Goal: Task Accomplishment & Management: Manage account settings

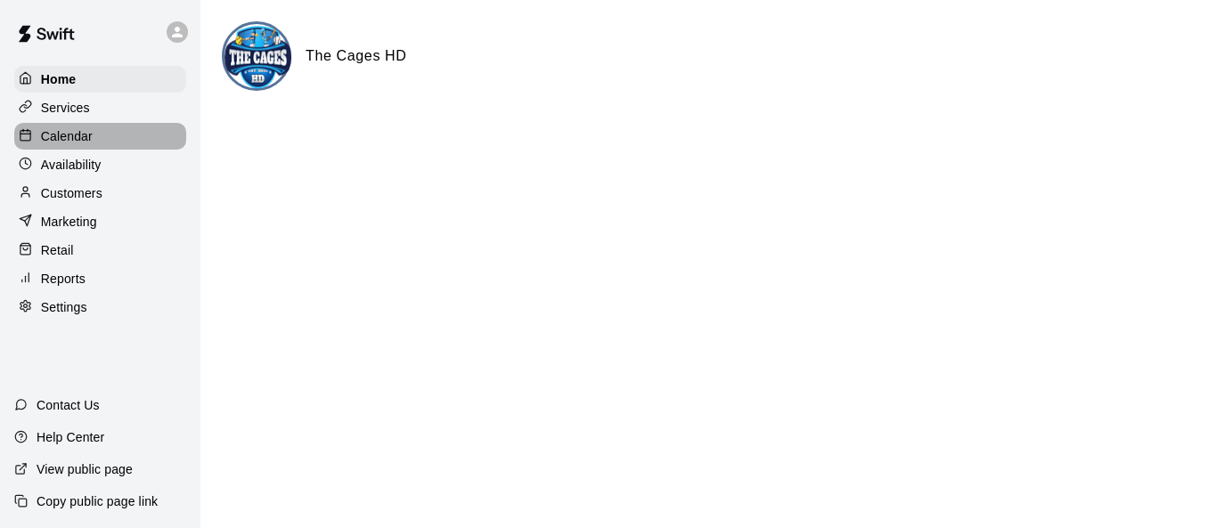
click at [109, 144] on div "Calendar" at bounding box center [100, 136] width 172 height 27
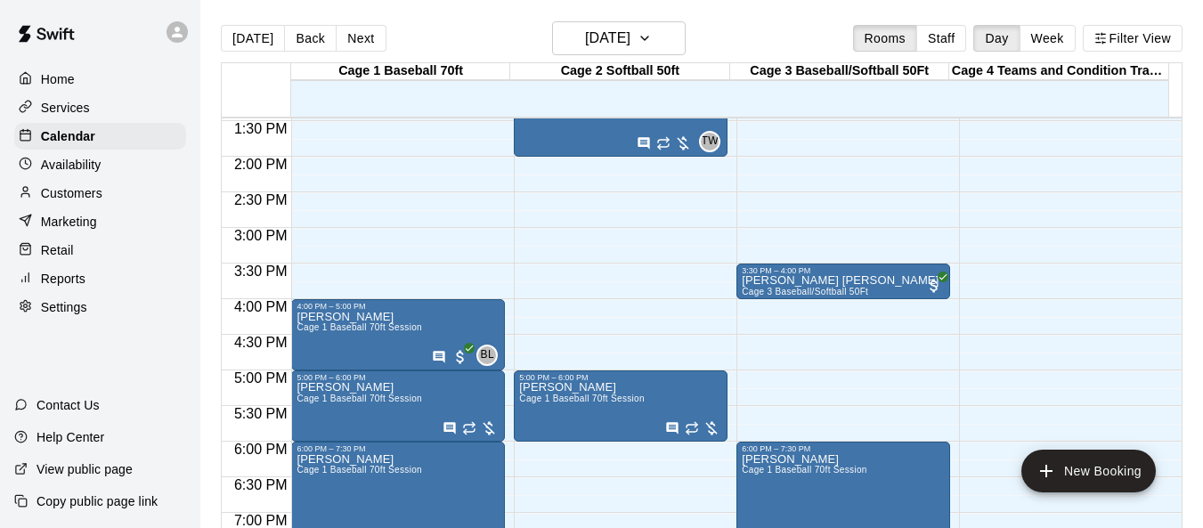
scroll to position [692, 0]
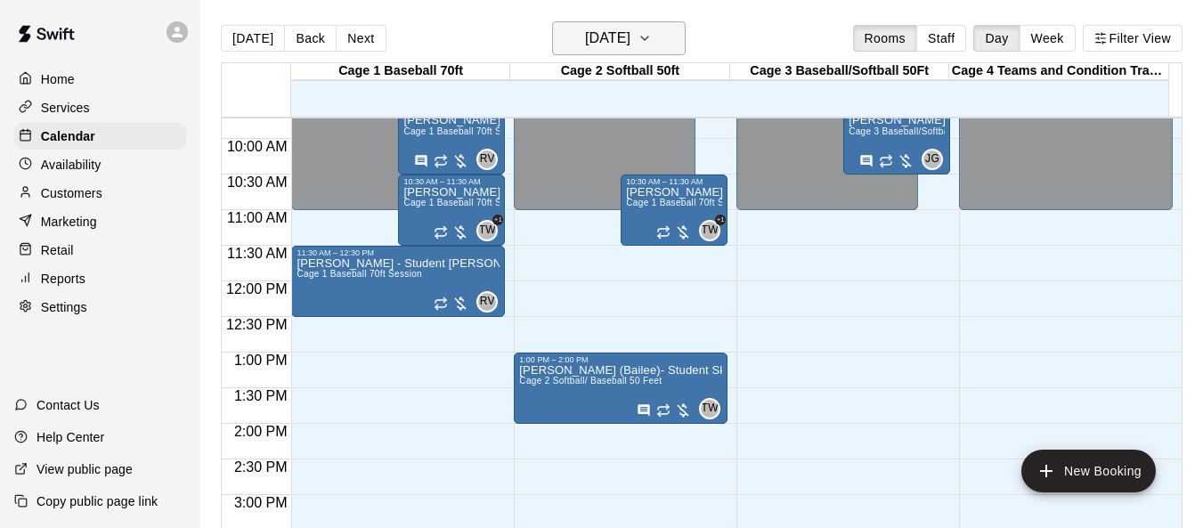
click at [652, 34] on icon "button" at bounding box center [645, 38] width 14 height 21
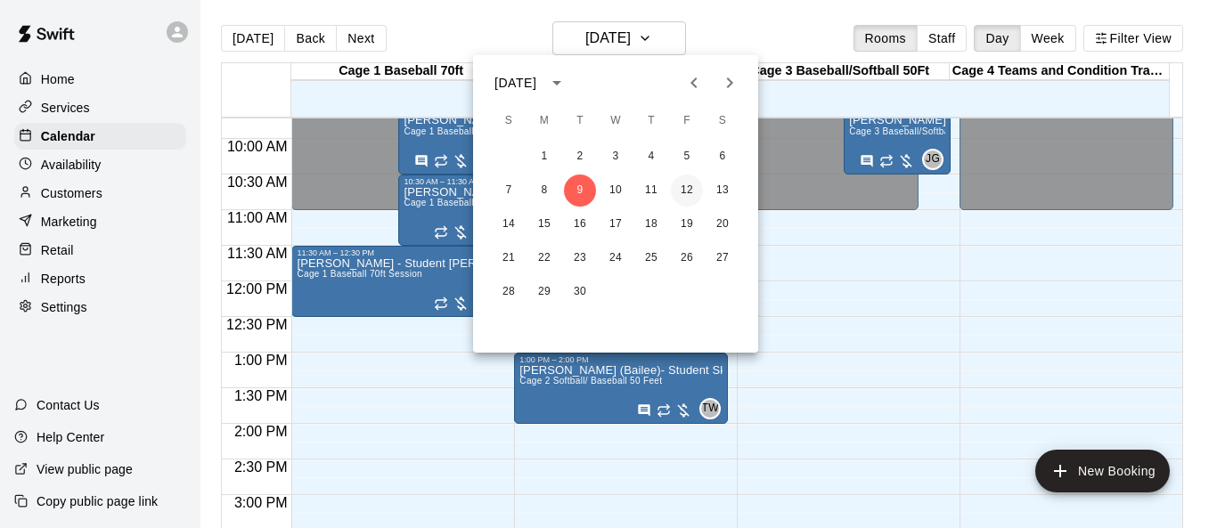
click at [684, 192] on button "12" at bounding box center [687, 191] width 32 height 32
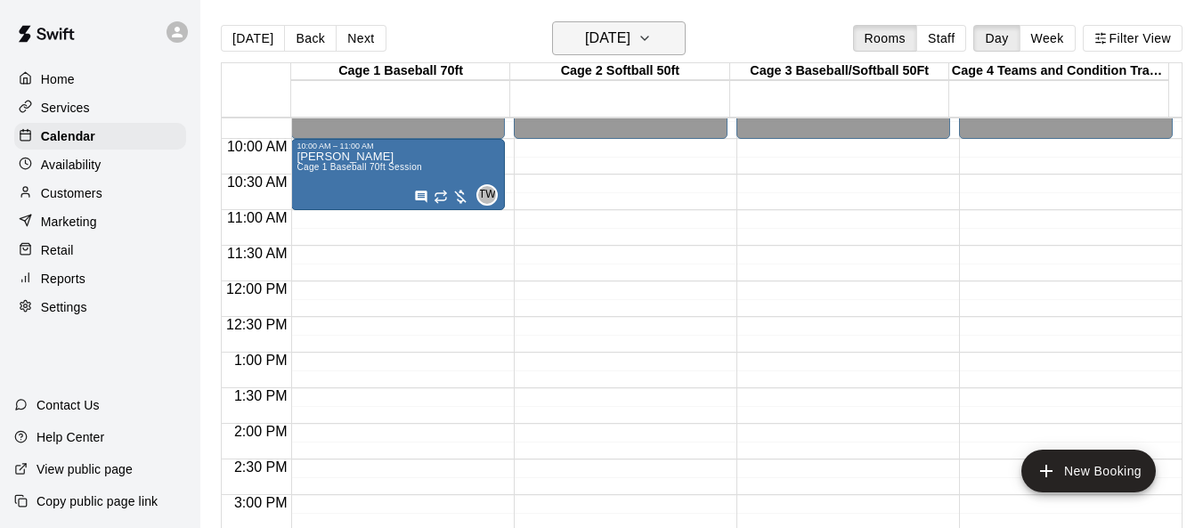
click at [652, 44] on icon "button" at bounding box center [645, 38] width 14 height 21
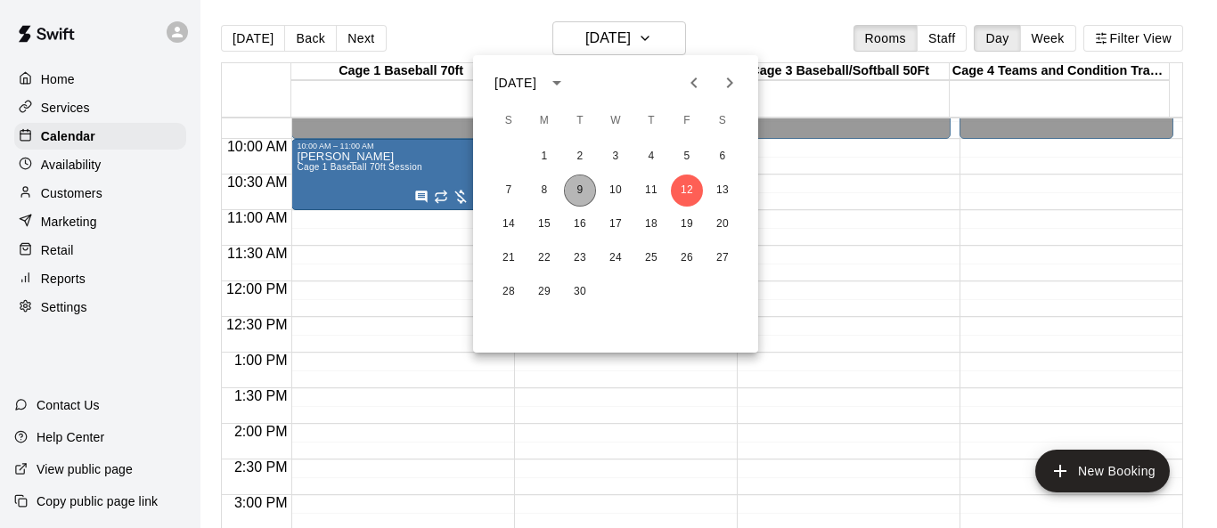
click at [586, 185] on button "9" at bounding box center [580, 191] width 32 height 32
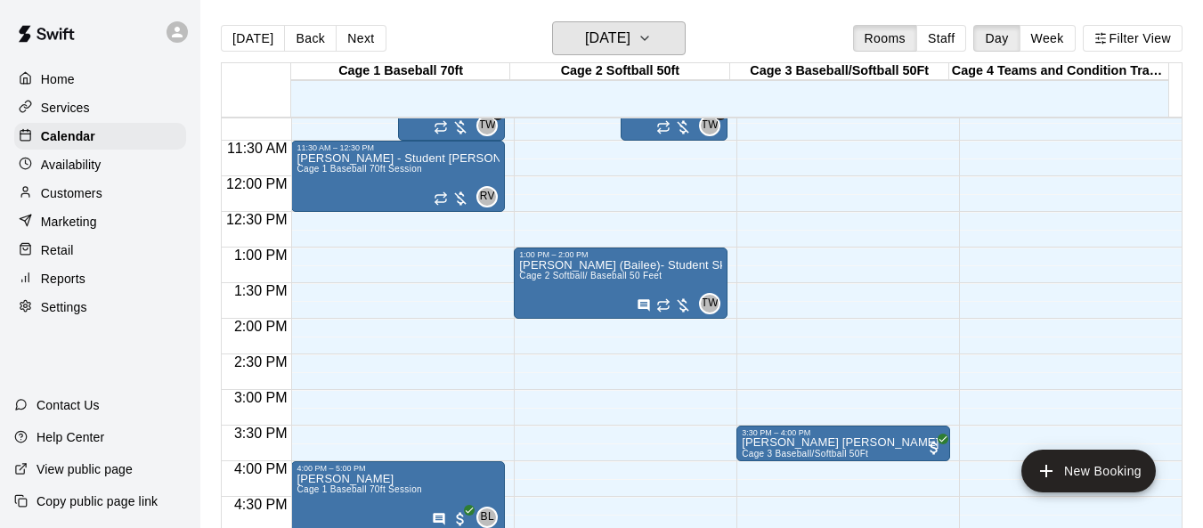
scroll to position [781, 0]
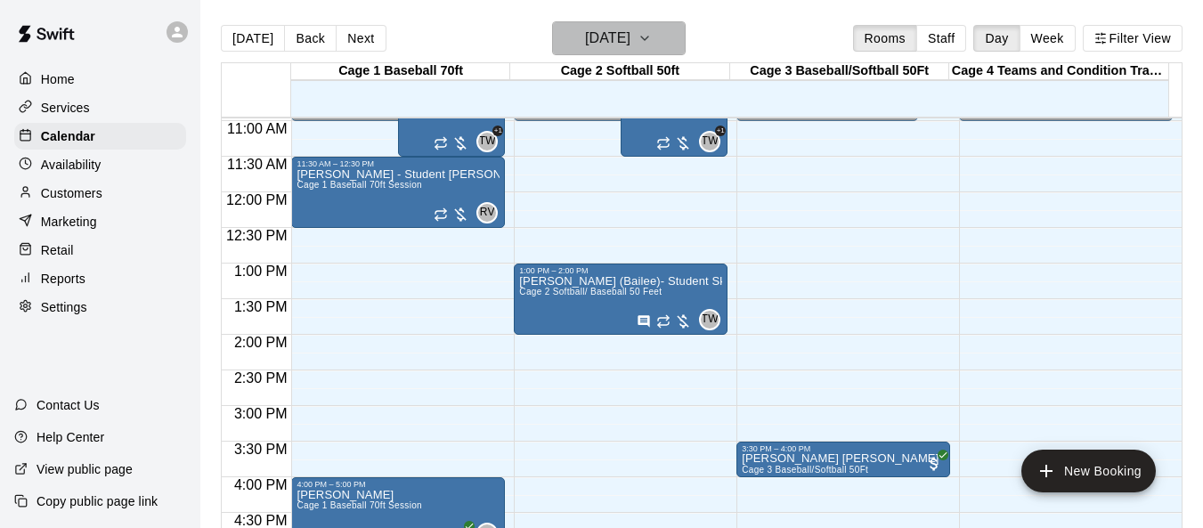
click at [652, 45] on icon "button" at bounding box center [645, 38] width 14 height 21
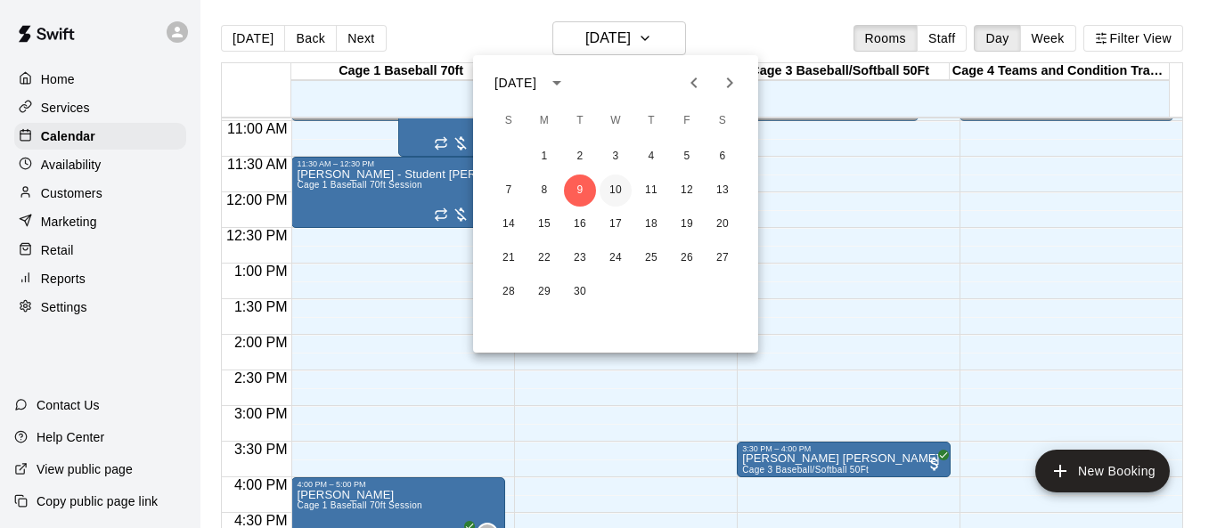
click at [621, 192] on button "10" at bounding box center [615, 191] width 32 height 32
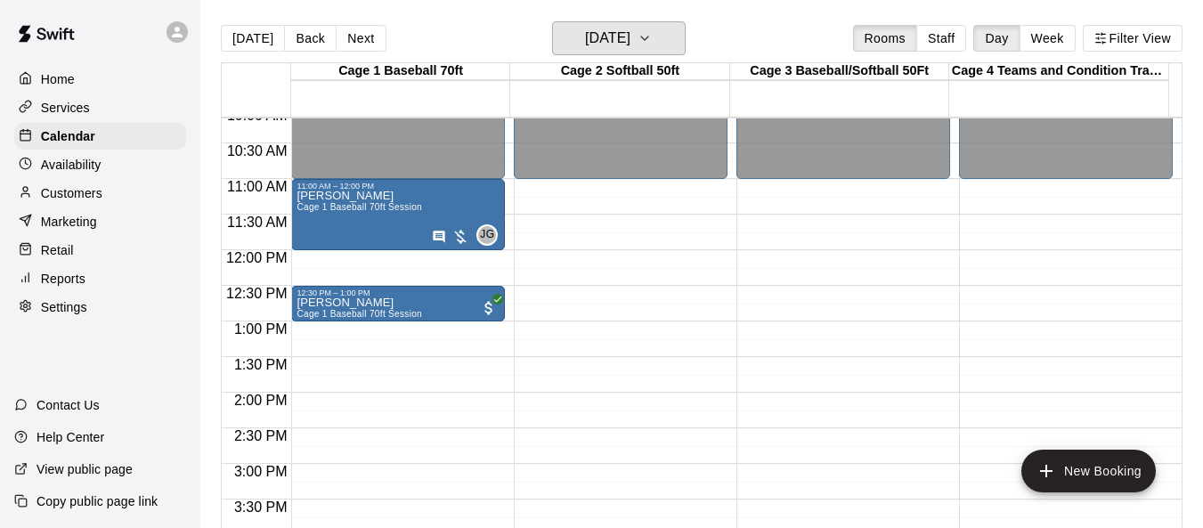
scroll to position [692, 0]
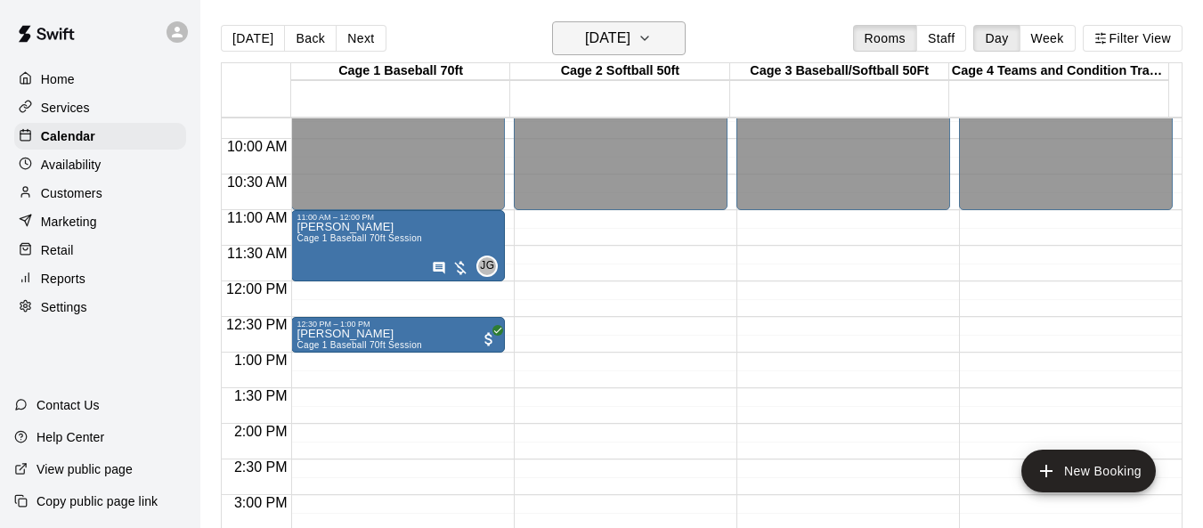
click at [652, 45] on icon "button" at bounding box center [645, 38] width 14 height 21
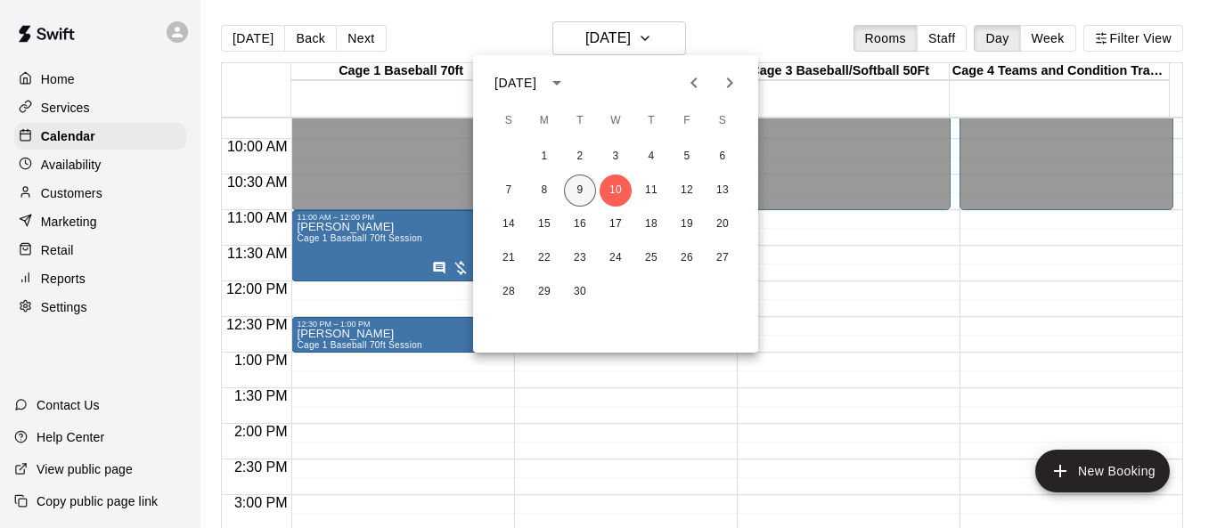
click at [579, 184] on button "9" at bounding box center [580, 191] width 32 height 32
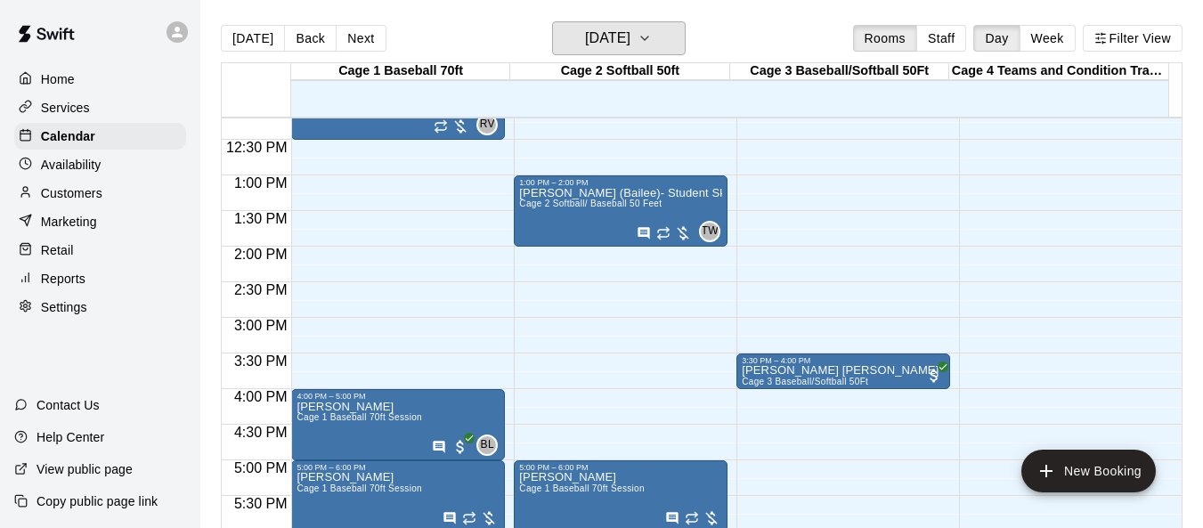
scroll to position [870, 0]
click at [652, 45] on icon "button" at bounding box center [645, 38] width 14 height 21
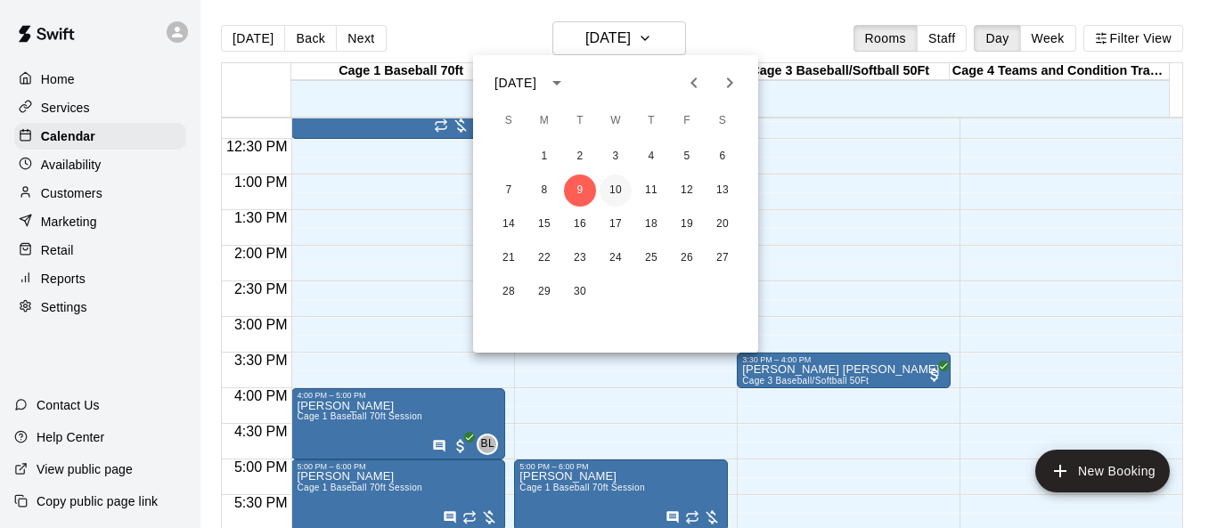
click at [612, 188] on button "10" at bounding box center [615, 191] width 32 height 32
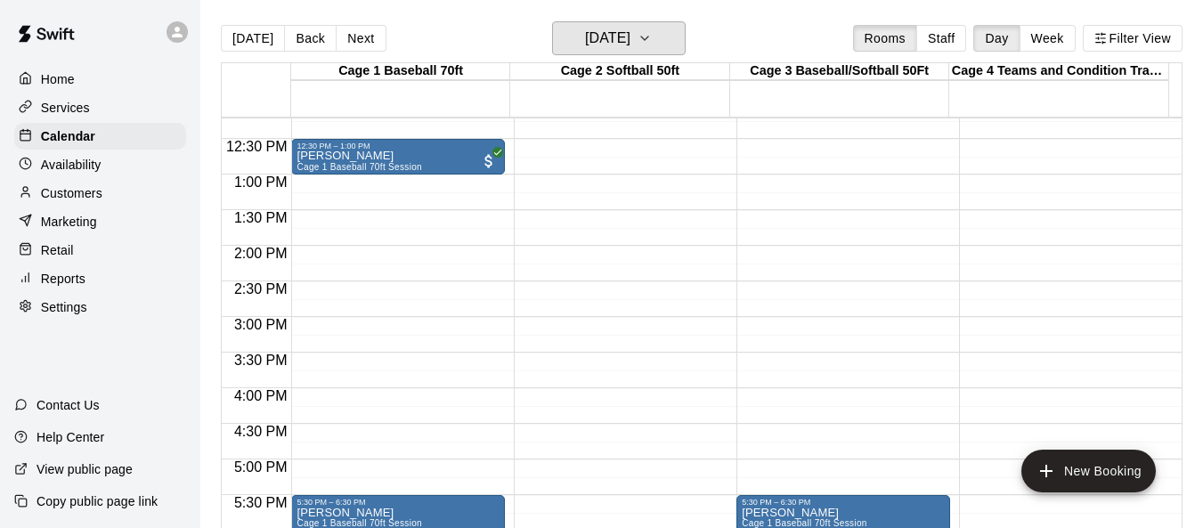
scroll to position [781, 0]
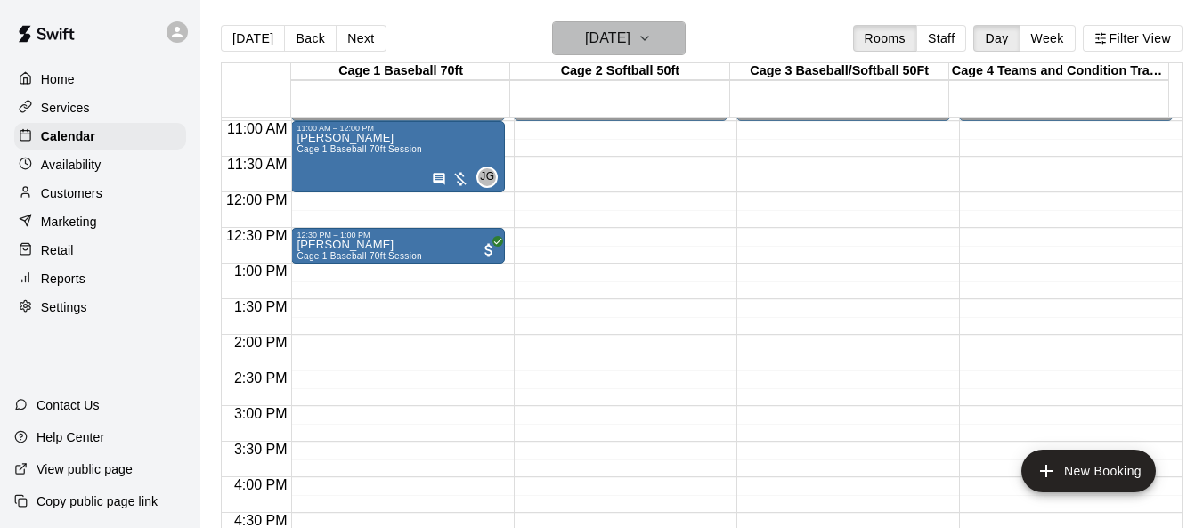
click at [652, 38] on icon "button" at bounding box center [645, 38] width 14 height 21
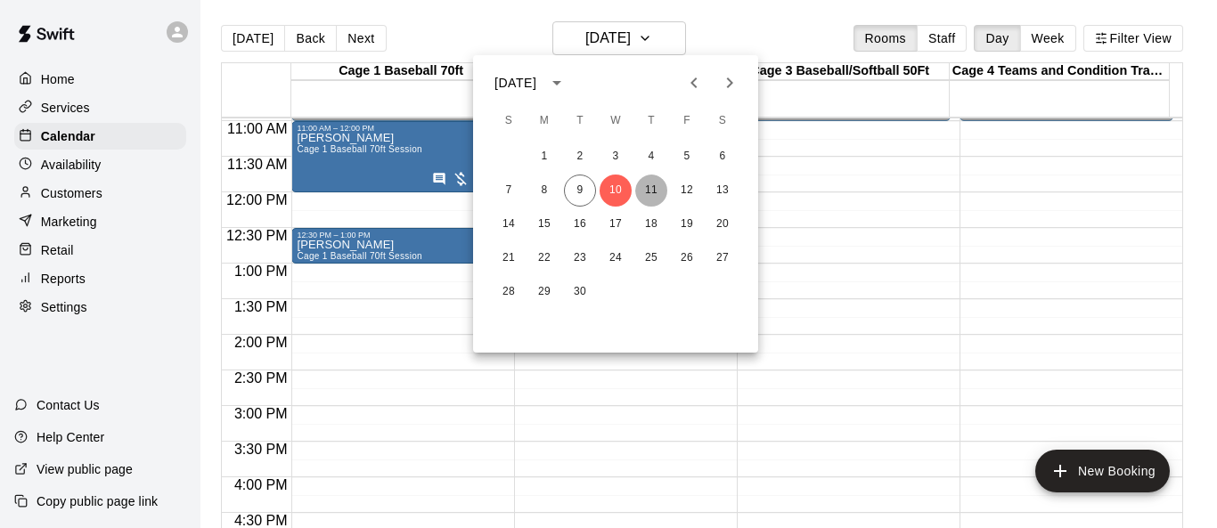
click at [650, 178] on button "11" at bounding box center [651, 191] width 32 height 32
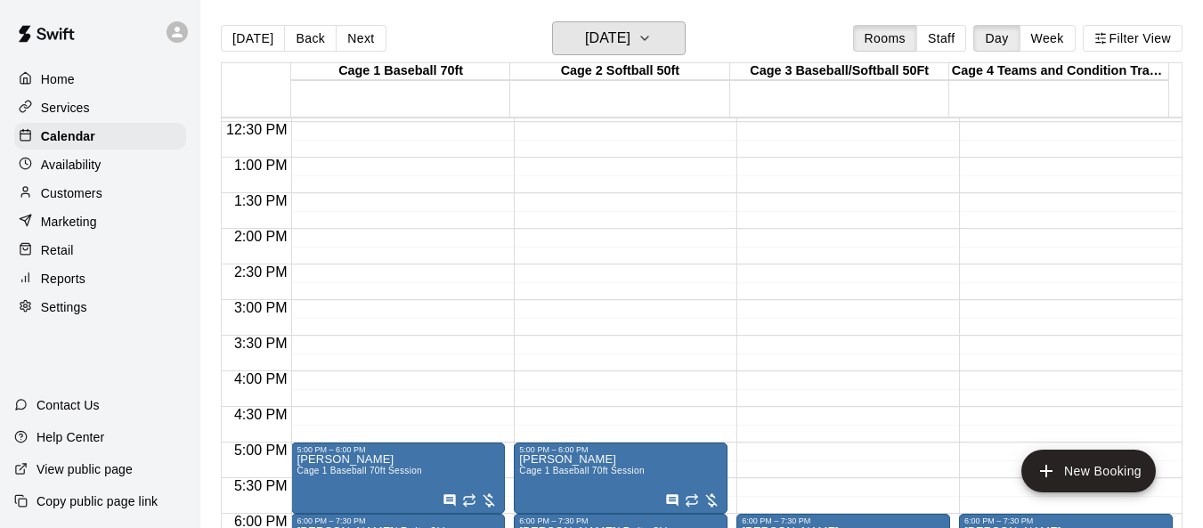
scroll to position [870, 0]
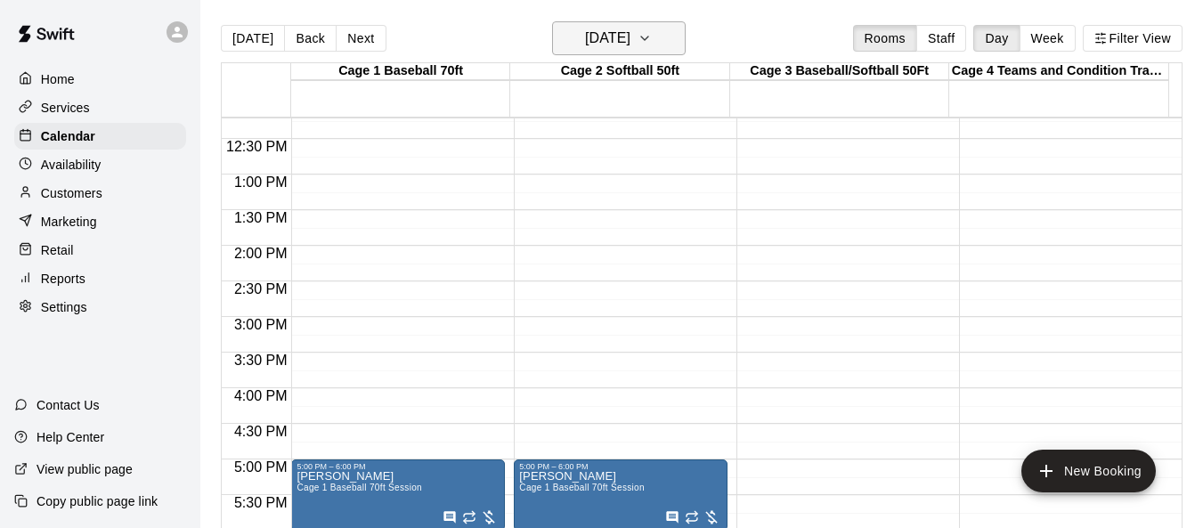
click at [652, 37] on icon "button" at bounding box center [645, 38] width 14 height 21
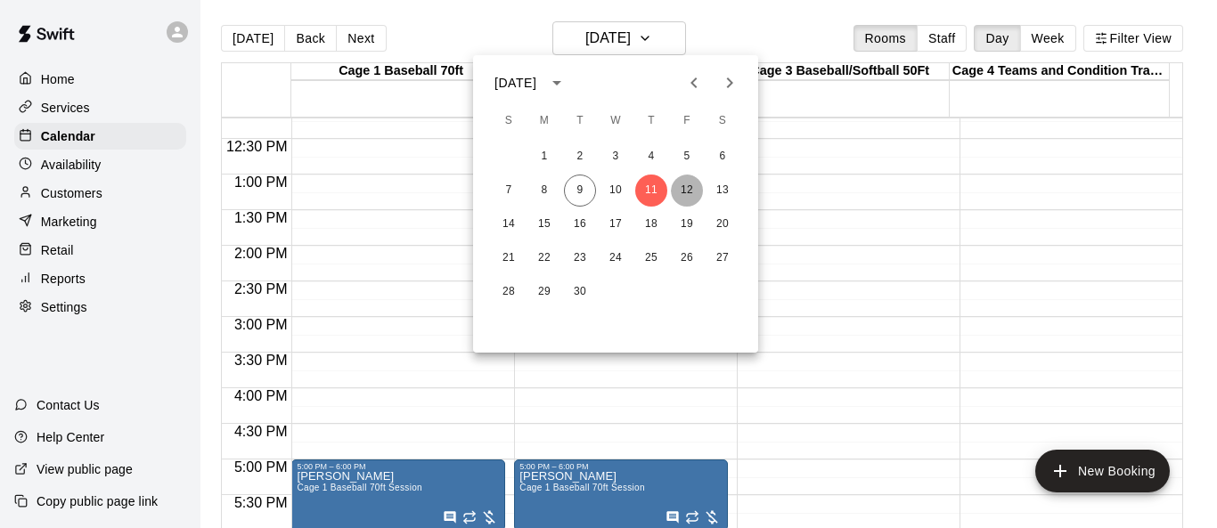
click at [680, 192] on button "12" at bounding box center [687, 191] width 32 height 32
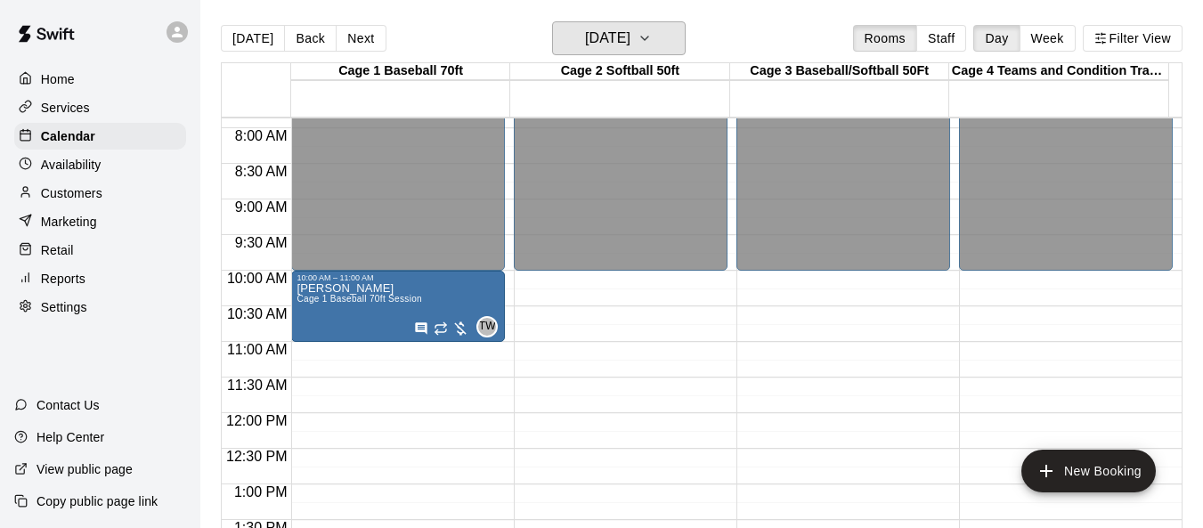
scroll to position [692, 0]
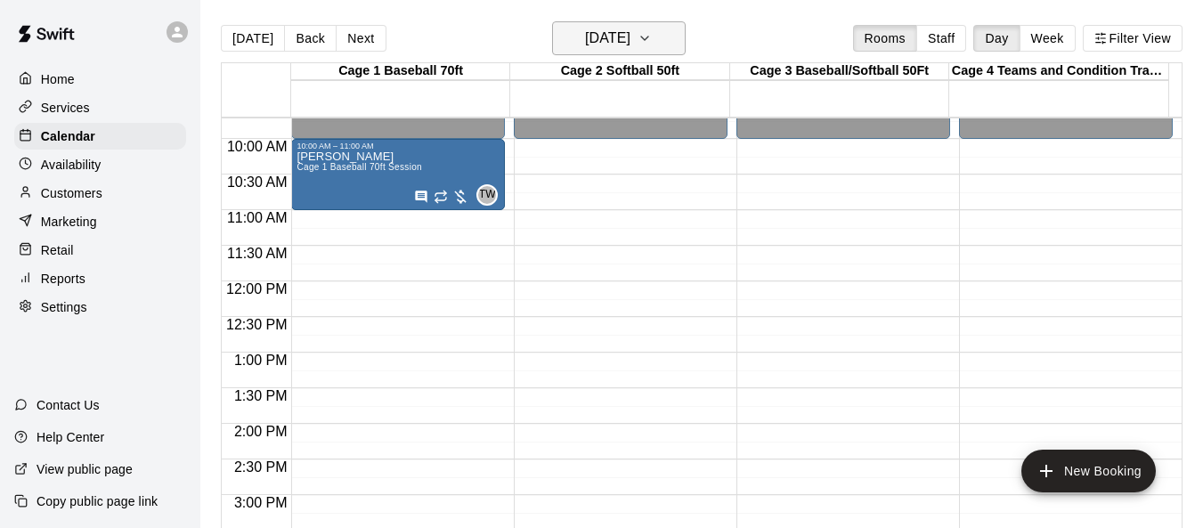
click at [672, 38] on button "Friday Sep 12" at bounding box center [619, 38] width 134 height 34
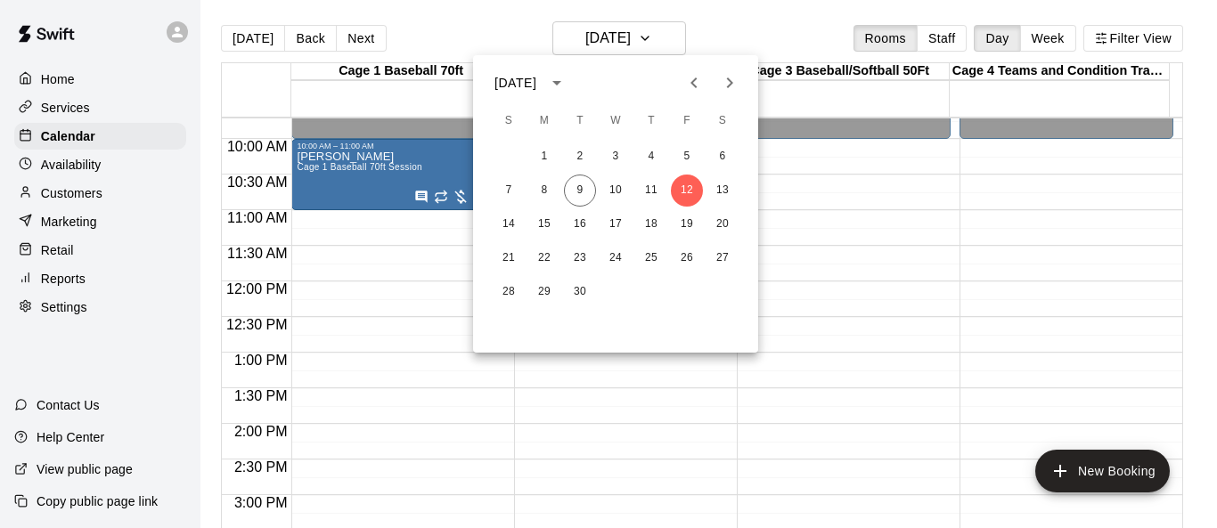
click at [803, 311] on div at bounding box center [608, 264] width 1217 height 528
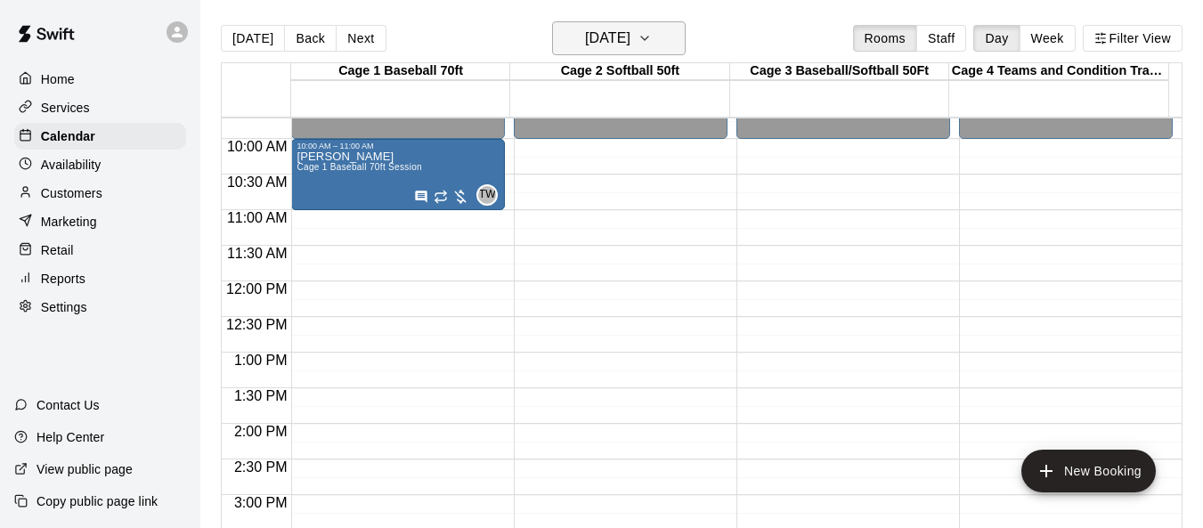
click at [652, 43] on icon "button" at bounding box center [645, 38] width 14 height 21
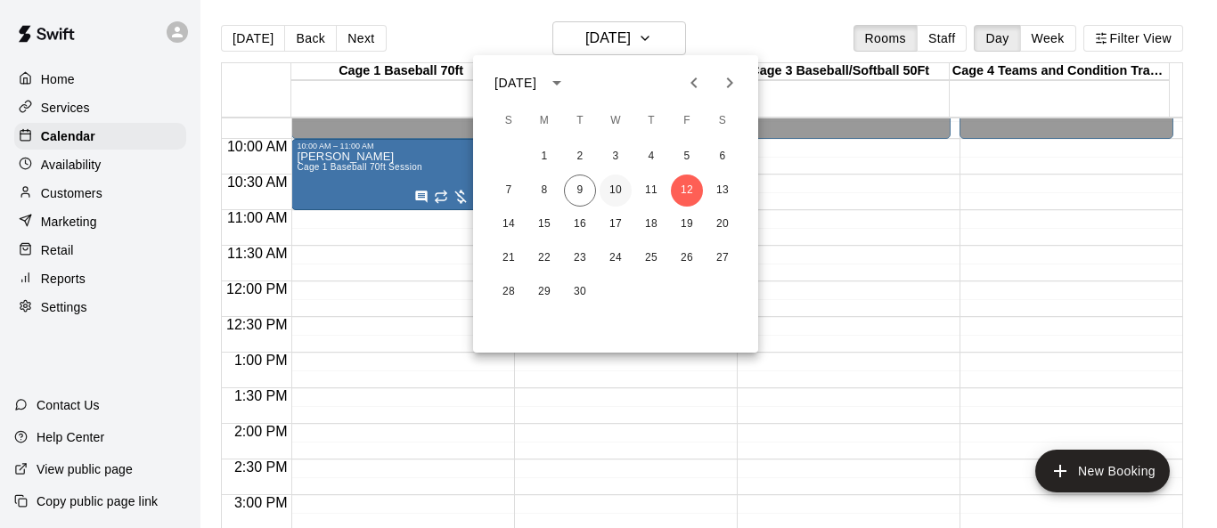
click at [615, 199] on button "10" at bounding box center [615, 191] width 32 height 32
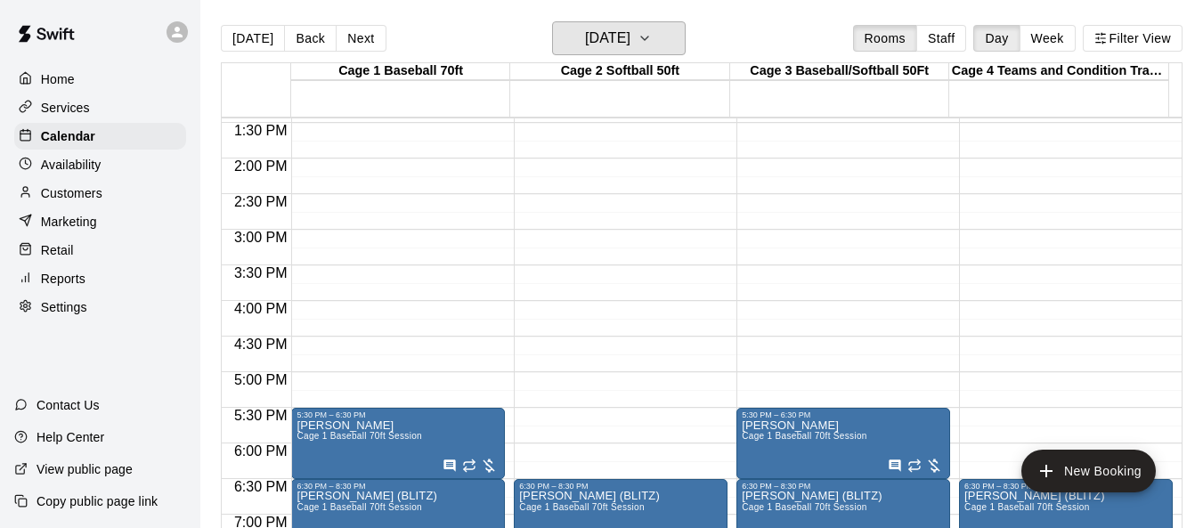
scroll to position [959, 0]
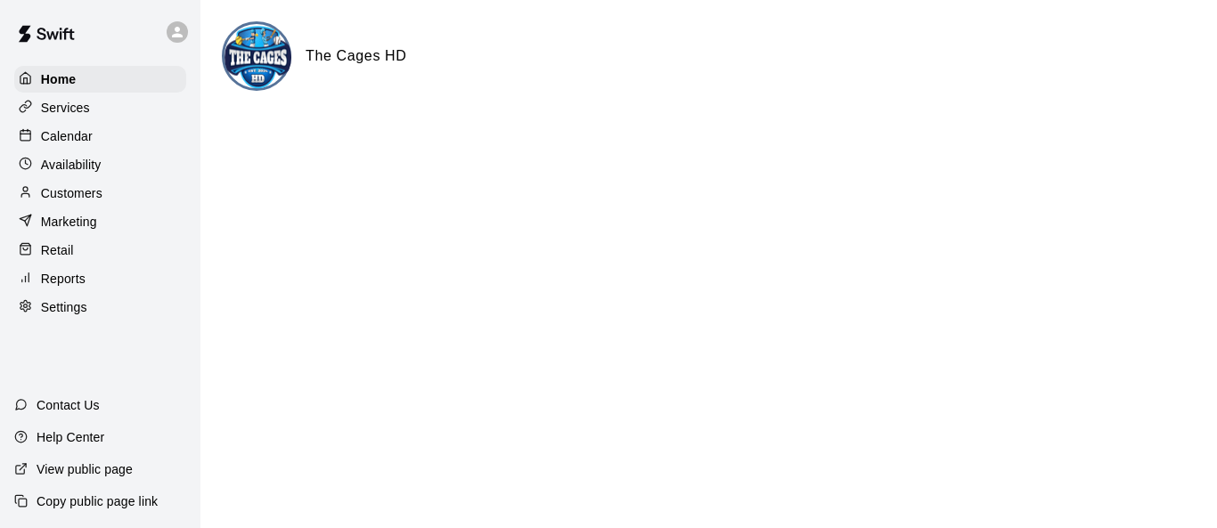
click at [86, 142] on p "Calendar" at bounding box center [67, 136] width 52 height 18
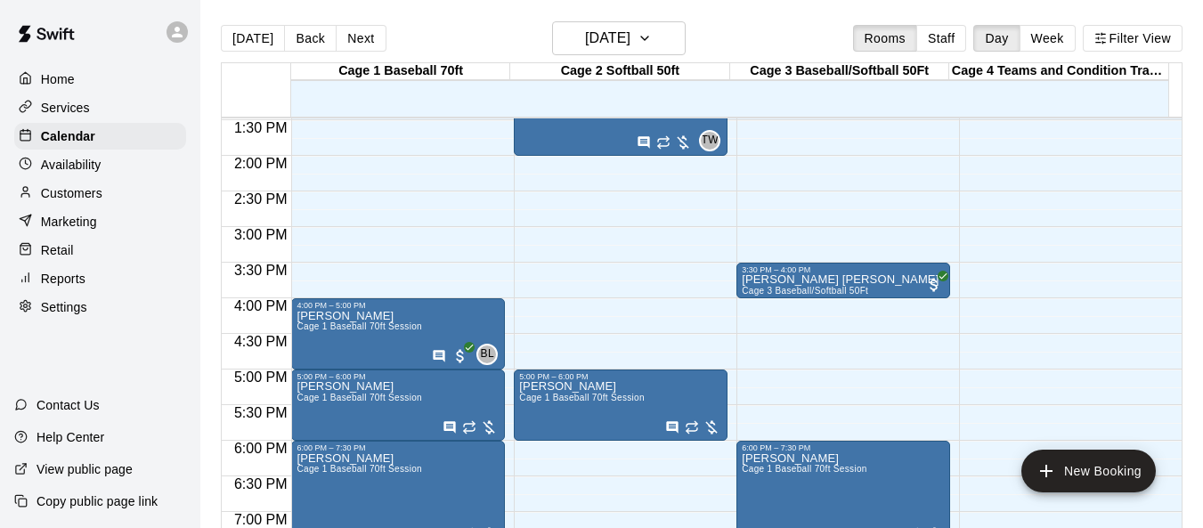
scroll to position [959, 0]
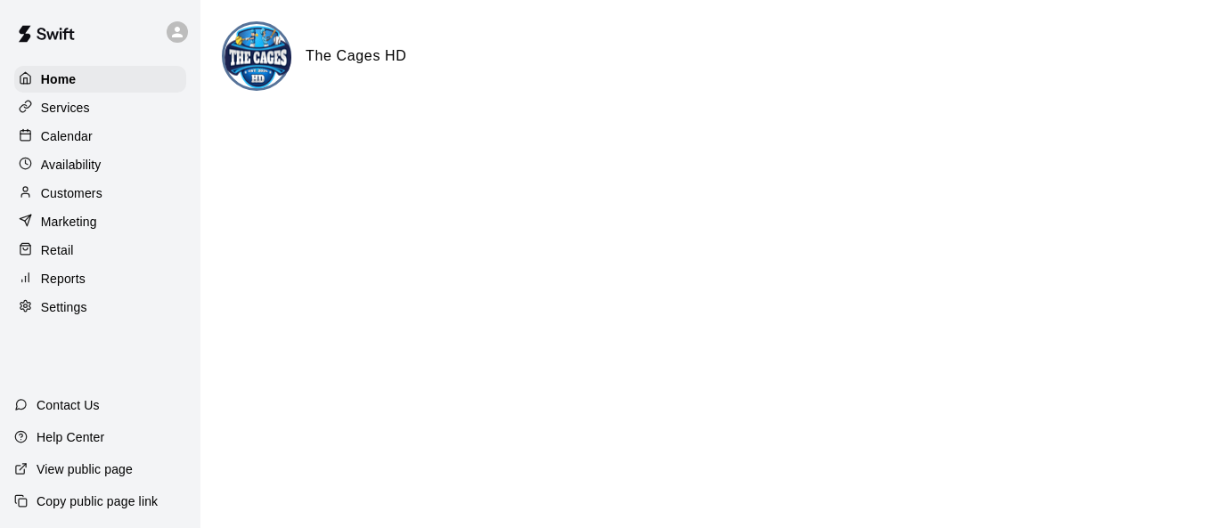
click at [68, 136] on p "Calendar" at bounding box center [67, 136] width 52 height 18
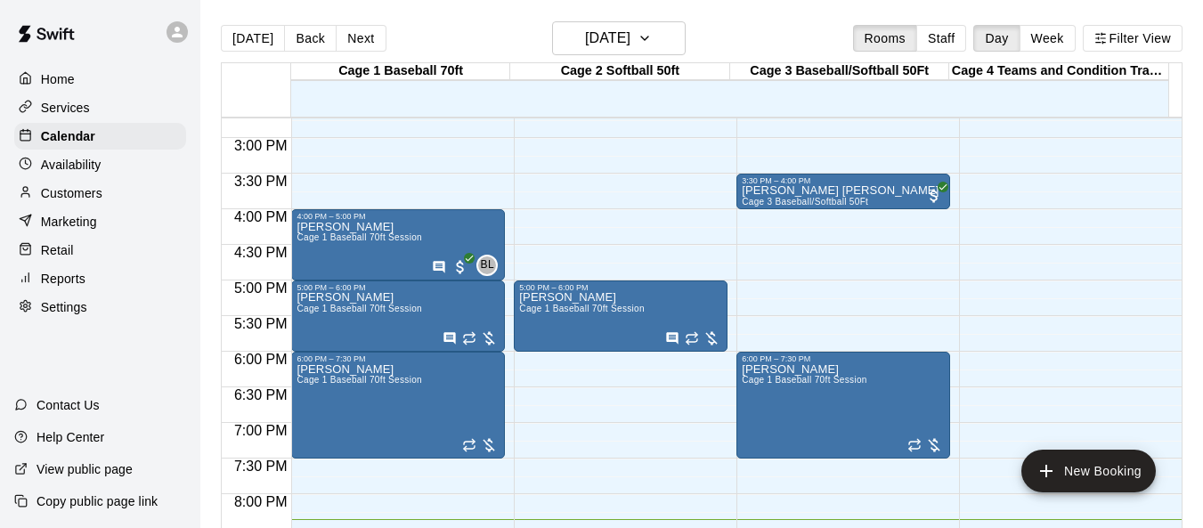
scroll to position [1048, 0]
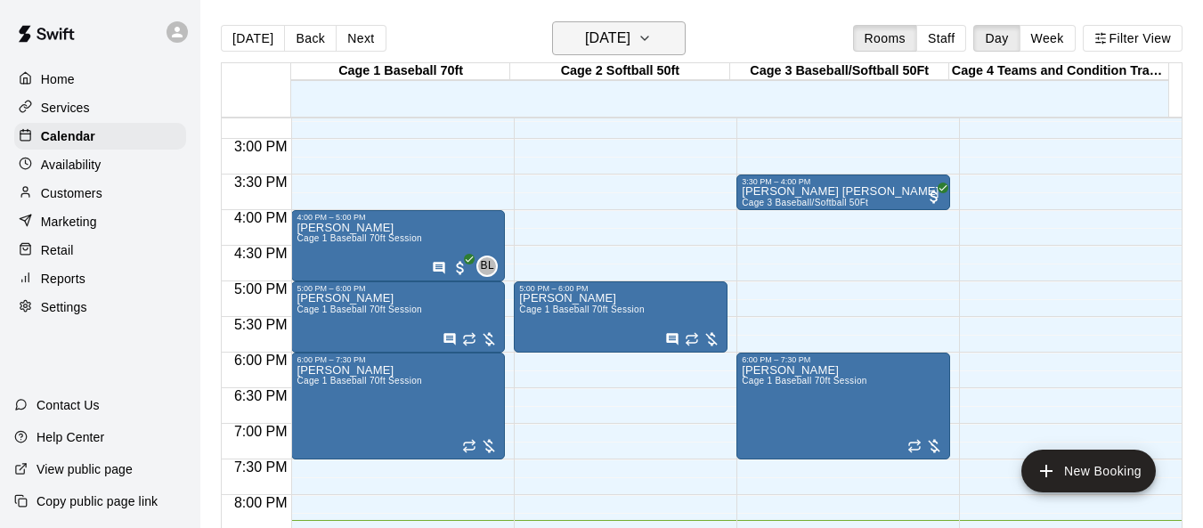
click at [652, 43] on icon "button" at bounding box center [645, 38] width 14 height 21
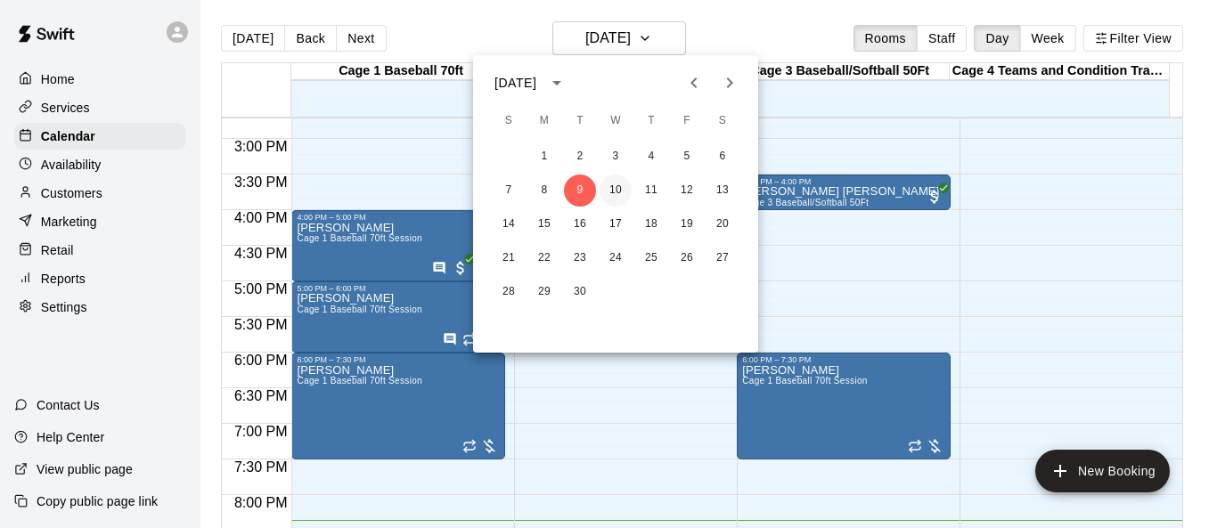
click at [623, 191] on button "10" at bounding box center [615, 191] width 32 height 32
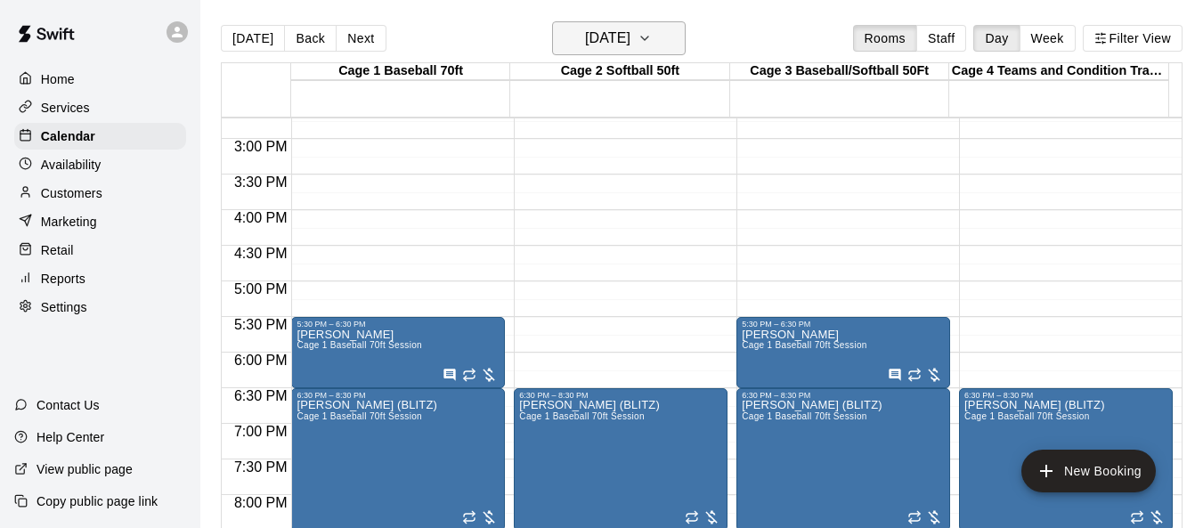
click at [652, 42] on icon "button" at bounding box center [645, 38] width 14 height 21
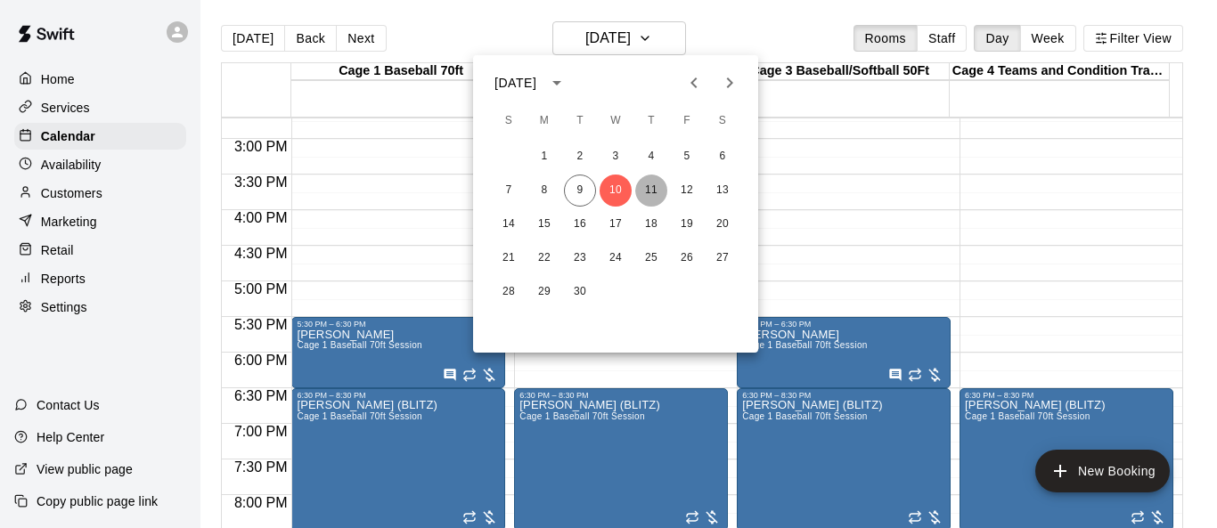
click at [652, 191] on button "11" at bounding box center [651, 191] width 32 height 32
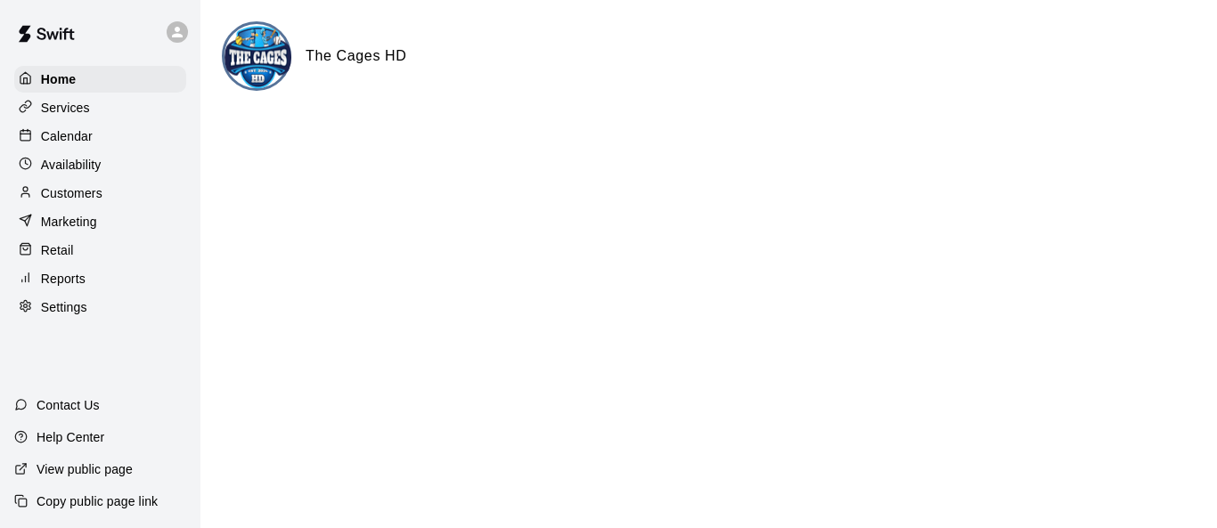
click at [121, 150] on div "Calendar" at bounding box center [100, 136] width 172 height 27
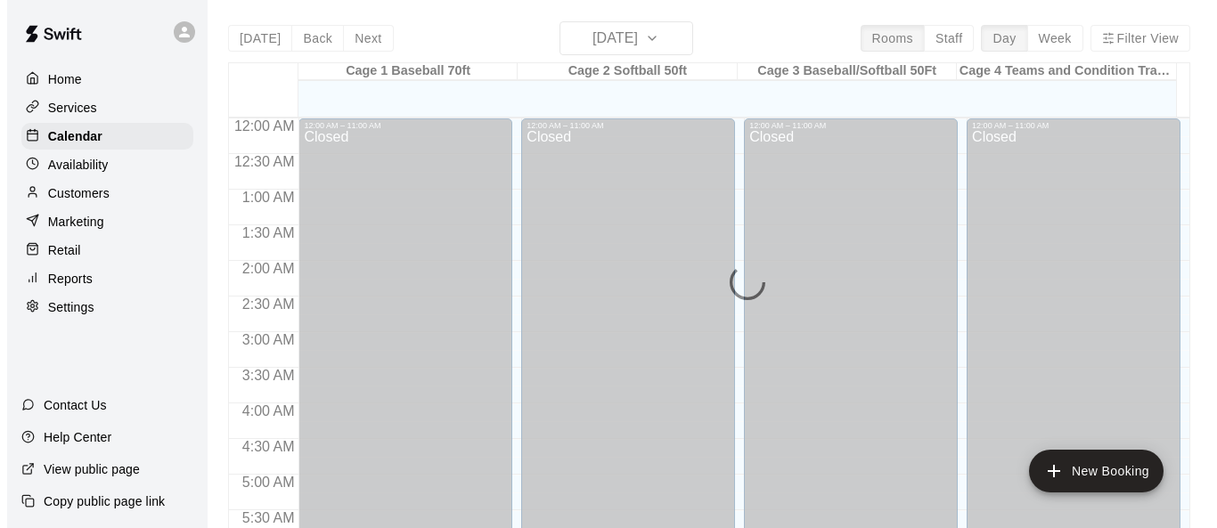
scroll to position [1226, 0]
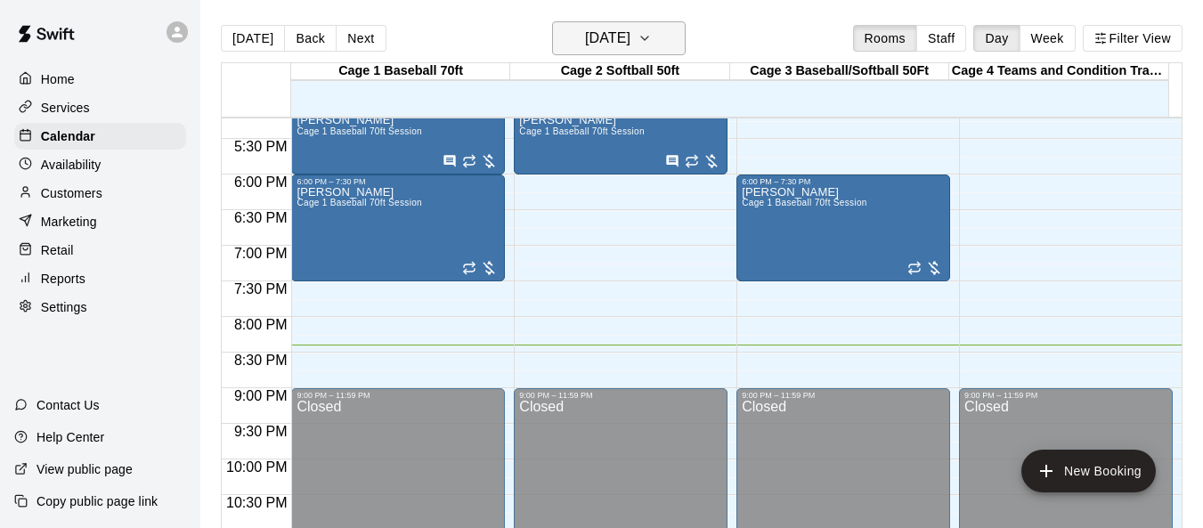
click at [652, 44] on icon "button" at bounding box center [645, 38] width 14 height 21
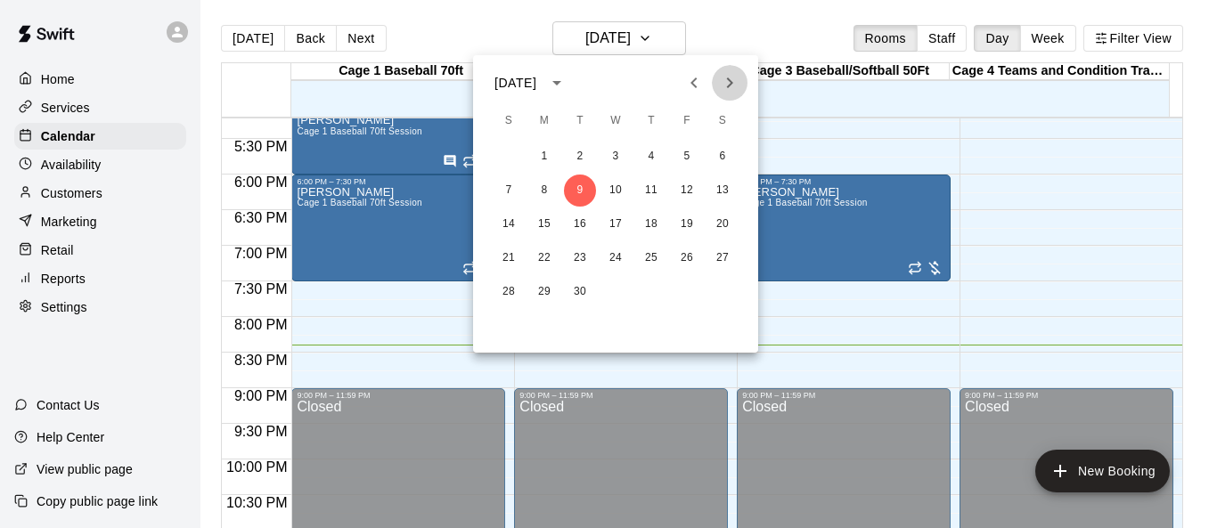
click at [736, 76] on icon "Next month" at bounding box center [729, 82] width 21 height 21
click at [647, 155] on button "2" at bounding box center [651, 157] width 32 height 32
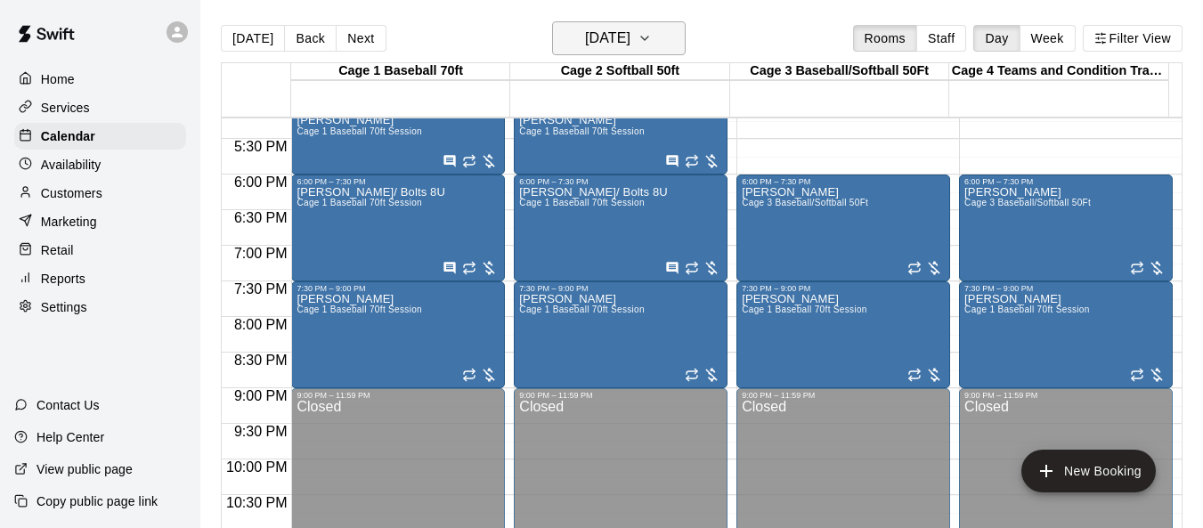
click at [652, 42] on icon "button" at bounding box center [645, 38] width 14 height 21
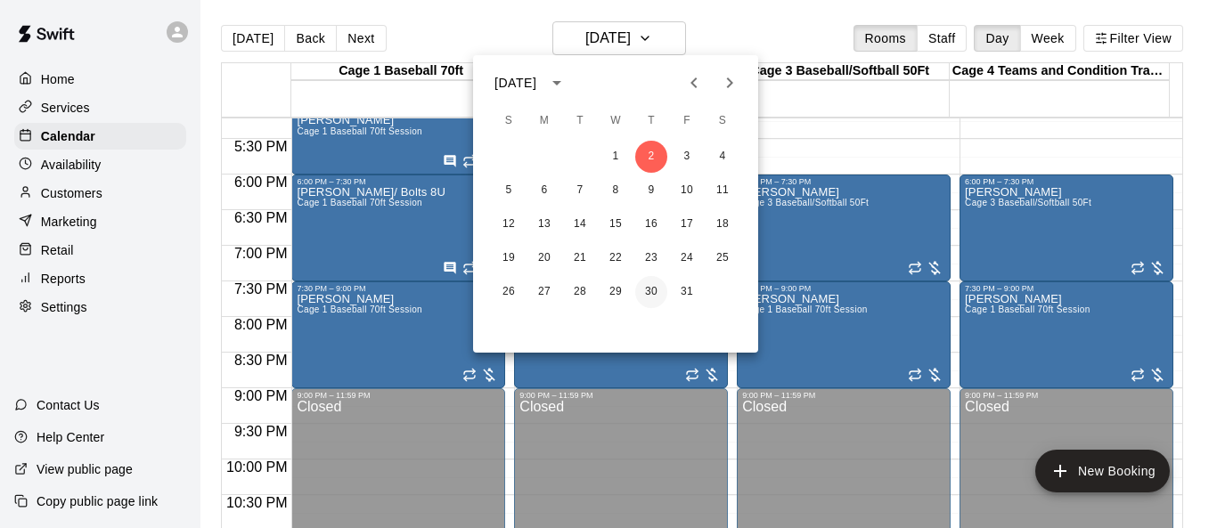
click at [655, 281] on button "30" at bounding box center [651, 292] width 32 height 32
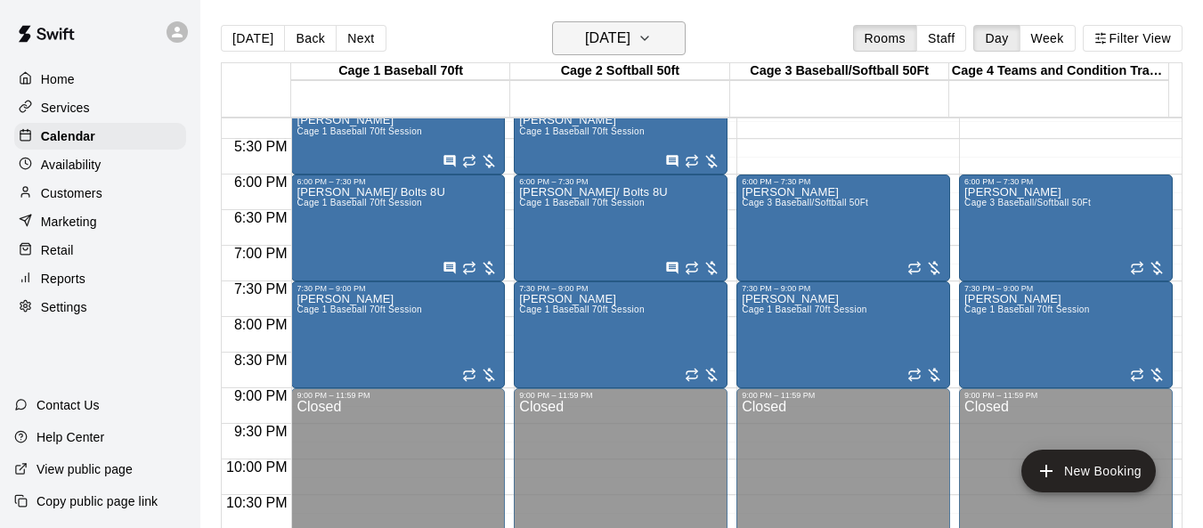
click at [672, 49] on button "Thursday Oct 30" at bounding box center [619, 38] width 134 height 34
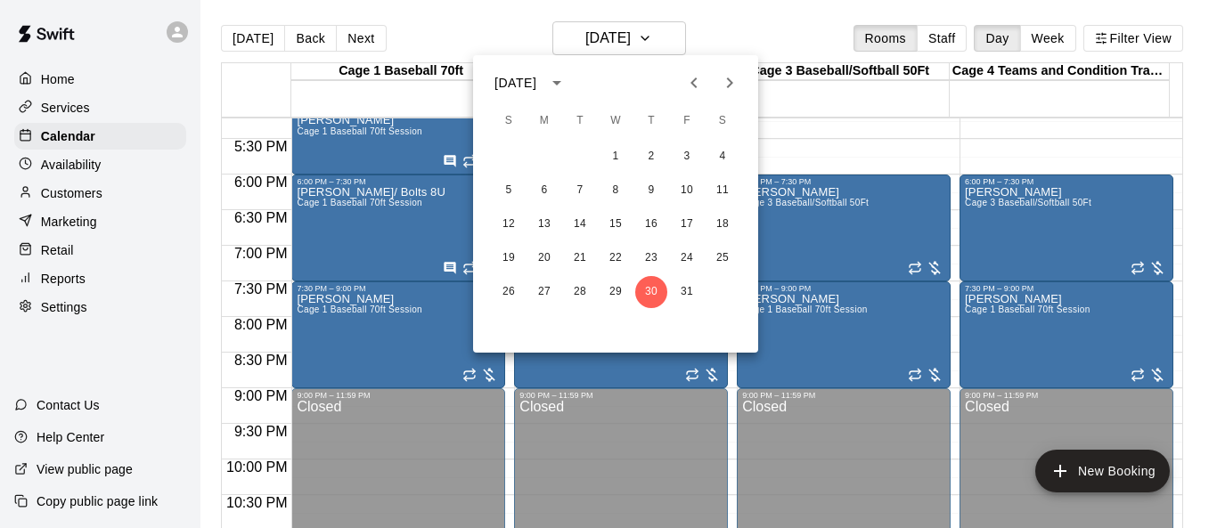
click at [721, 82] on icon "Next month" at bounding box center [729, 82] width 21 height 21
click at [644, 224] on button "13" at bounding box center [651, 224] width 32 height 32
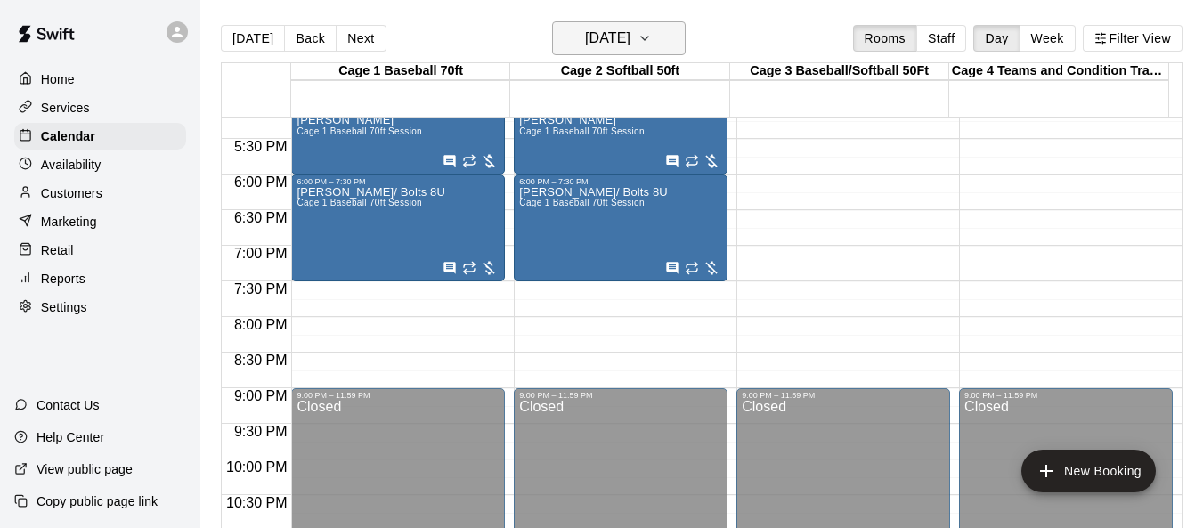
click at [648, 37] on icon "button" at bounding box center [644, 39] width 7 height 4
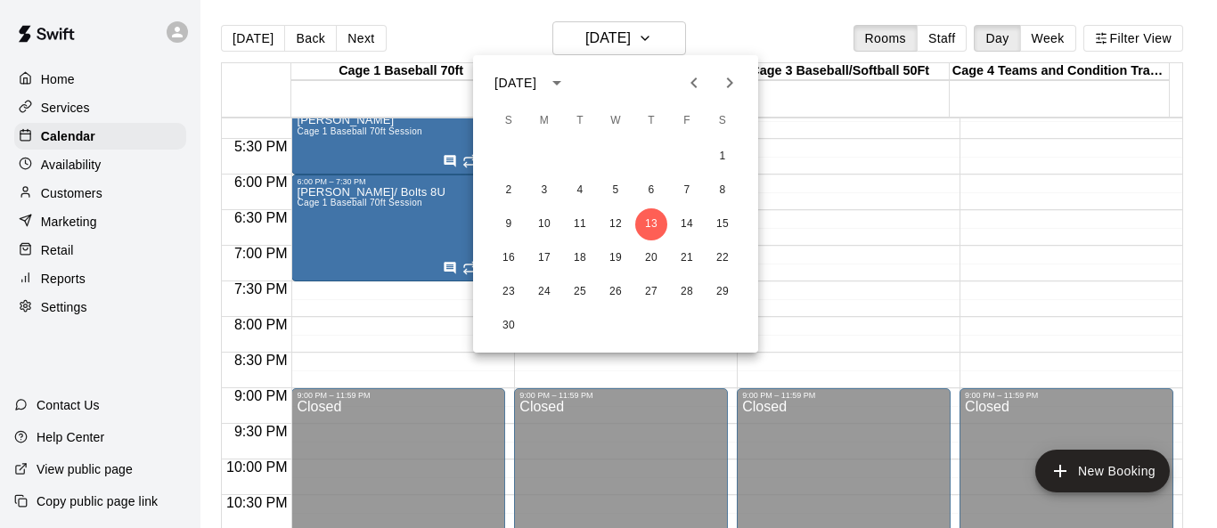
click at [699, 86] on icon "Previous month" at bounding box center [693, 82] width 21 height 21
click at [650, 288] on button "30" at bounding box center [651, 292] width 32 height 32
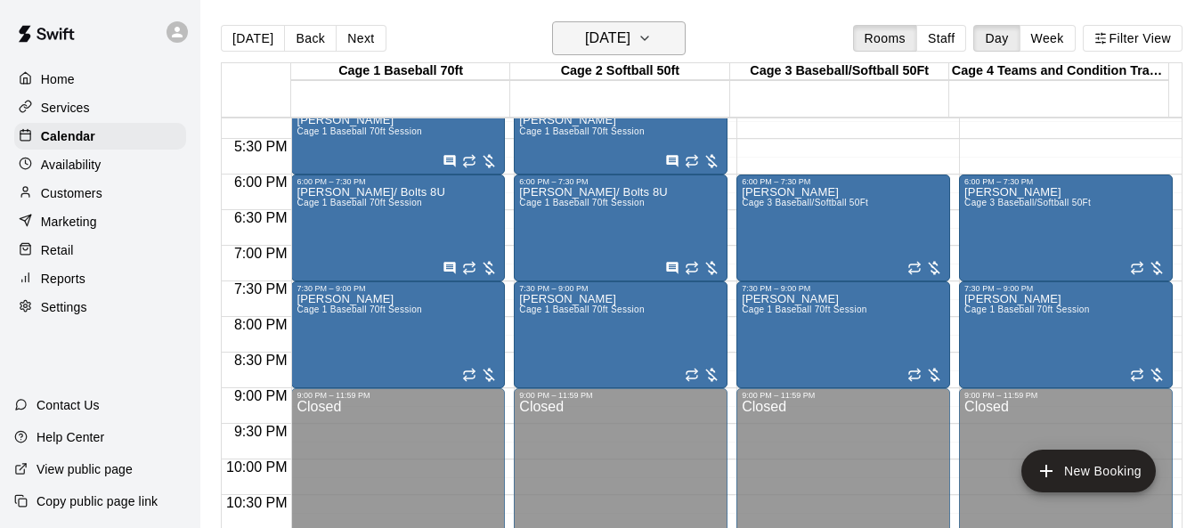
click at [652, 46] on icon "button" at bounding box center [645, 38] width 14 height 21
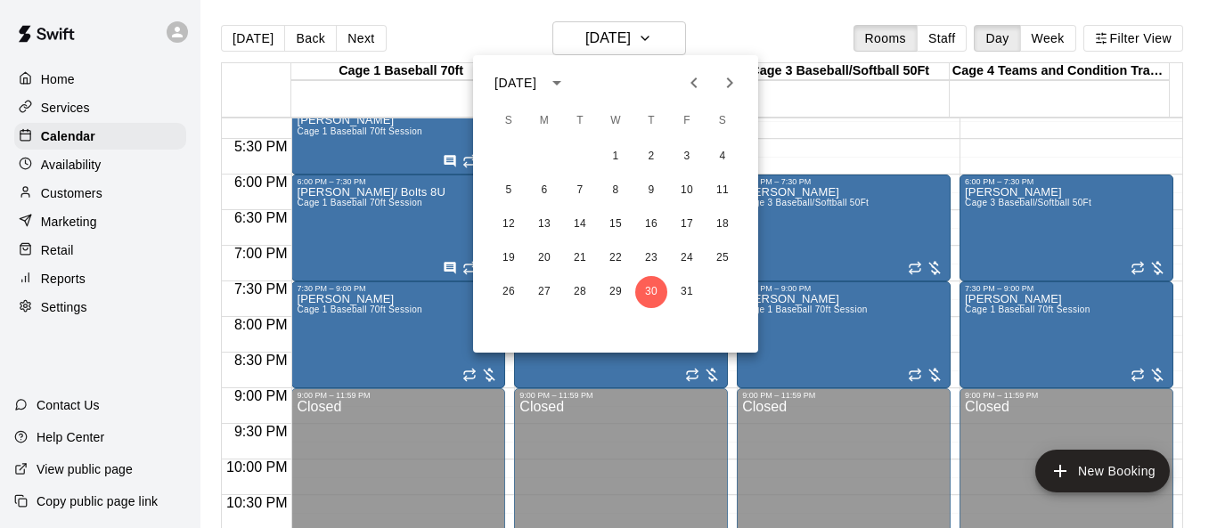
click at [728, 82] on icon "Next month" at bounding box center [729, 82] width 21 height 21
click at [653, 189] on button "6" at bounding box center [651, 191] width 32 height 32
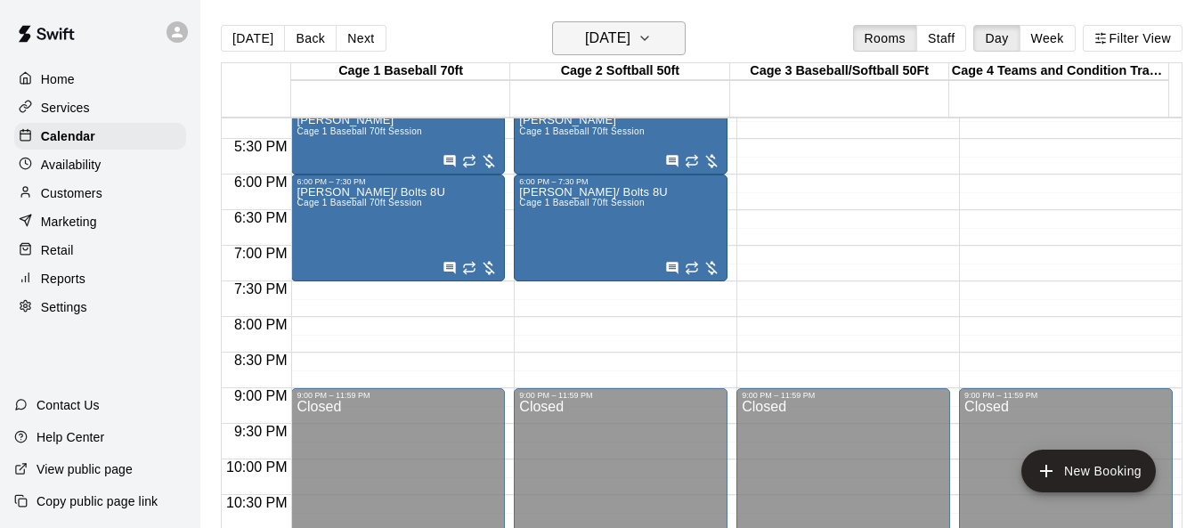
click at [652, 37] on icon "button" at bounding box center [645, 38] width 14 height 21
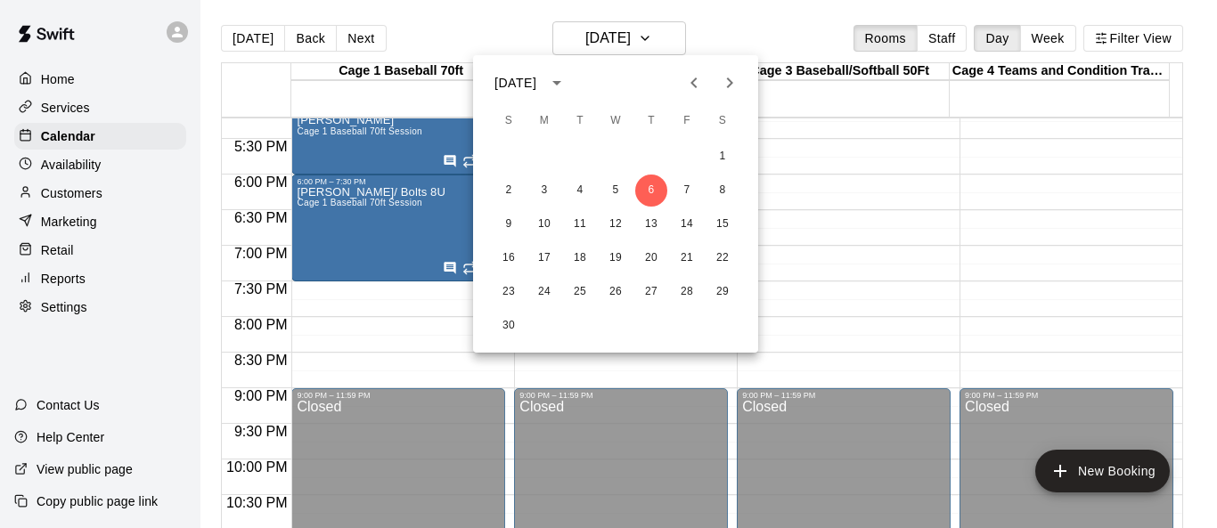
click at [1103, 466] on div at bounding box center [608, 264] width 1217 height 528
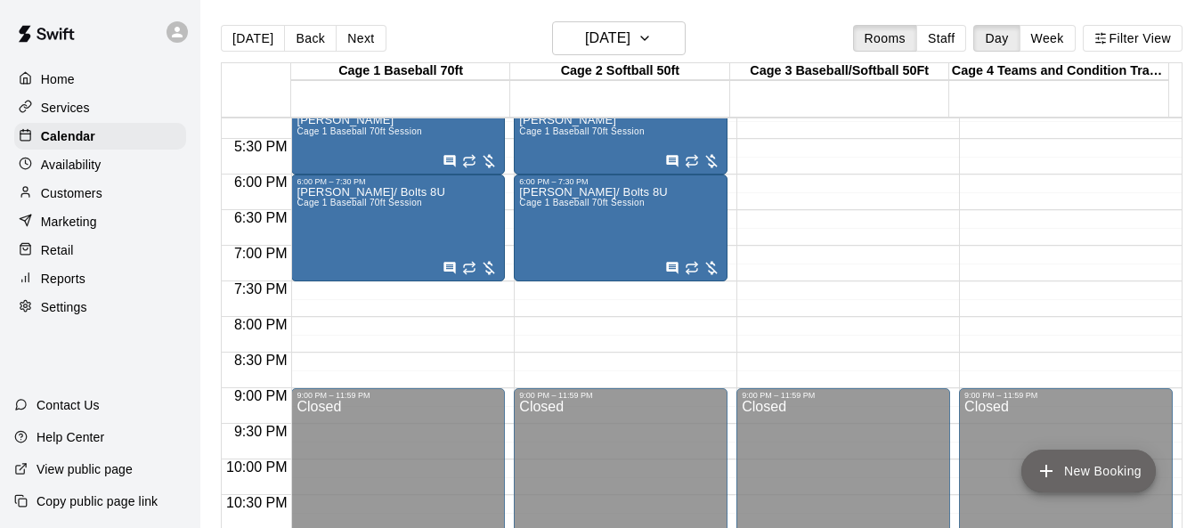
click at [1103, 466] on button "New Booking" at bounding box center [1089, 471] width 134 height 43
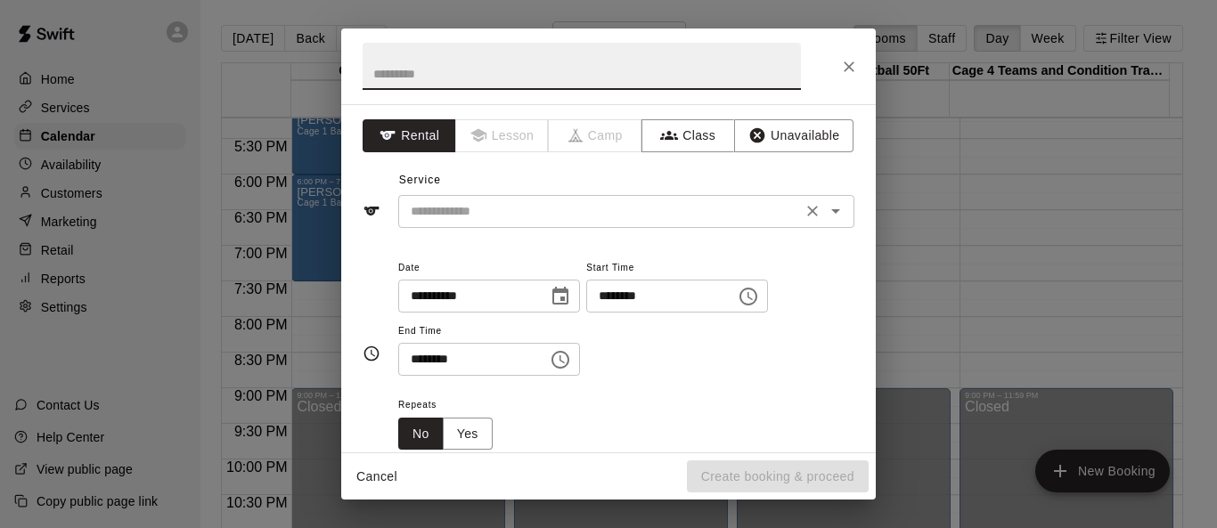
click at [829, 213] on icon "Open" at bounding box center [835, 210] width 21 height 21
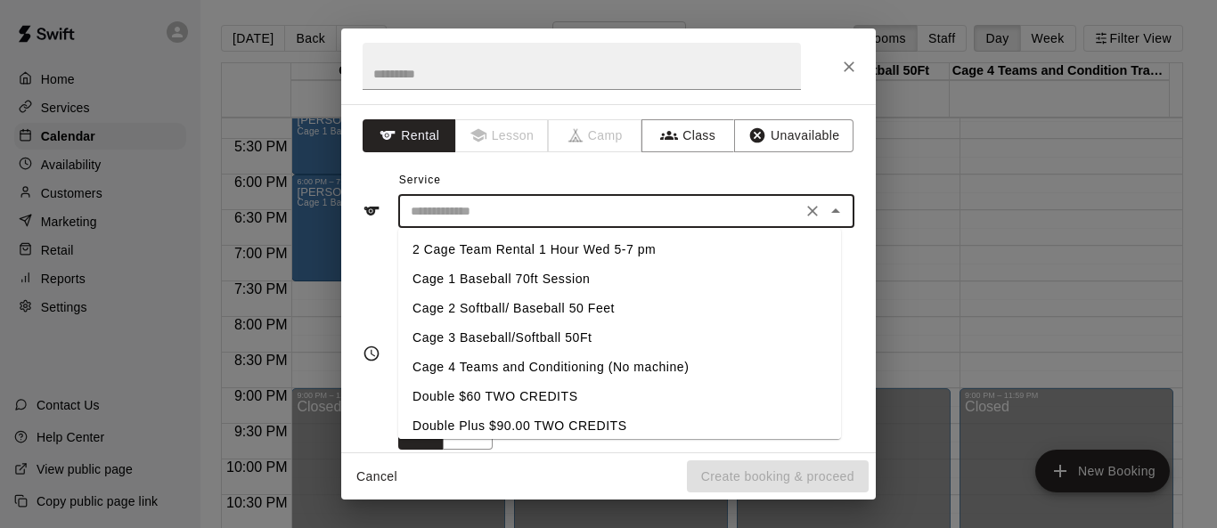
drag, startPoint x: 503, startPoint y: 279, endPoint x: 510, endPoint y: 289, distance: 12.8
click at [506, 284] on li "Cage 1 Baseball 70ft Session" at bounding box center [619, 279] width 443 height 29
type input "**********"
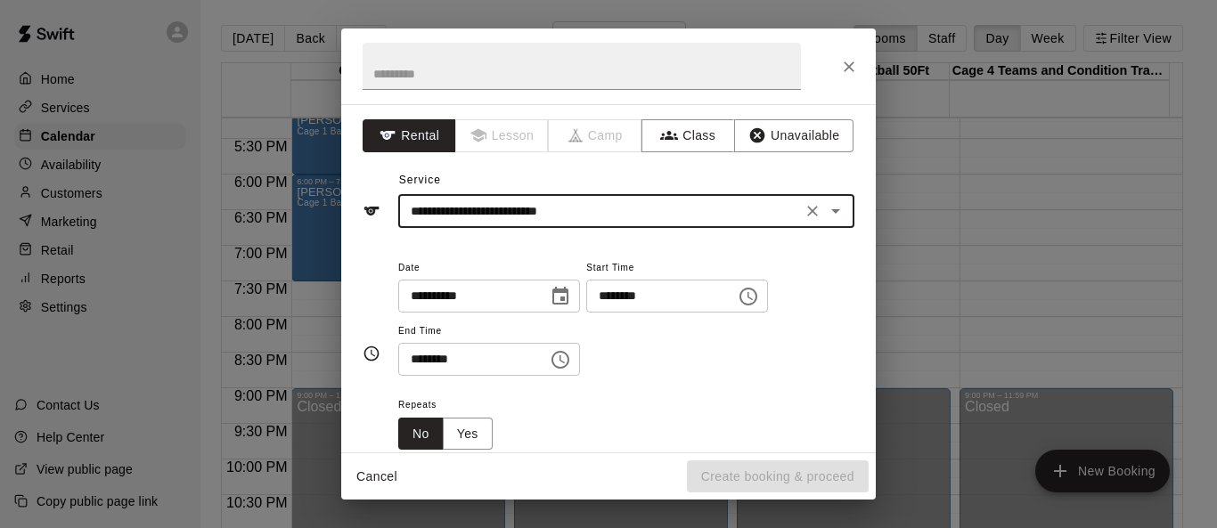
click at [759, 298] on icon "Choose time, selected time is 8:00 PM" at bounding box center [747, 296] width 21 height 21
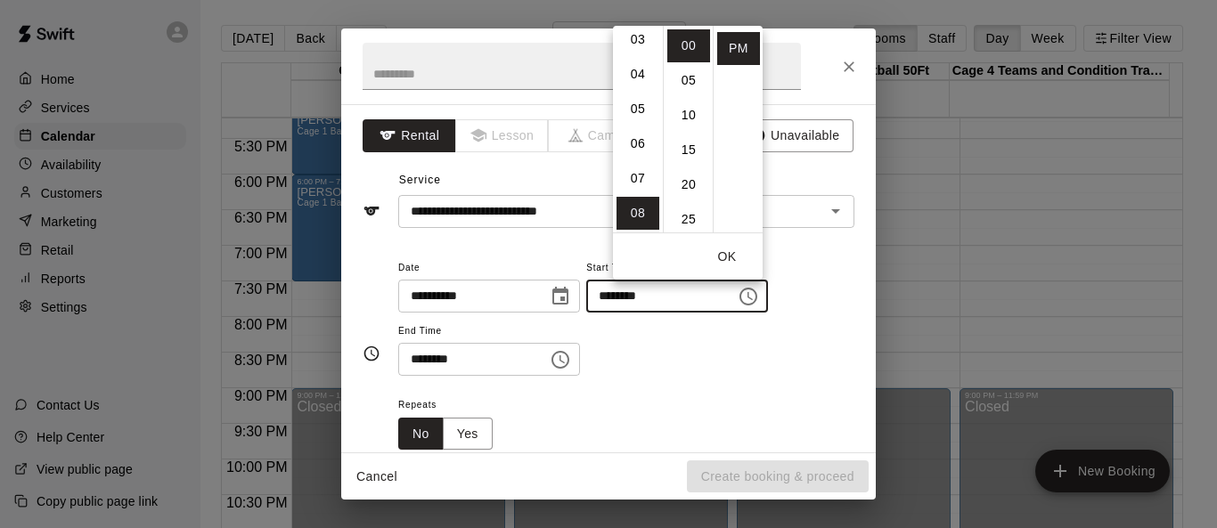
scroll to position [100, 0]
click at [631, 188] on li "07" at bounding box center [637, 189] width 43 height 33
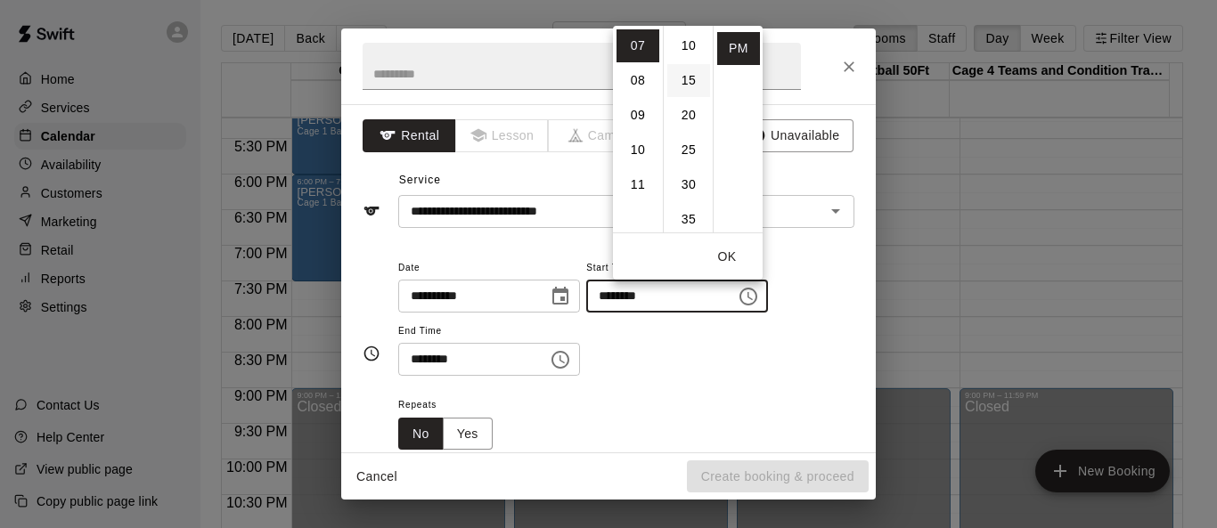
scroll to position [89, 0]
click at [689, 159] on li "30" at bounding box center [688, 165] width 43 height 33
type input "********"
click at [733, 262] on button "OK" at bounding box center [726, 256] width 57 height 33
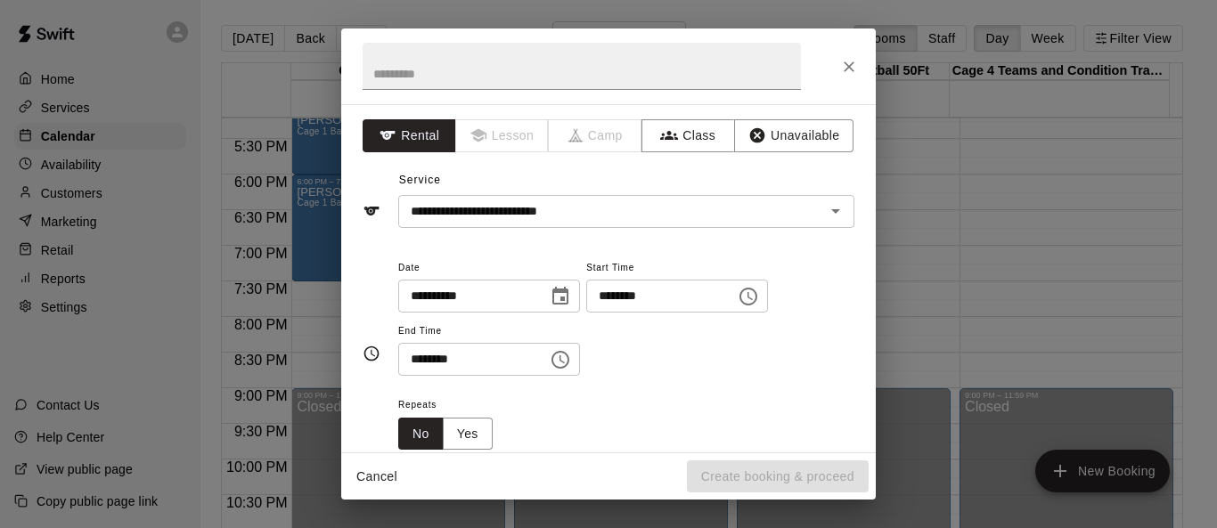
click at [571, 365] on icon "Choose time, selected time is 8:30 PM" at bounding box center [560, 359] width 21 height 21
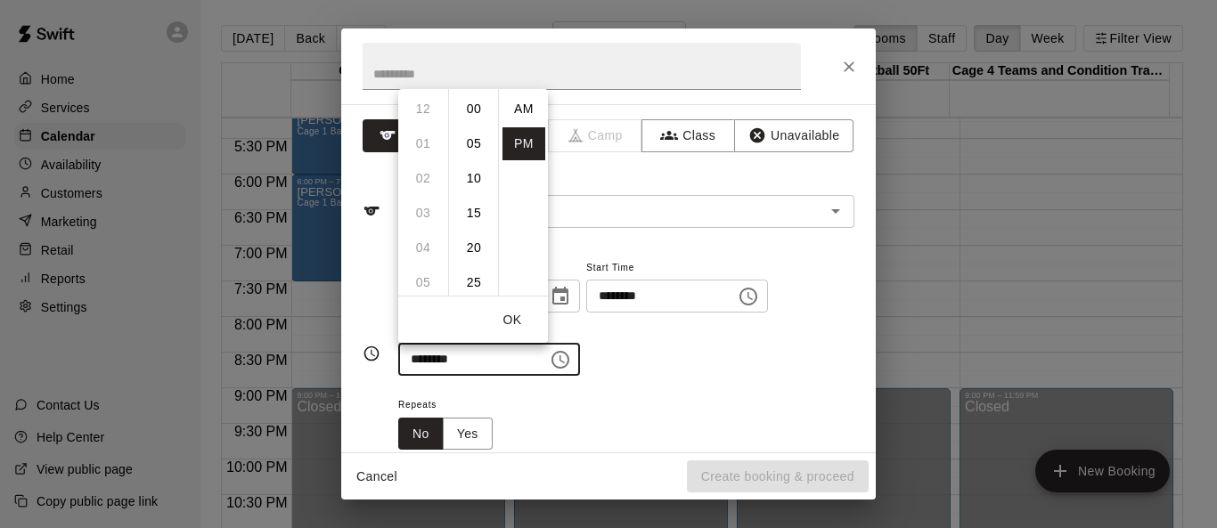
scroll to position [32, 0]
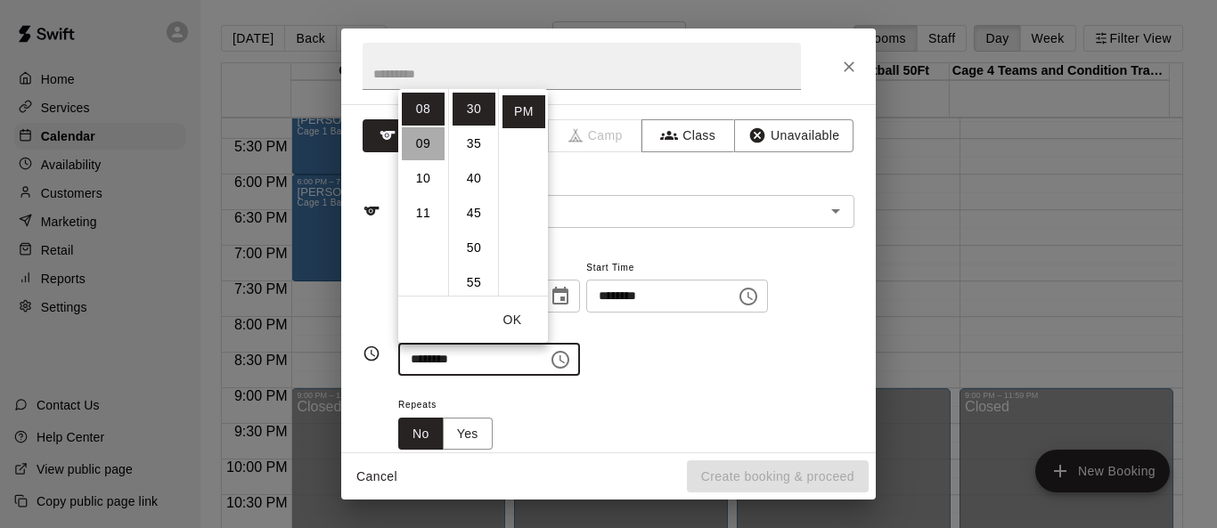
click at [417, 146] on li "09" at bounding box center [423, 143] width 43 height 33
click at [479, 118] on li "00" at bounding box center [473, 109] width 43 height 33
type input "********"
click at [526, 316] on button "OK" at bounding box center [512, 320] width 57 height 33
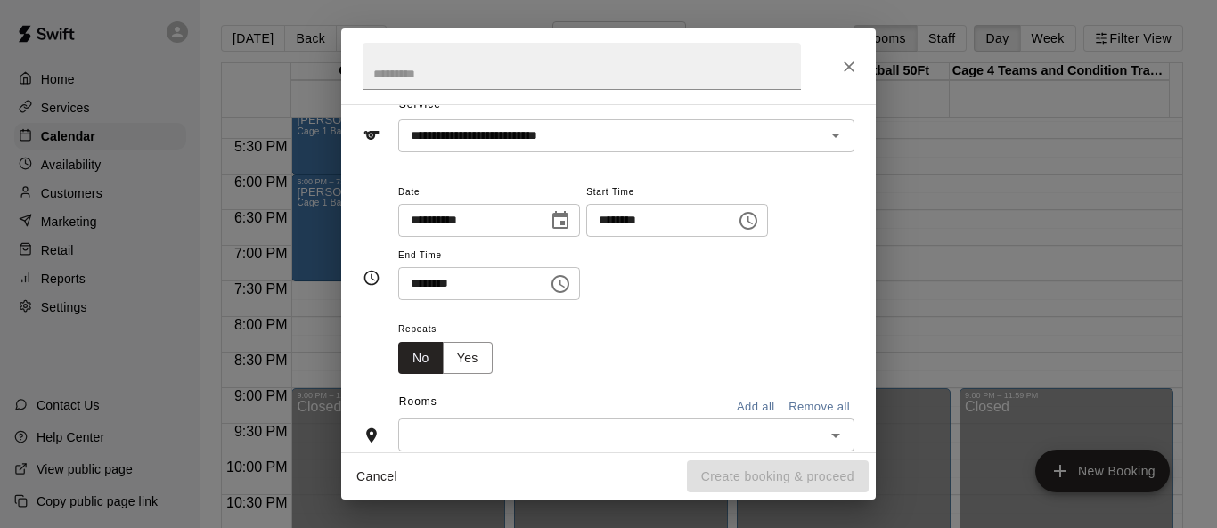
scroll to position [178, 0]
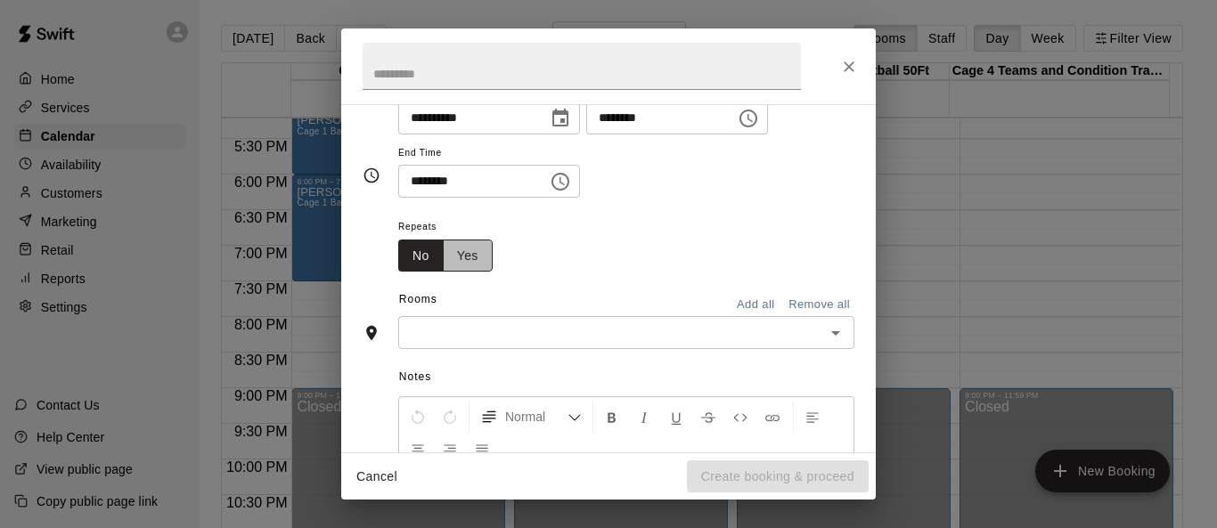
click at [459, 247] on button "Yes" at bounding box center [468, 256] width 50 height 33
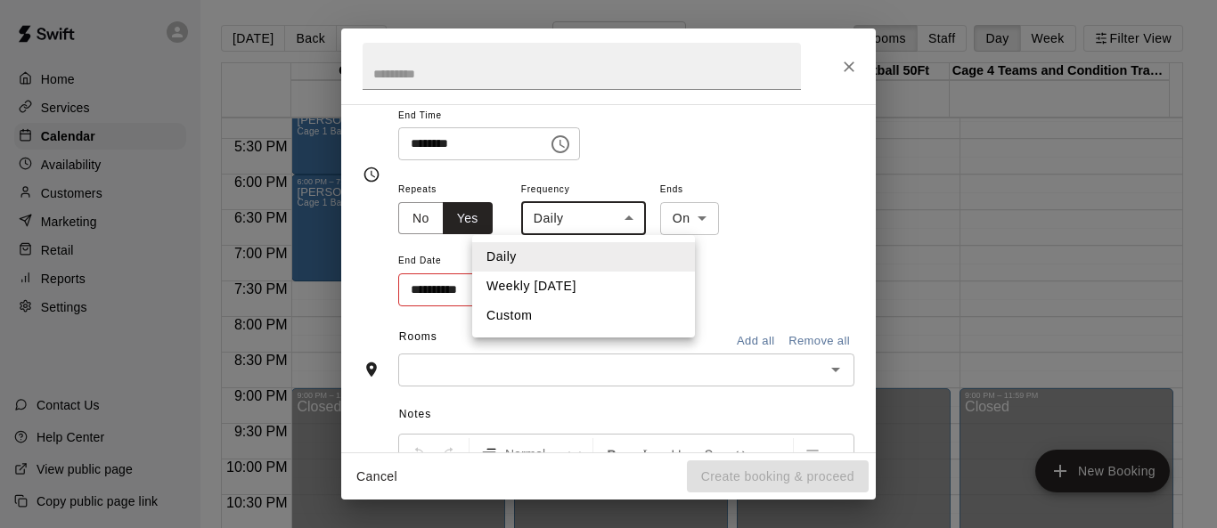
click at [628, 217] on body "Home Services Calendar Availability Customers Marketing Retail Reports Settings…" at bounding box center [608, 278] width 1217 height 557
click at [584, 277] on li "Weekly on Thursday" at bounding box center [583, 286] width 223 height 29
type input "******"
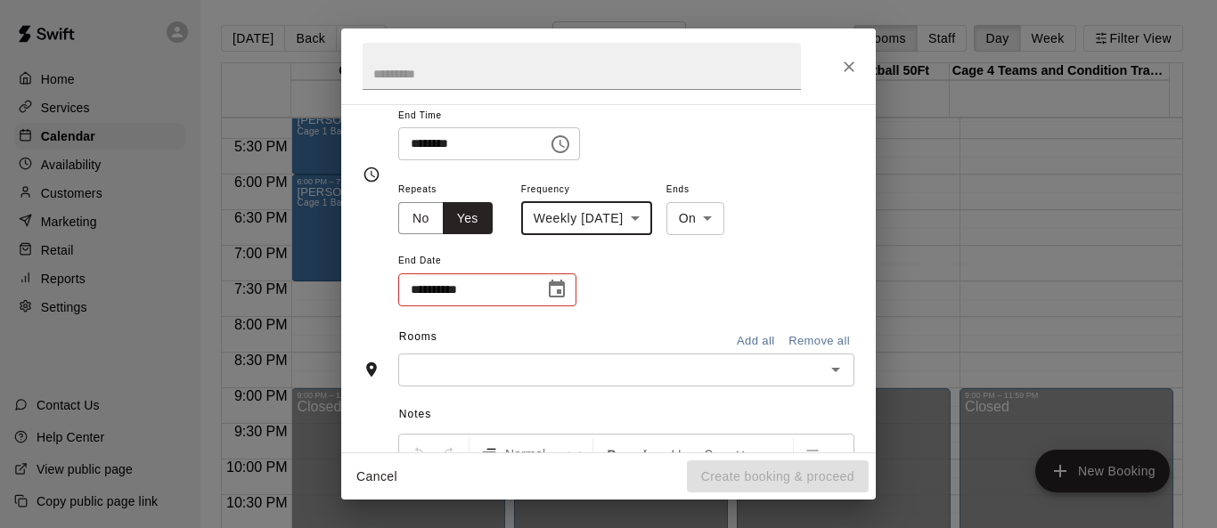
click at [562, 293] on icon "Choose date" at bounding box center [556, 289] width 21 height 21
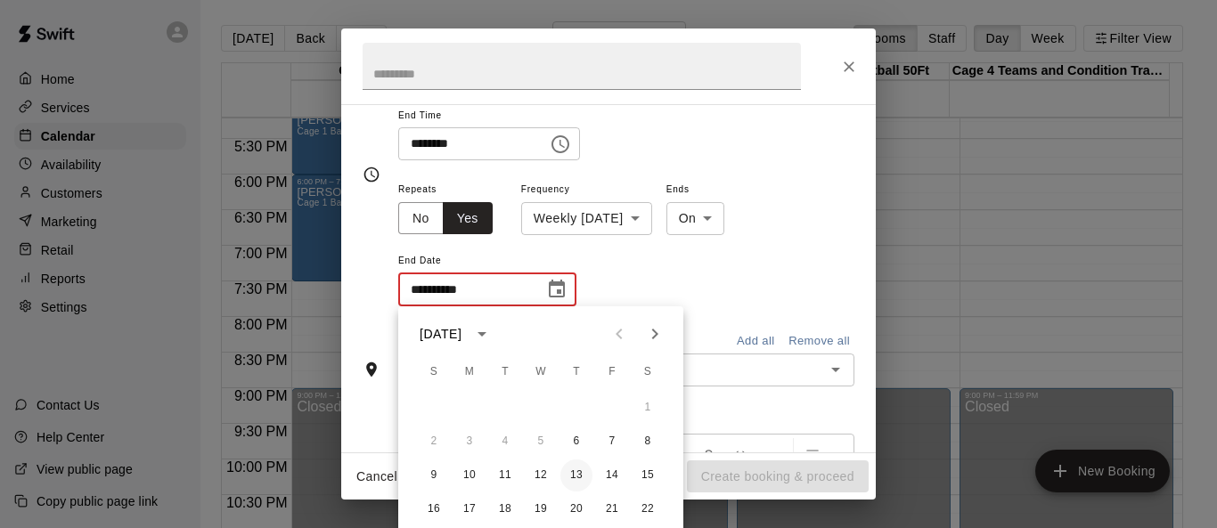
click at [580, 479] on button "13" at bounding box center [576, 476] width 32 height 32
type input "**********"
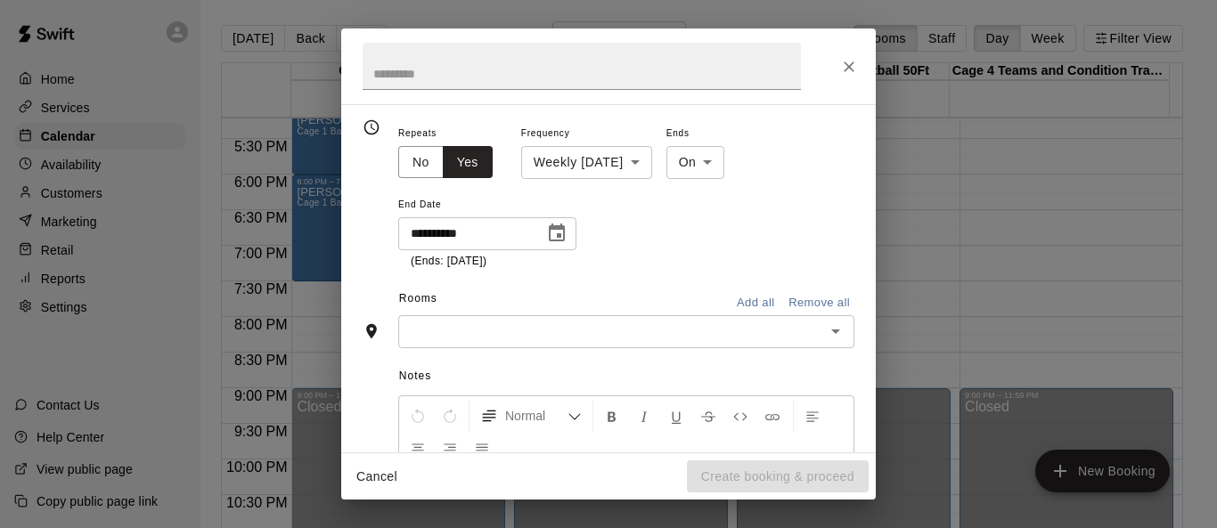
scroll to position [403, 0]
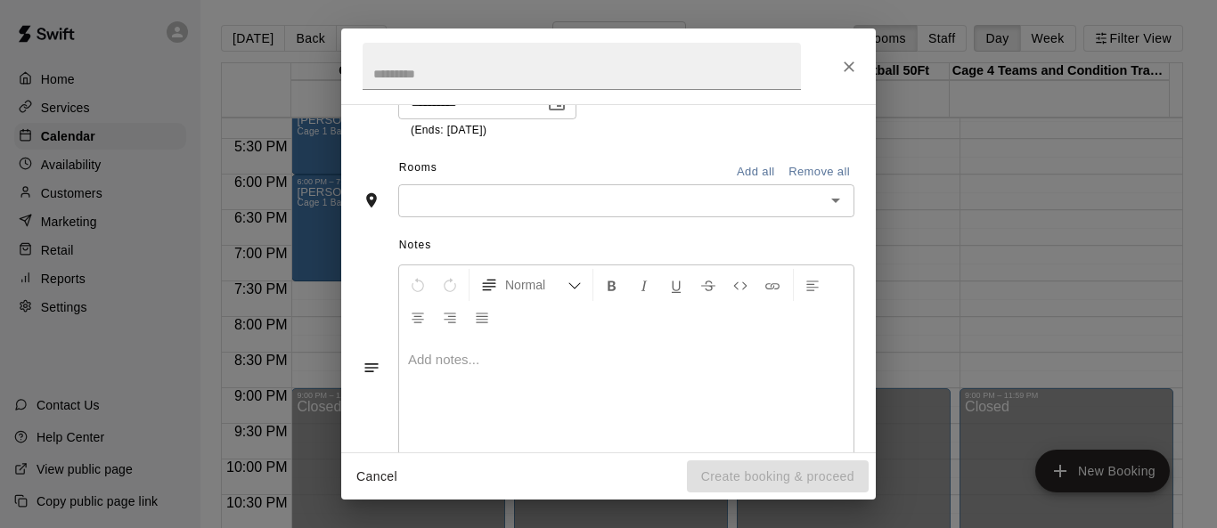
click at [740, 174] on button "Add all" at bounding box center [755, 173] width 57 height 28
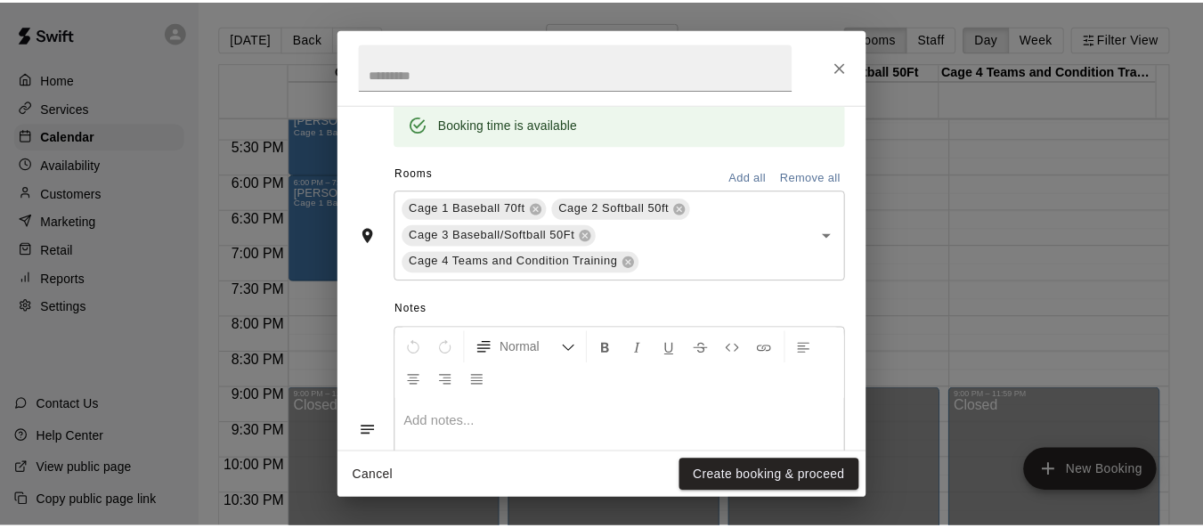
scroll to position [580, 0]
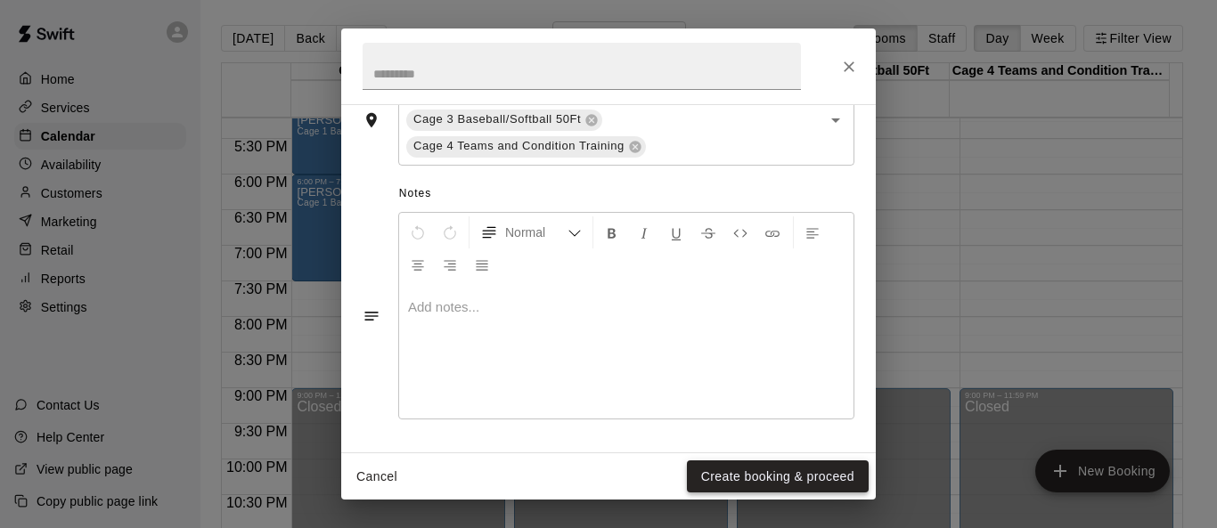
click at [790, 482] on button "Create booking & proceed" at bounding box center [778, 476] width 182 height 33
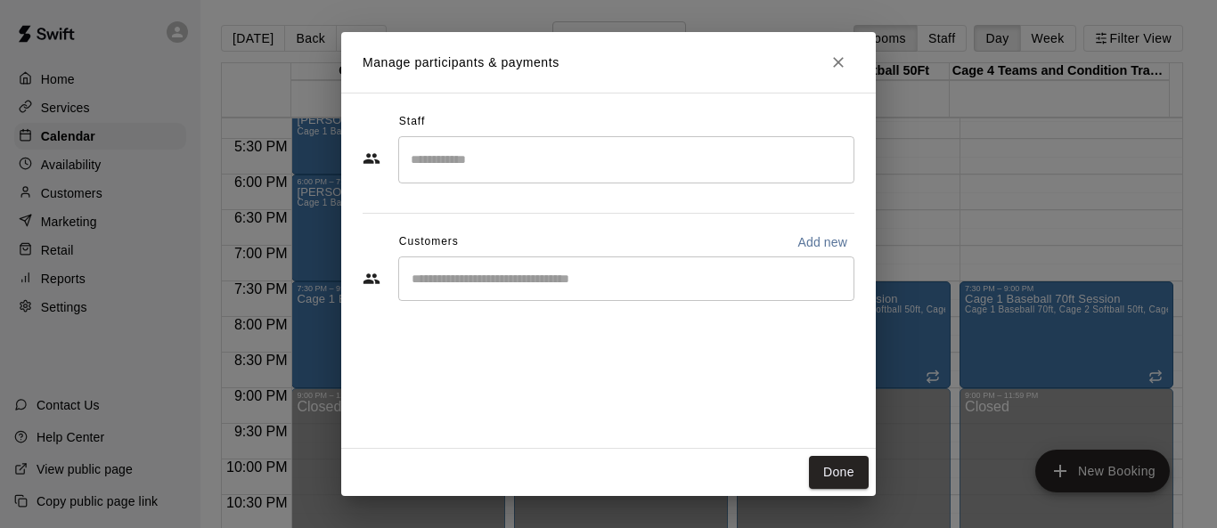
click at [452, 280] on input "Start typing to search customers..." at bounding box center [626, 279] width 440 height 18
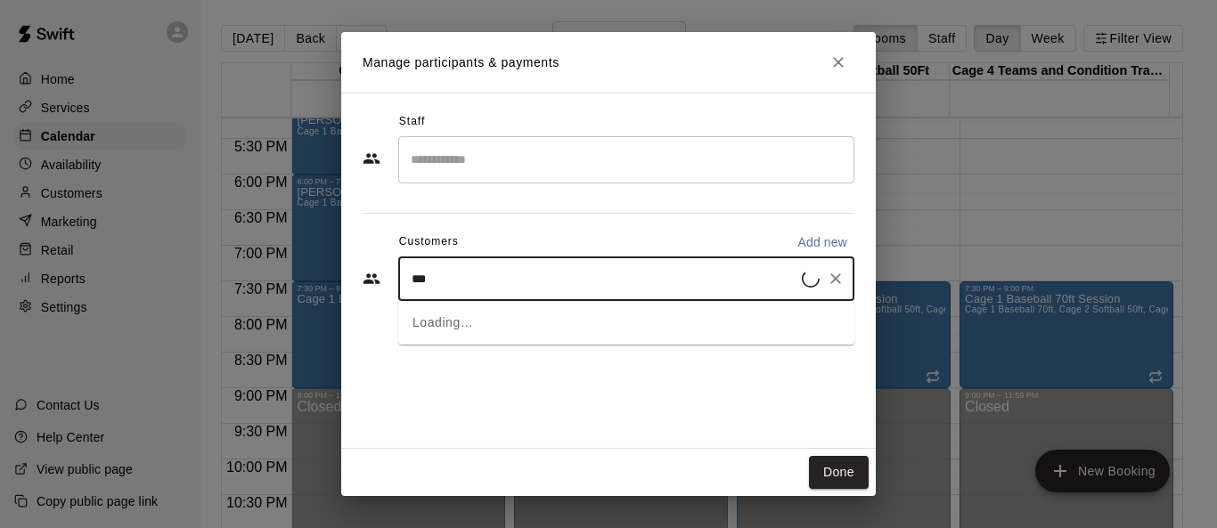
type input "****"
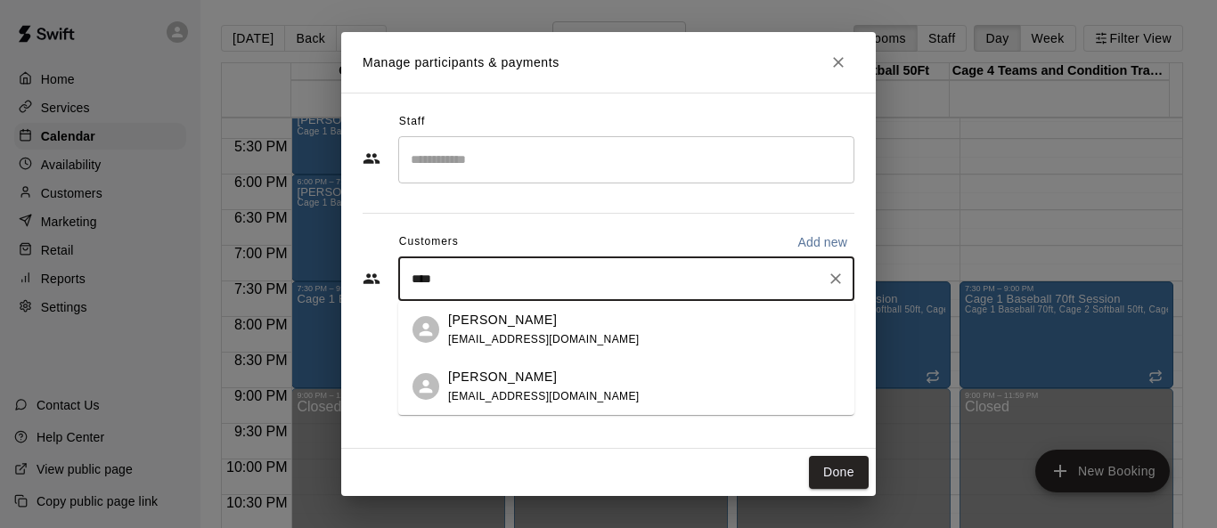
click at [509, 346] on div "Doug Dube dougdube4@gmail.com" at bounding box center [543, 330] width 191 height 38
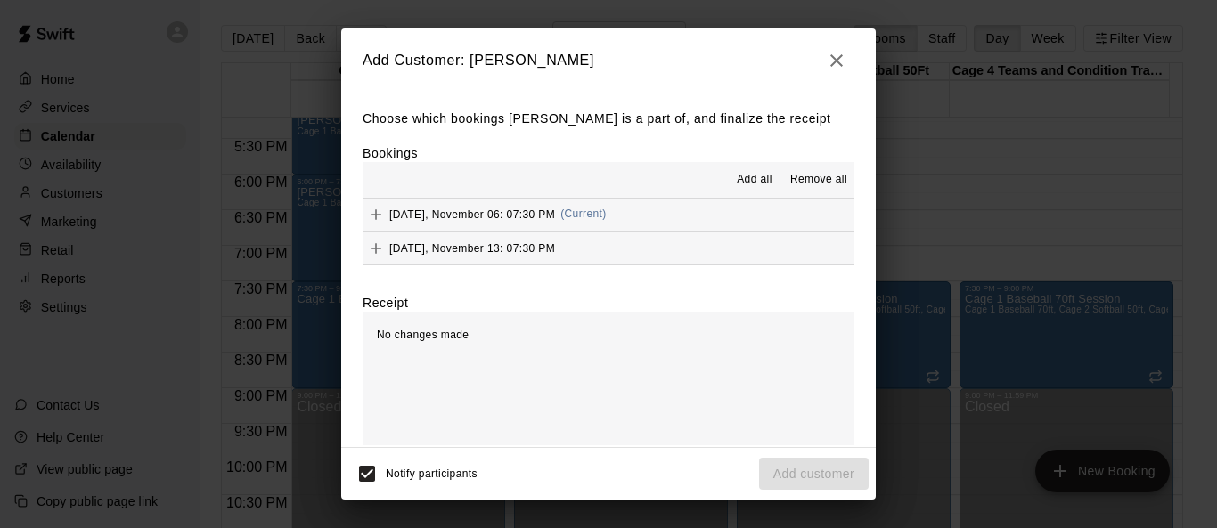
click at [737, 177] on span "Add all" at bounding box center [755, 180] width 36 height 18
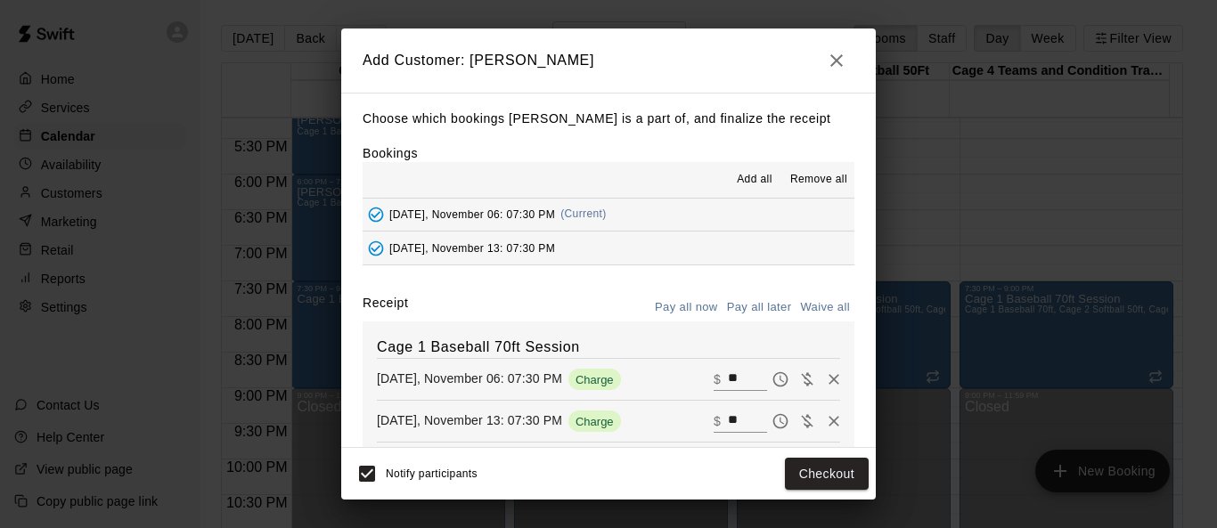
click at [743, 306] on button "Pay all later" at bounding box center [759, 308] width 74 height 28
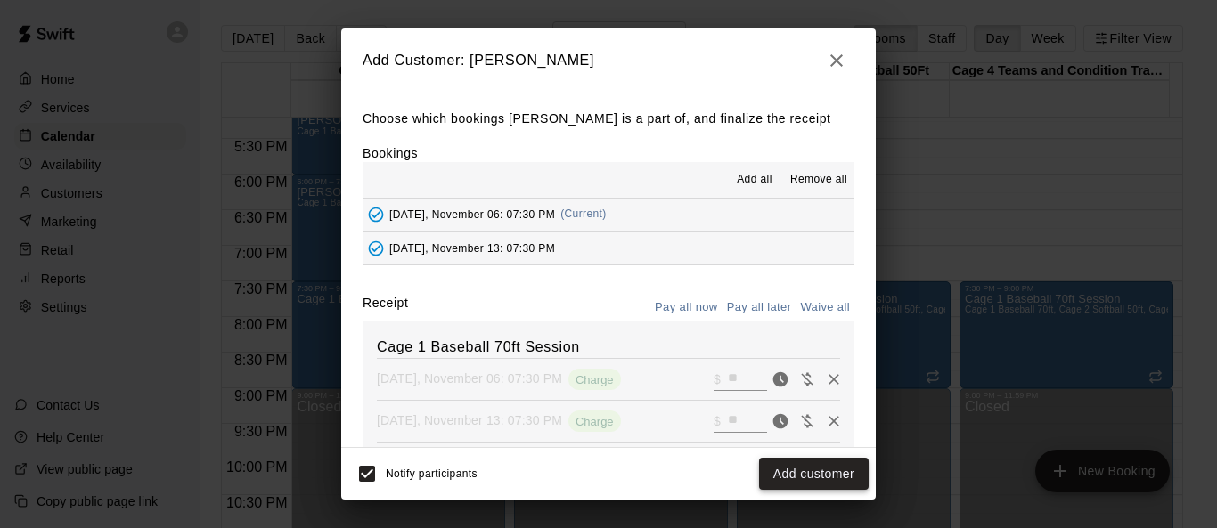
click at [811, 475] on button "Add customer" at bounding box center [814, 474] width 110 height 33
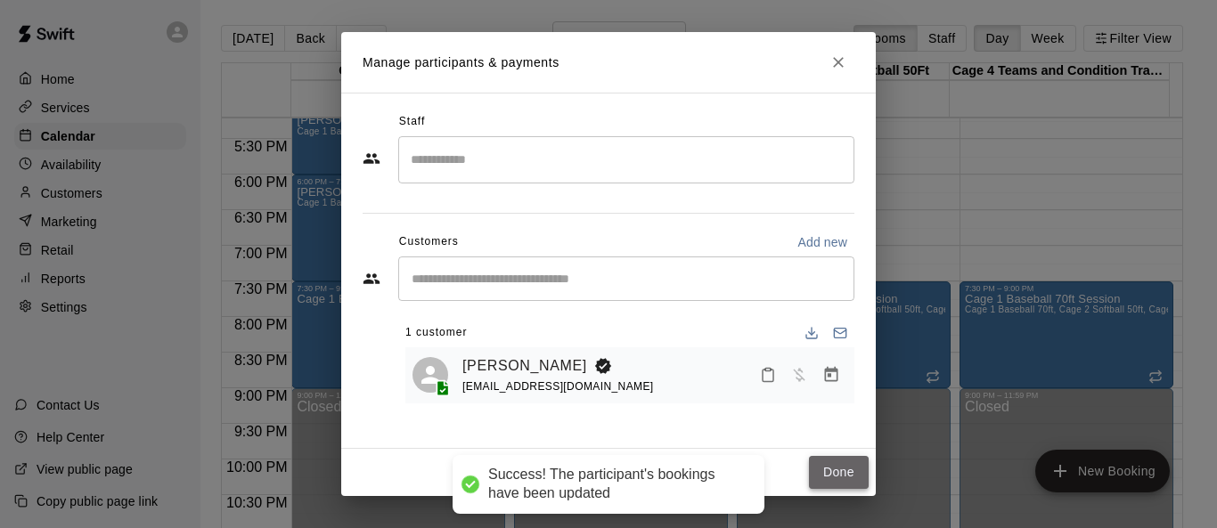
click at [824, 466] on button "Done" at bounding box center [839, 472] width 60 height 33
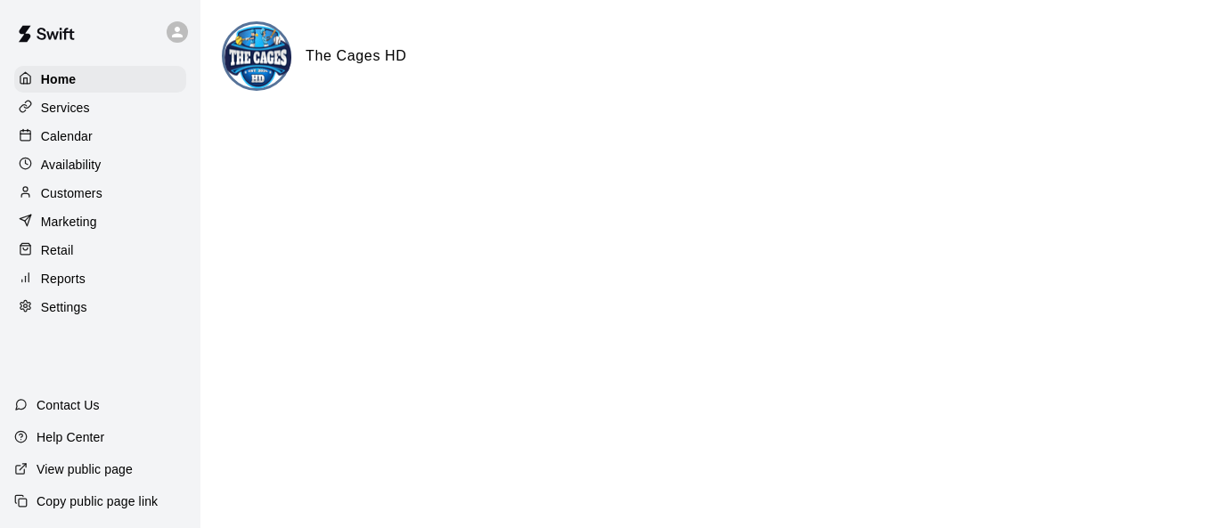
click at [85, 207] on div "Customers" at bounding box center [100, 193] width 172 height 27
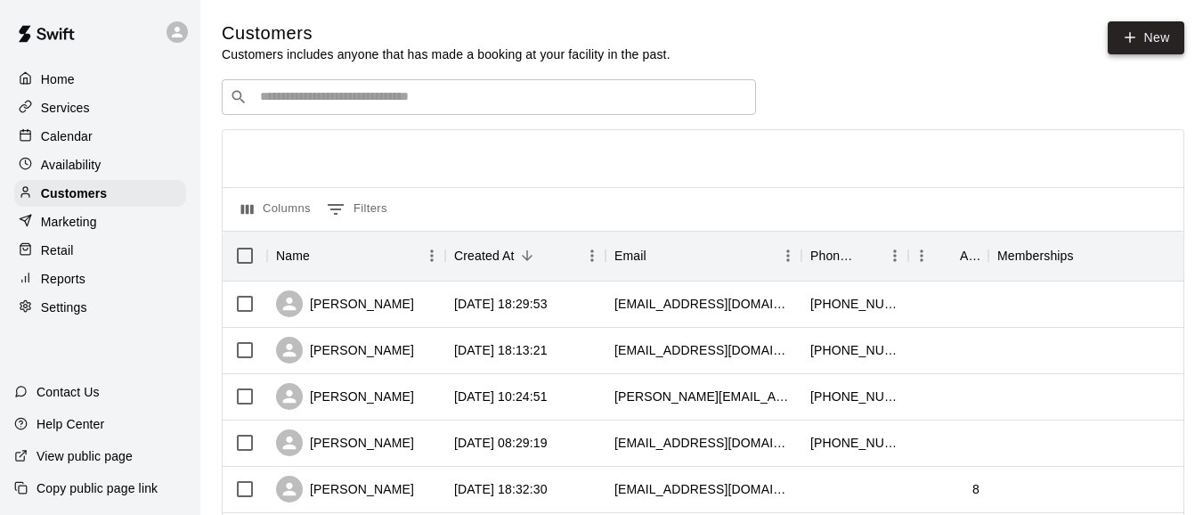
click at [803, 43] on link "New" at bounding box center [1146, 37] width 77 height 33
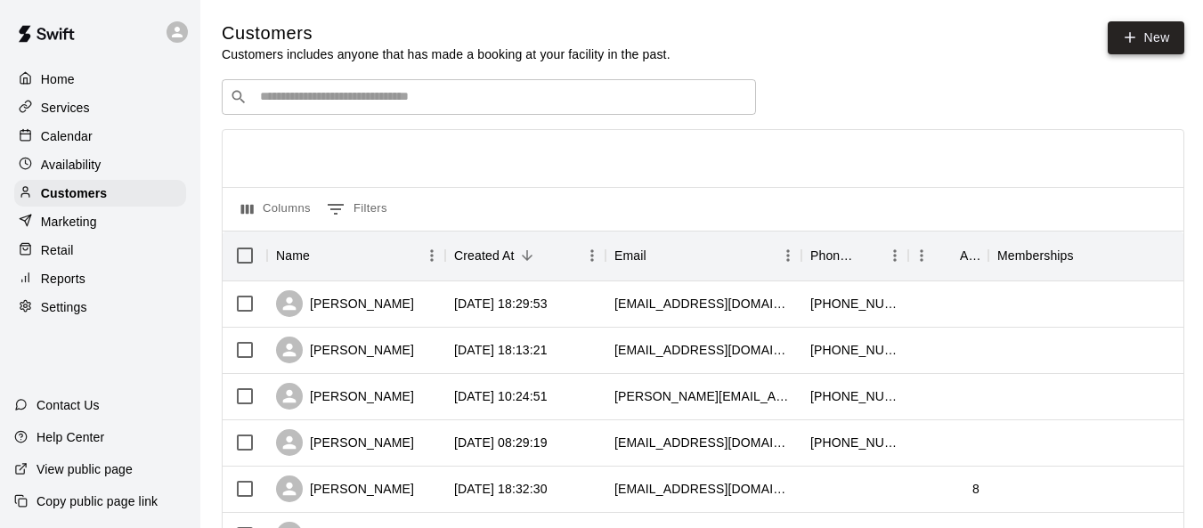
select select "**"
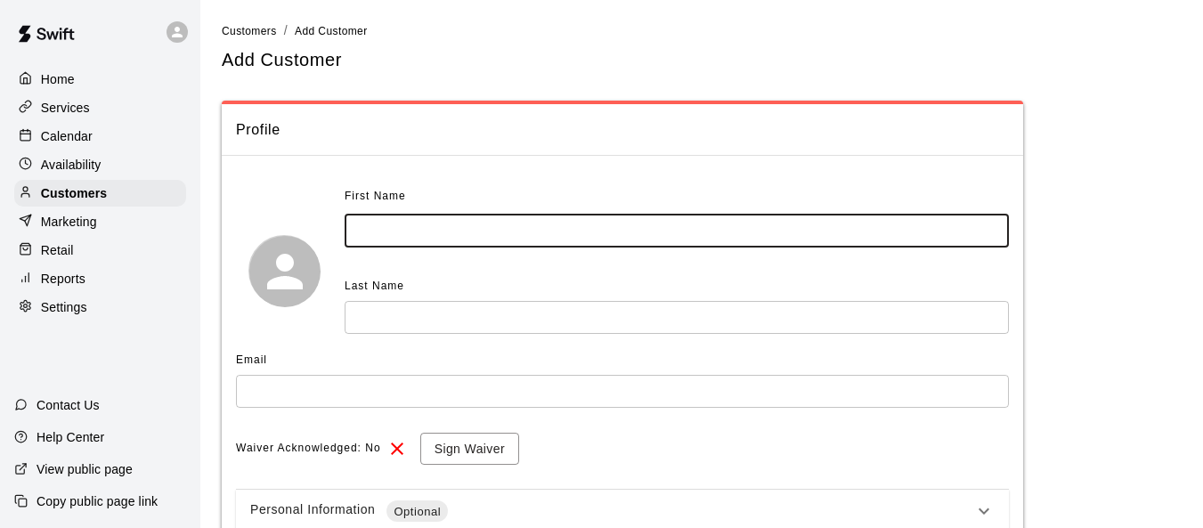
click at [556, 216] on input "text" at bounding box center [677, 231] width 664 height 33
type input "*****"
click at [331, 394] on input "text" at bounding box center [622, 391] width 773 height 33
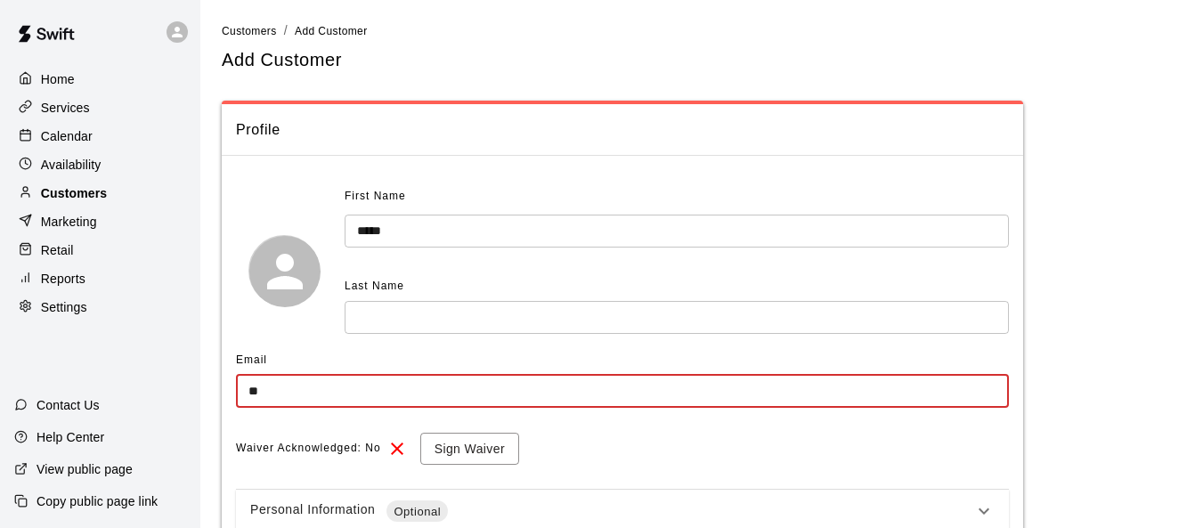
type input "**"
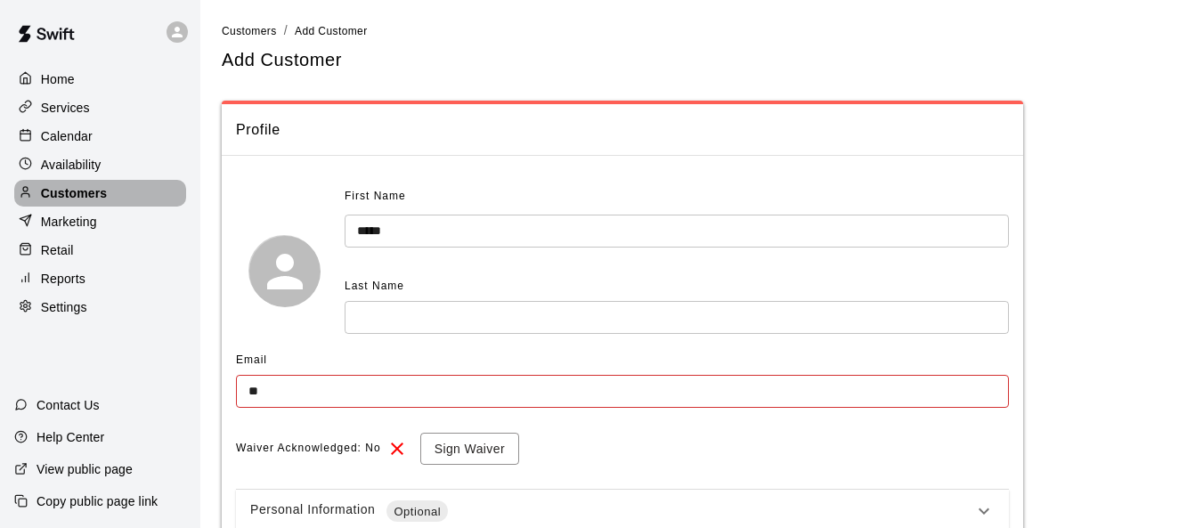
click at [101, 198] on p "Customers" at bounding box center [74, 193] width 66 height 18
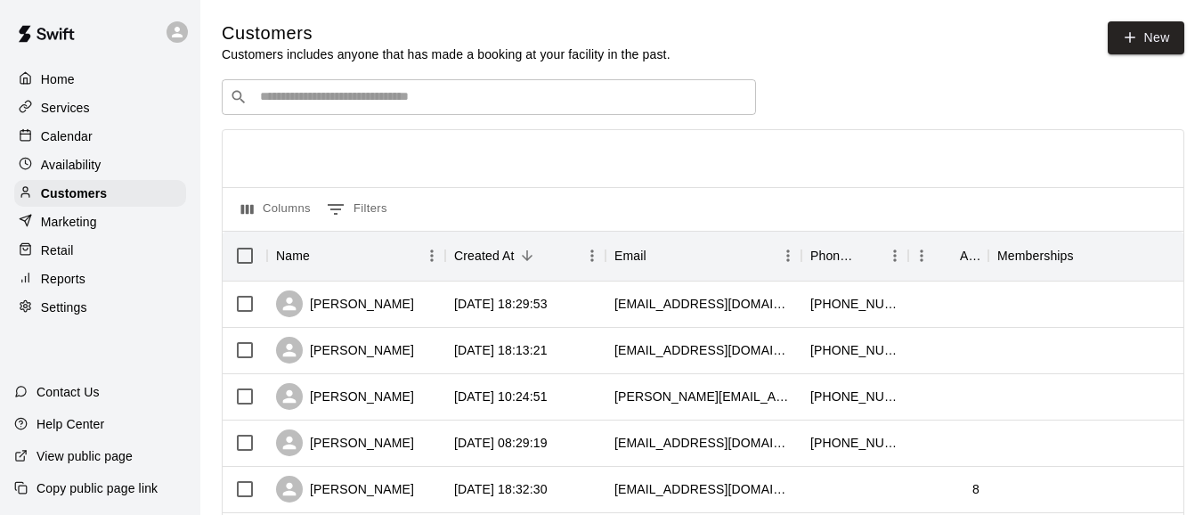
click at [526, 111] on div "​ ​" at bounding box center [489, 97] width 534 height 36
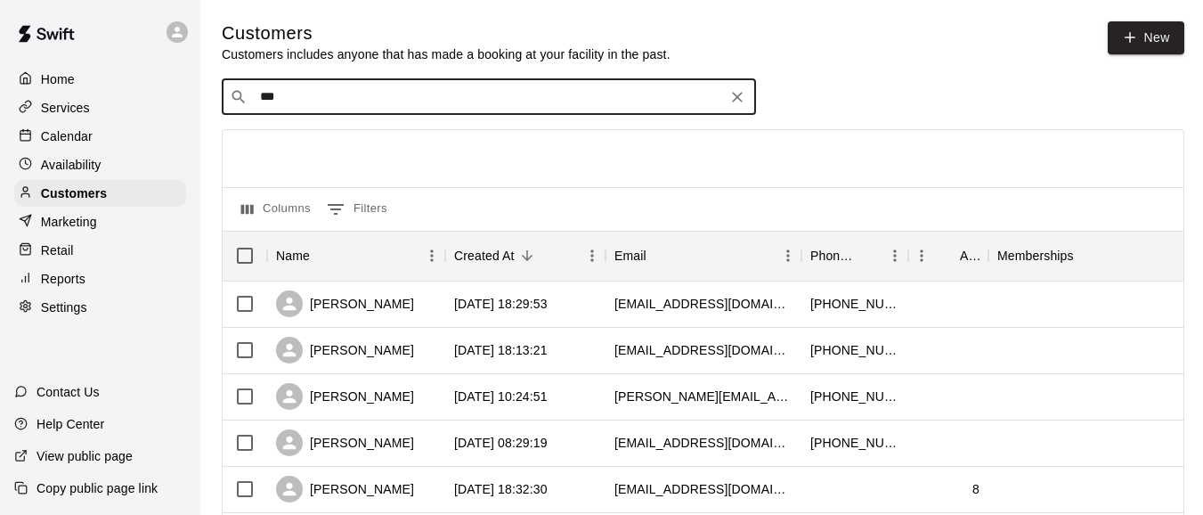
type input "****"
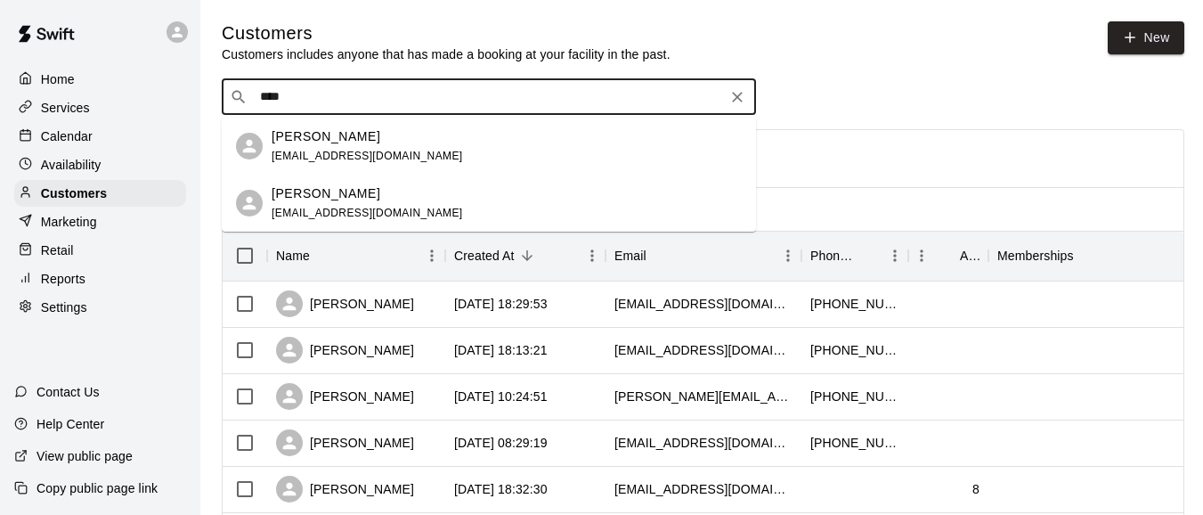
click at [376, 157] on span "[EMAIL_ADDRESS][DOMAIN_NAME]" at bounding box center [367, 156] width 191 height 12
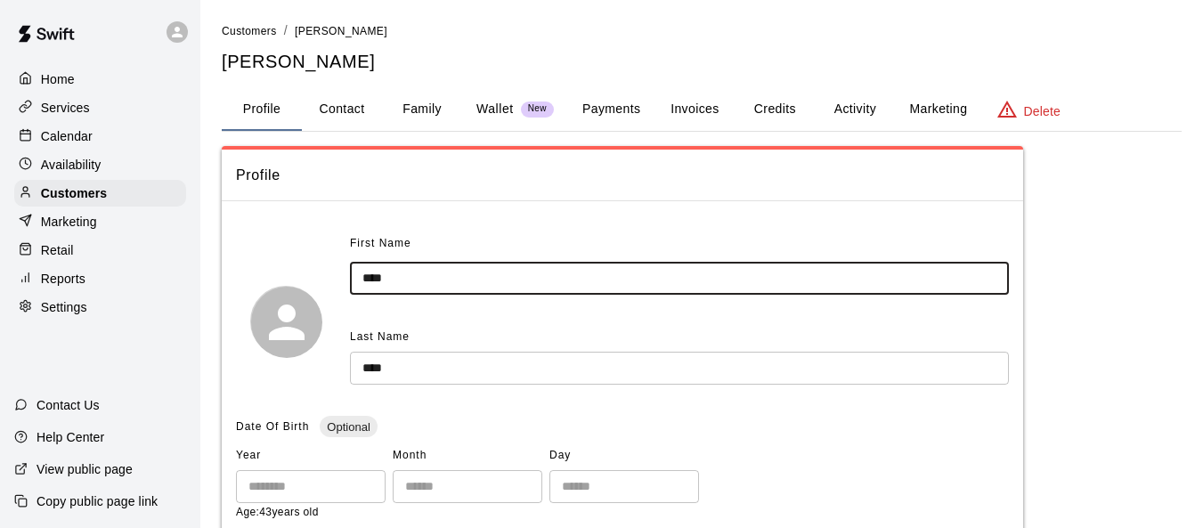
drag, startPoint x: 429, startPoint y: 278, endPoint x: 304, endPoint y: 276, distance: 125.6
click at [304, 276] on div "First Name **** ​ Last Name **** ​" at bounding box center [622, 321] width 773 height 183
type input "*****"
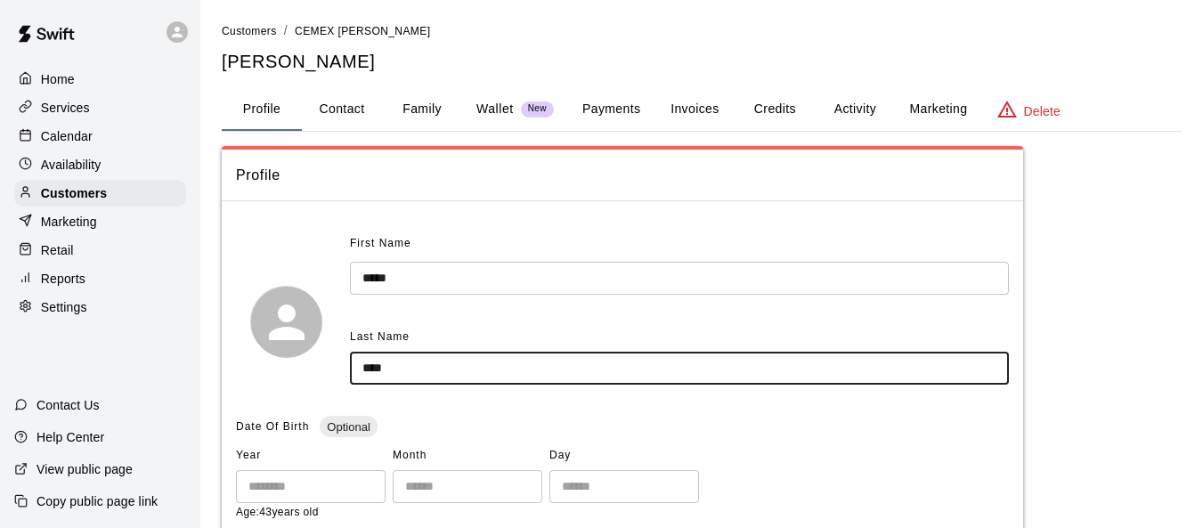
drag, startPoint x: 443, startPoint y: 363, endPoint x: 354, endPoint y: 363, distance: 88.2
click at [355, 363] on input "****" at bounding box center [679, 368] width 659 height 33
type input "*"
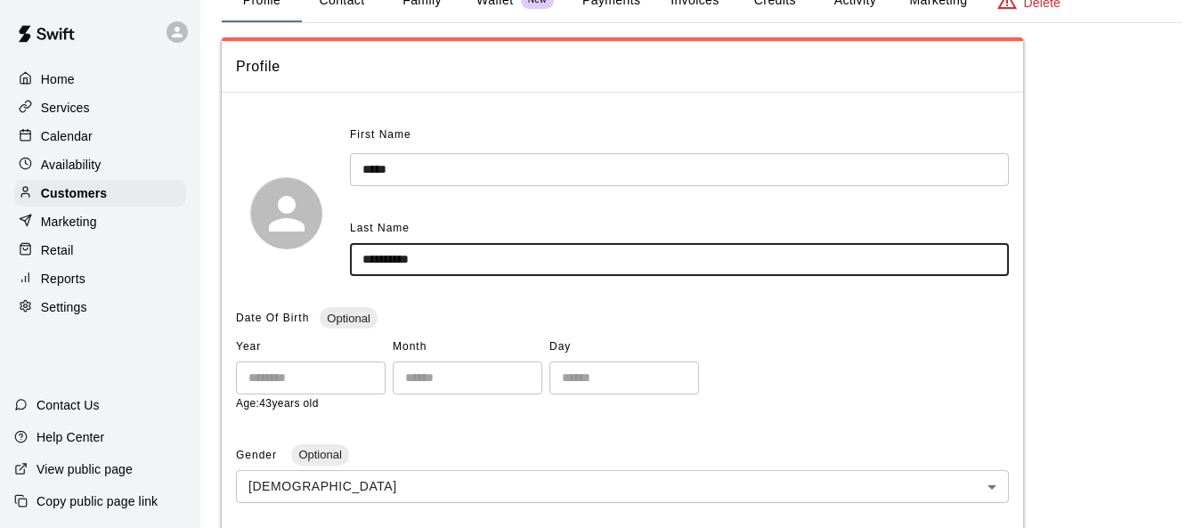
scroll to position [89, 0]
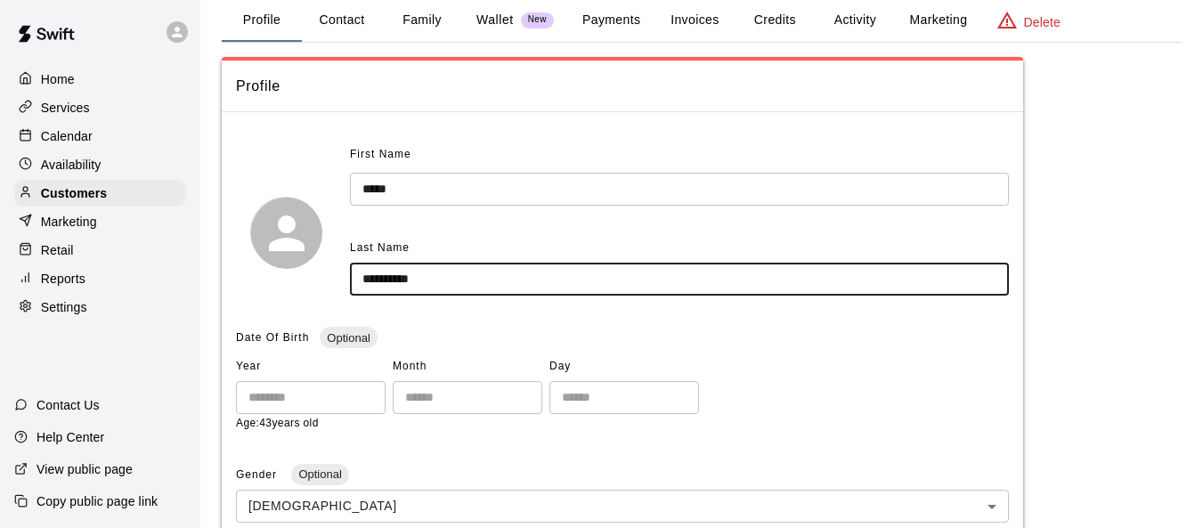
click at [362, 280] on input "*********" at bounding box center [679, 279] width 659 height 33
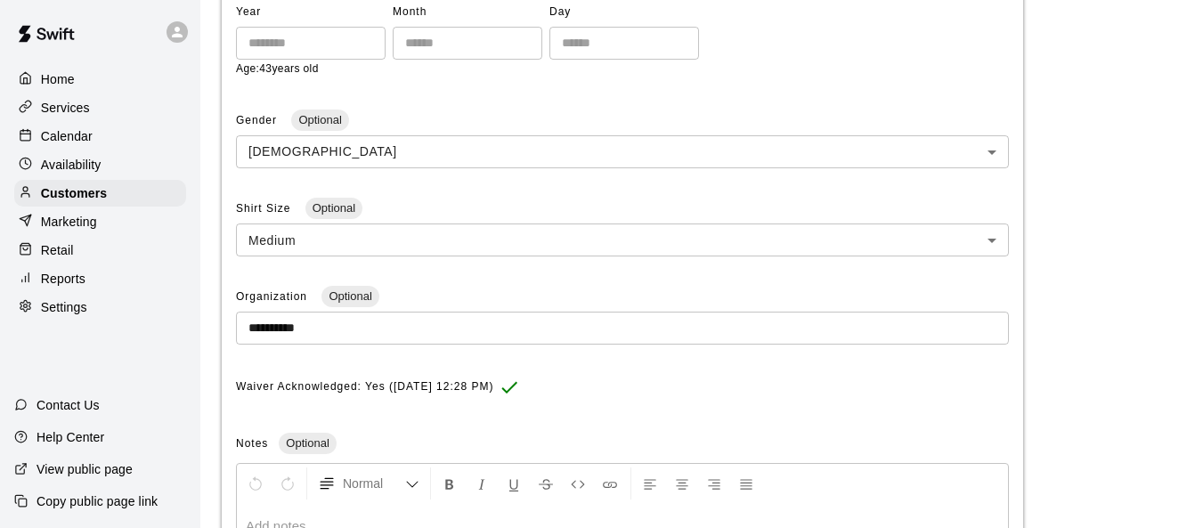
scroll to position [623, 0]
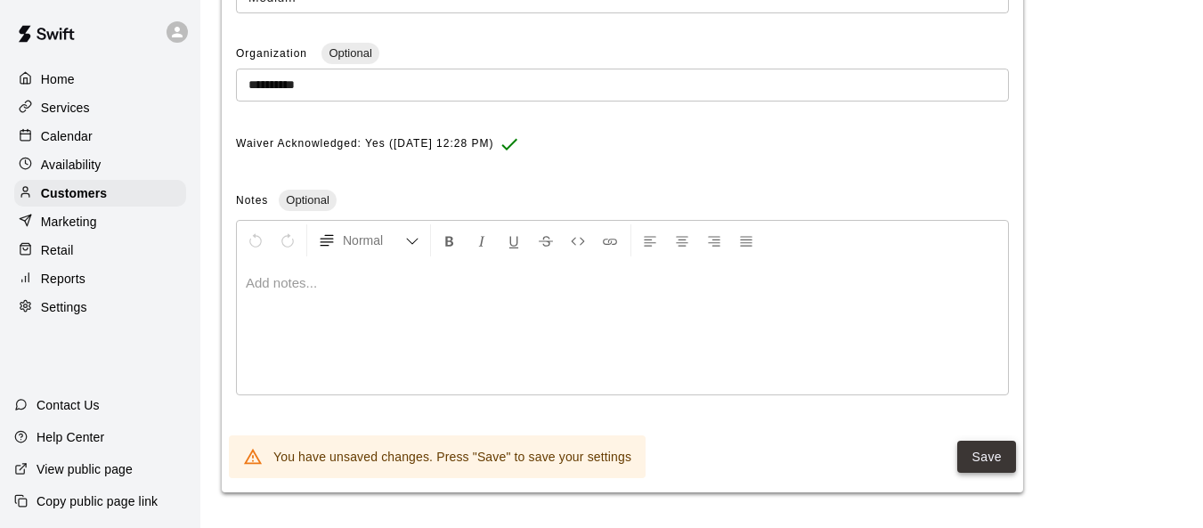
type input "**********"
click at [803, 449] on button "Save" at bounding box center [986, 457] width 59 height 33
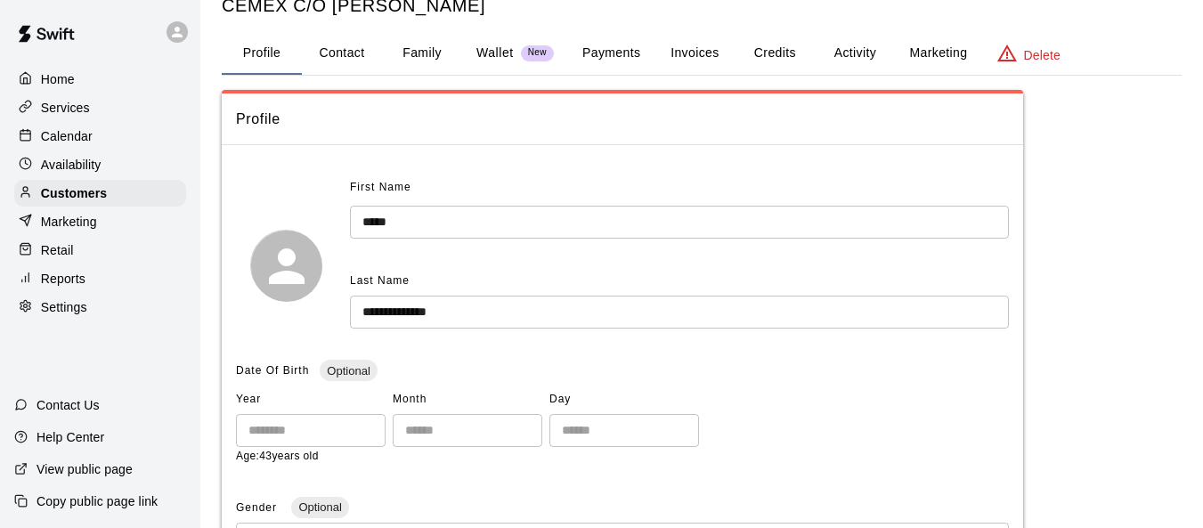
scroll to position [55, 0]
click at [714, 53] on button "Invoices" at bounding box center [695, 54] width 80 height 43
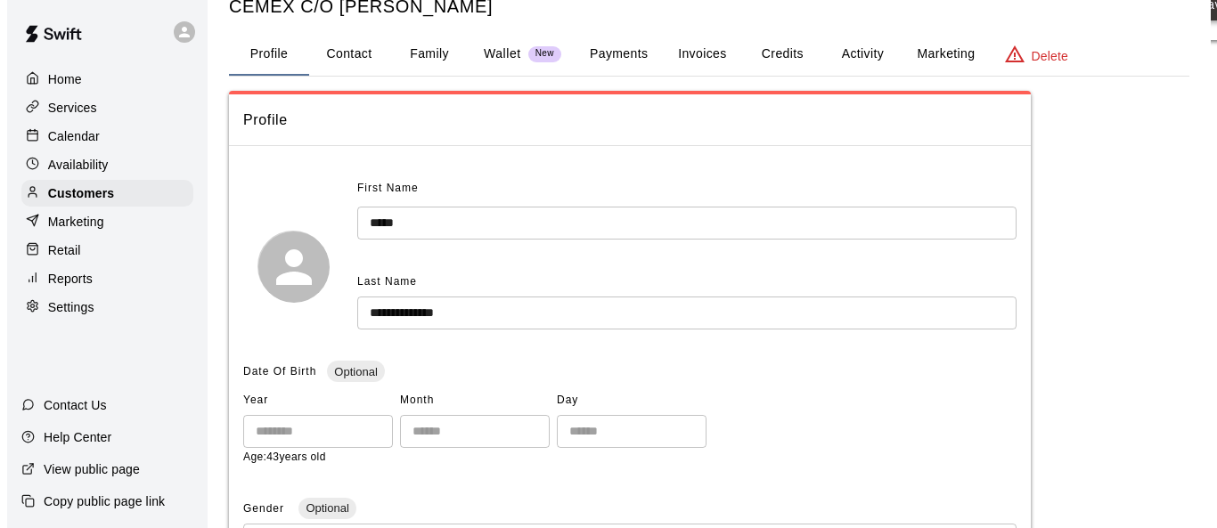
scroll to position [0, 0]
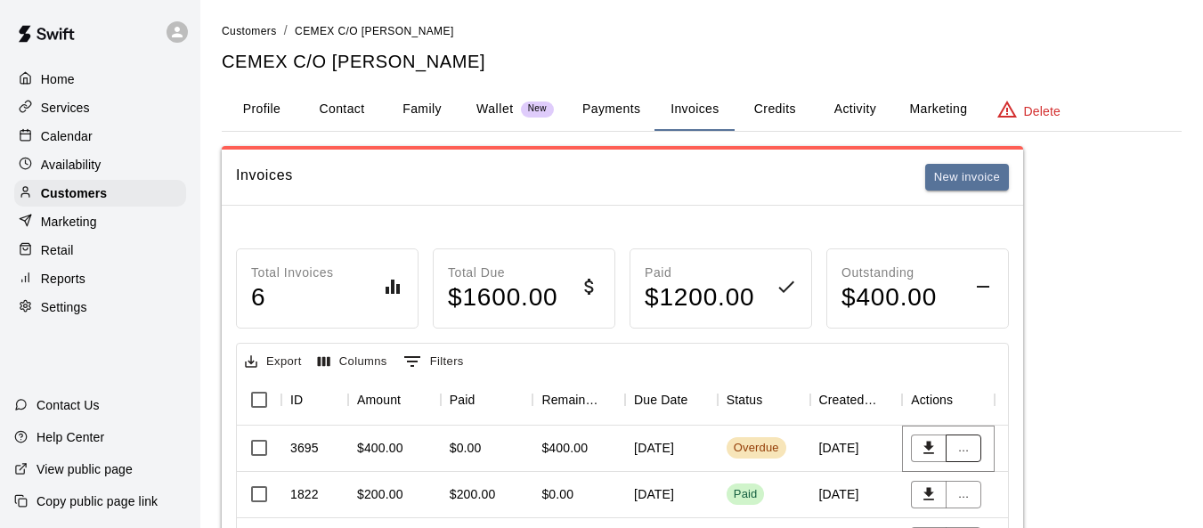
click at [803, 447] on button "..." at bounding box center [964, 449] width 36 height 28
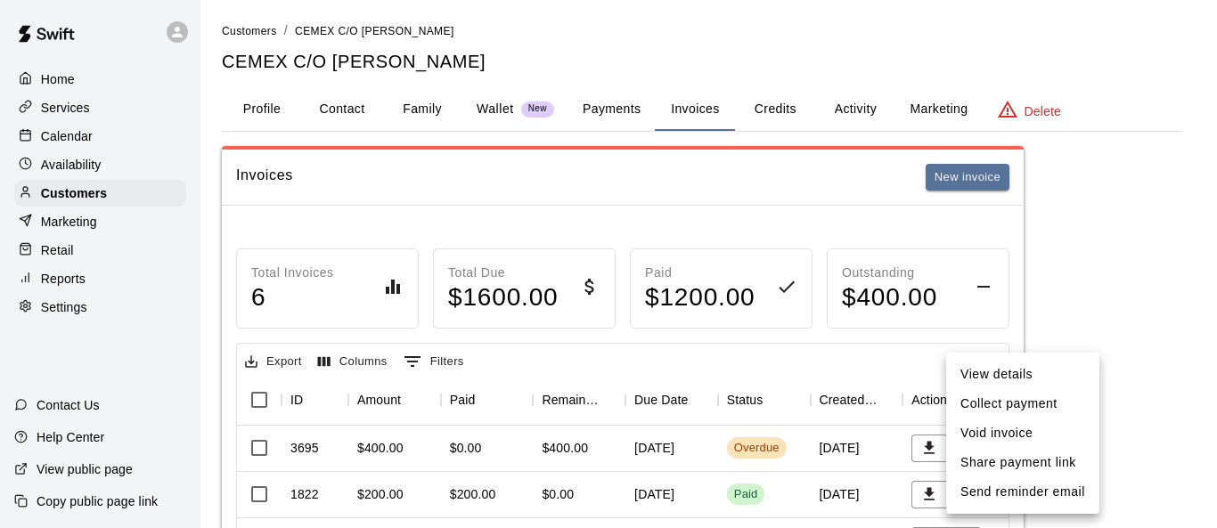
click at [803, 441] on li "Void invoice" at bounding box center [1022, 433] width 153 height 29
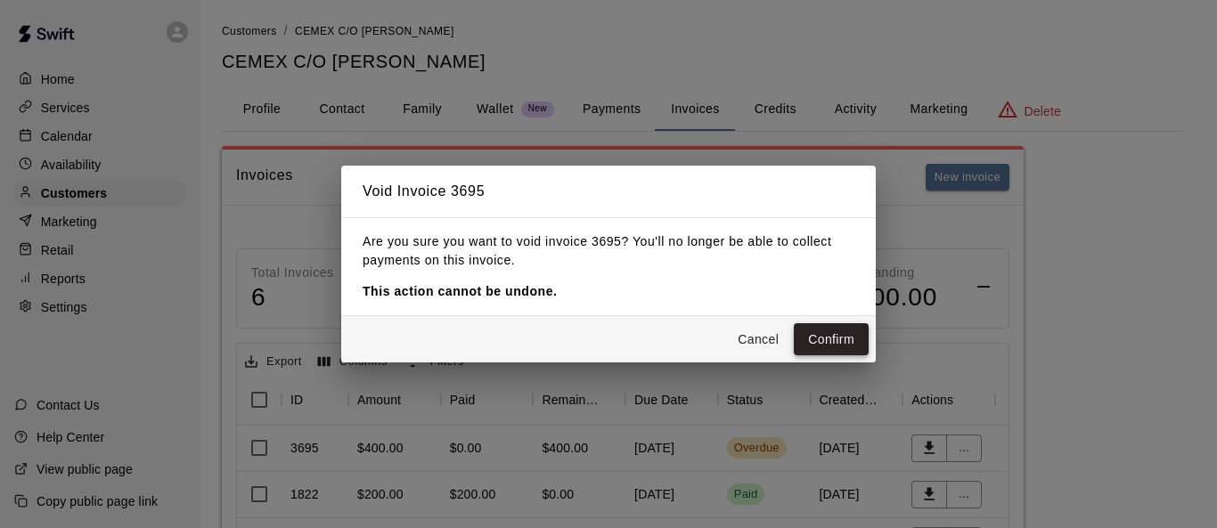
click at [803, 334] on button "Confirm" at bounding box center [831, 339] width 75 height 33
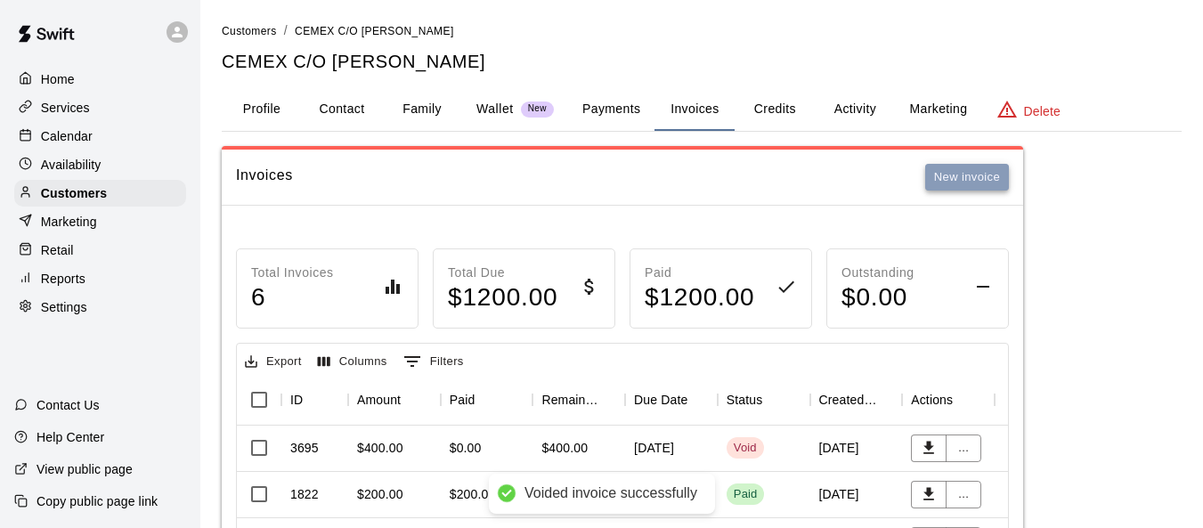
click at [803, 183] on button "New invoice" at bounding box center [967, 178] width 84 height 28
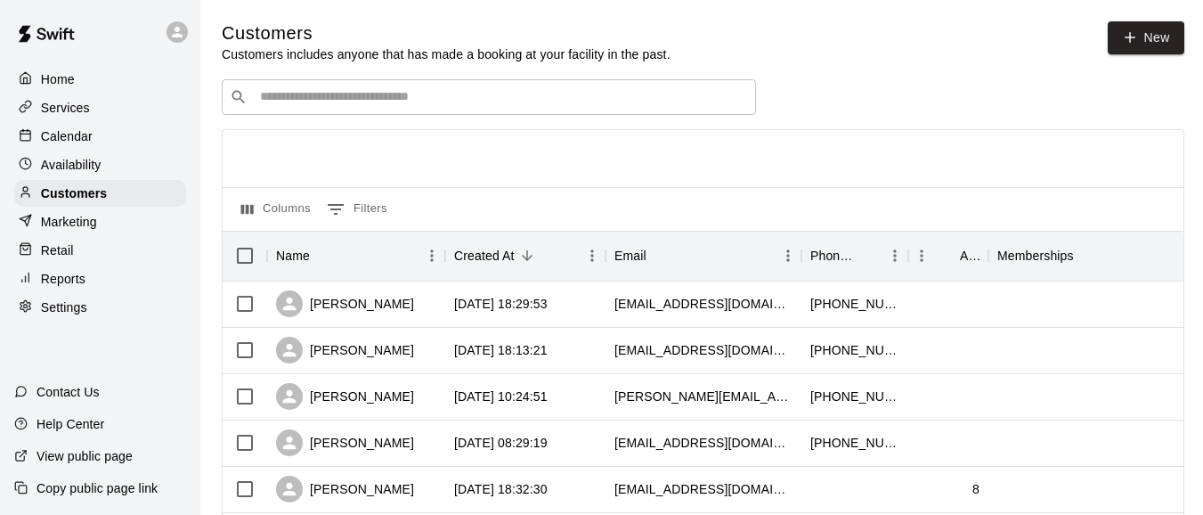
click at [348, 93] on input "Search customers by name or email" at bounding box center [501, 97] width 493 height 18
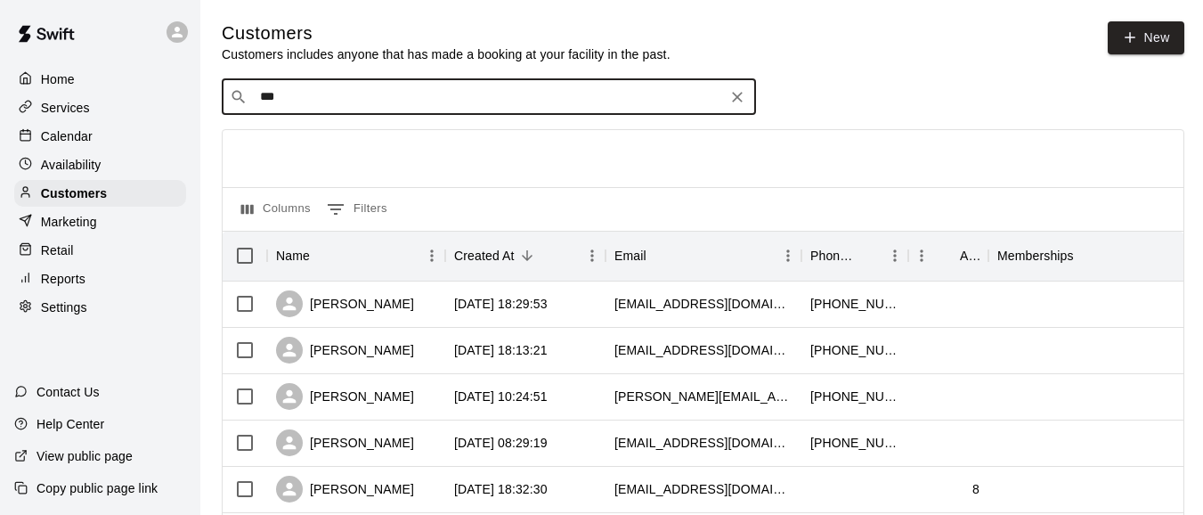
type input "****"
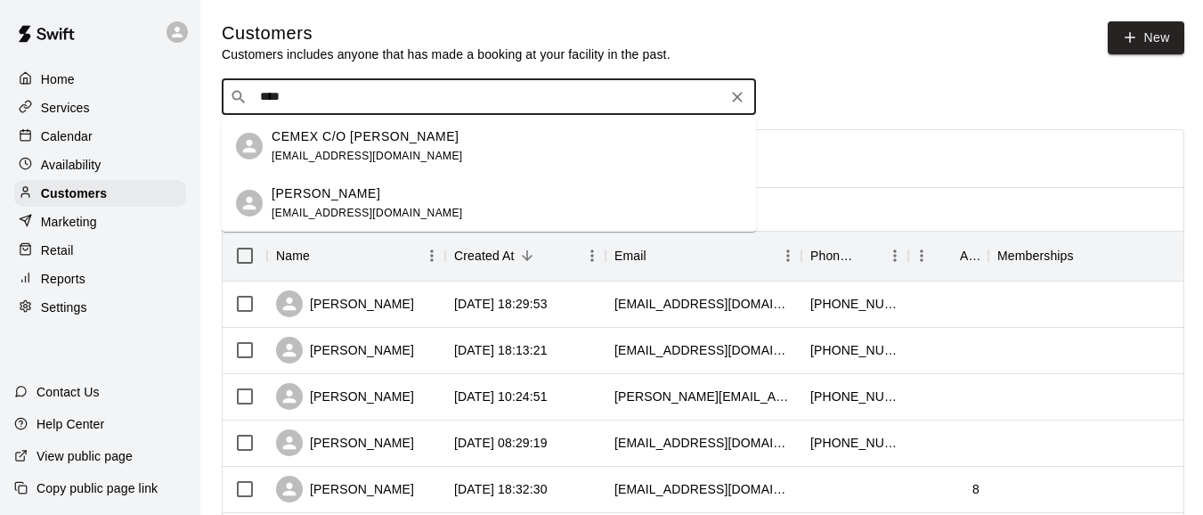
click at [313, 151] on span "[EMAIL_ADDRESS][DOMAIN_NAME]" at bounding box center [367, 156] width 191 height 12
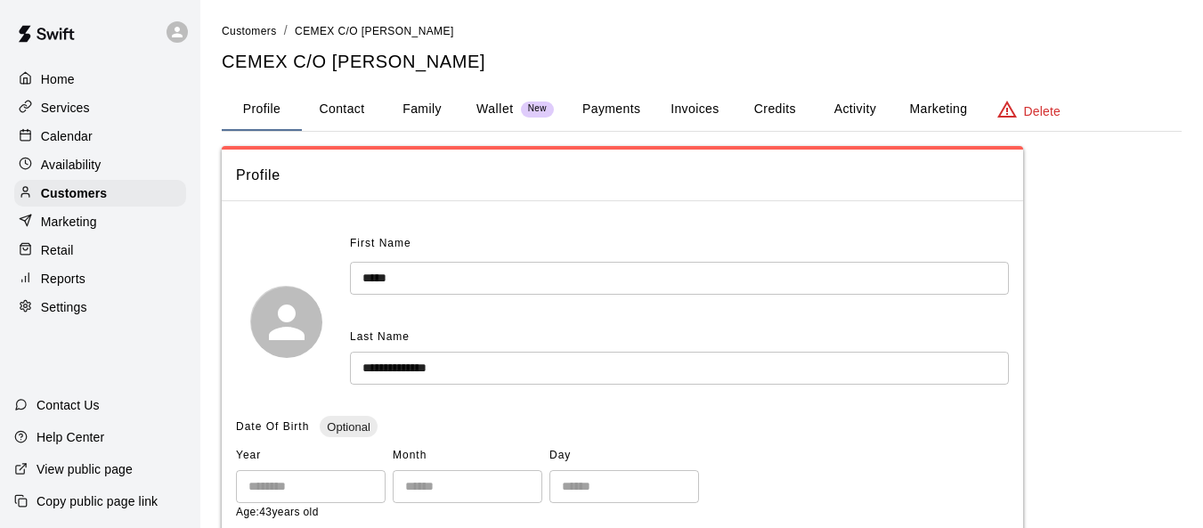
click at [346, 113] on button "Contact" at bounding box center [342, 109] width 80 height 43
select select "**"
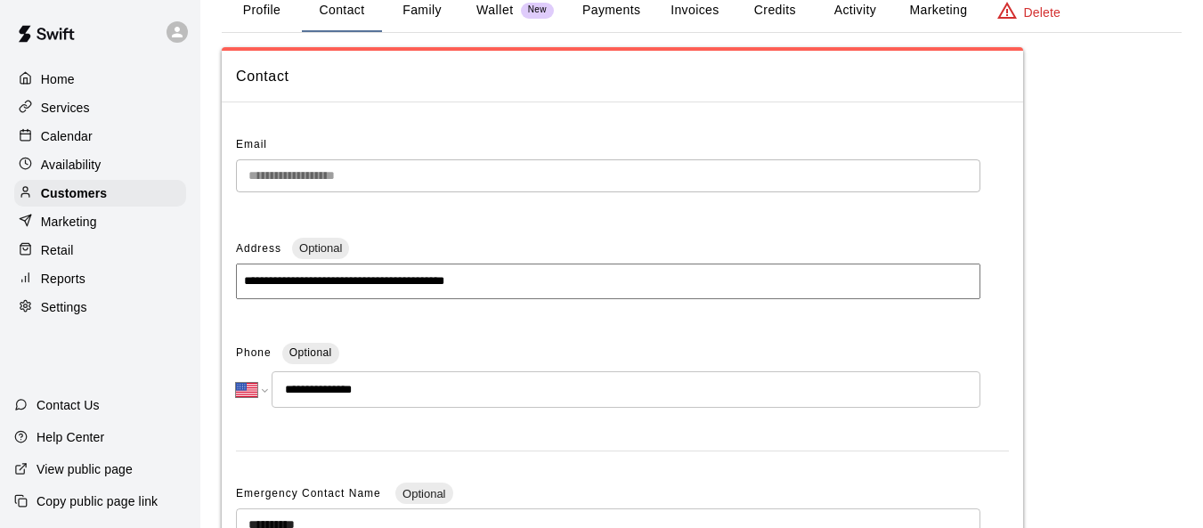
scroll to position [178, 0]
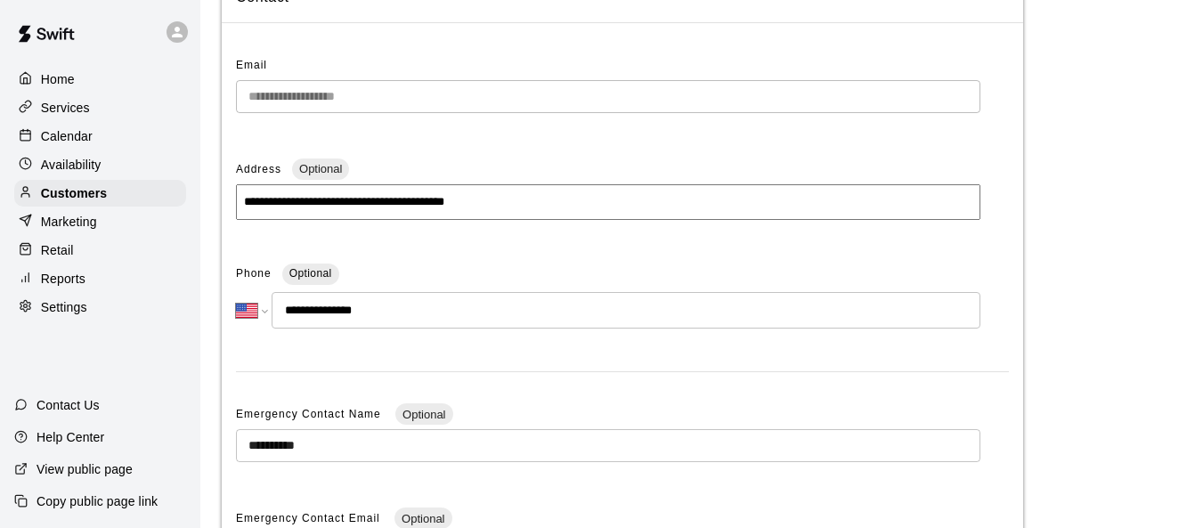
click at [519, 199] on input "**********" at bounding box center [608, 202] width 745 height 36
drag, startPoint x: 519, startPoint y: 199, endPoint x: 121, endPoint y: 193, distance: 398.2
click at [121, 193] on div "**********" at bounding box center [601, 330] width 1203 height 1017
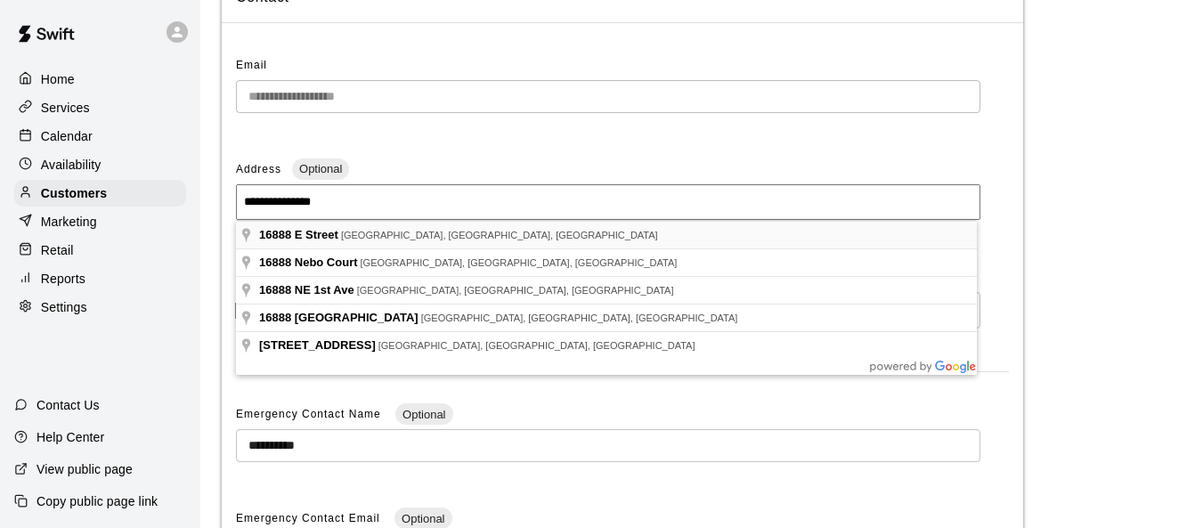
type input "**********"
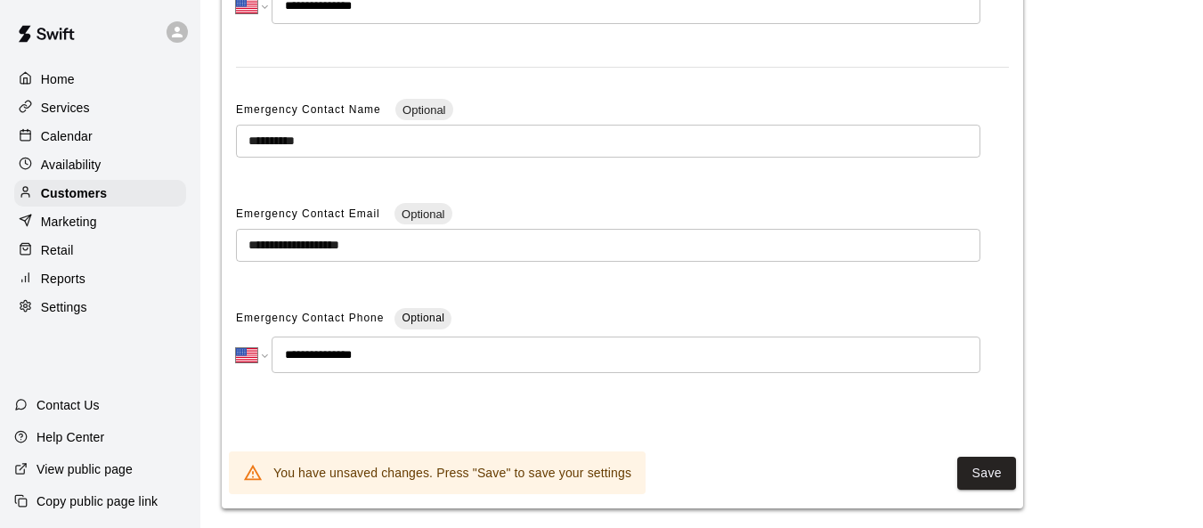
scroll to position [501, 0]
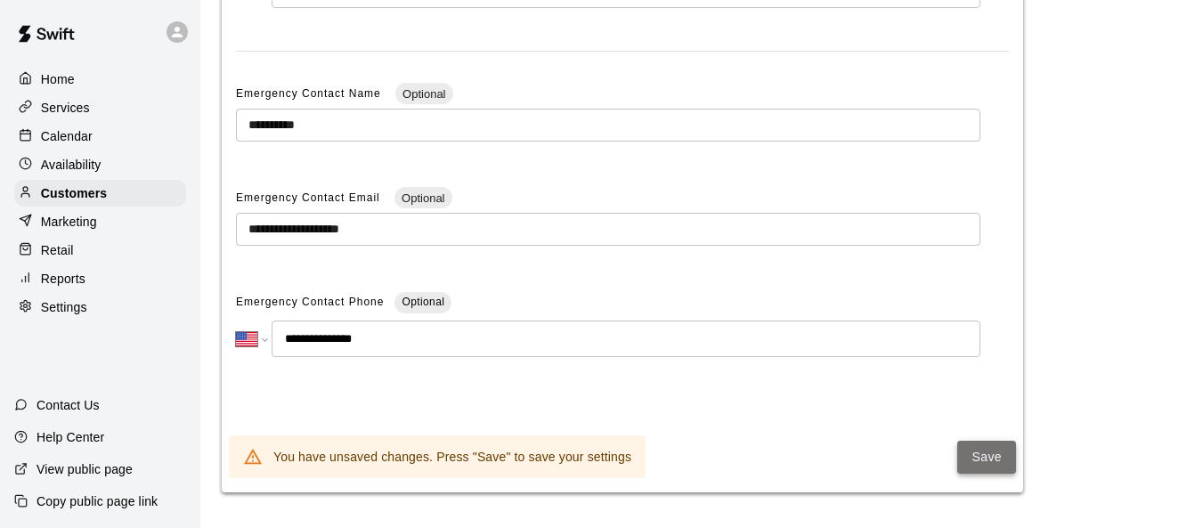
click at [803, 464] on button "Save" at bounding box center [986, 457] width 59 height 33
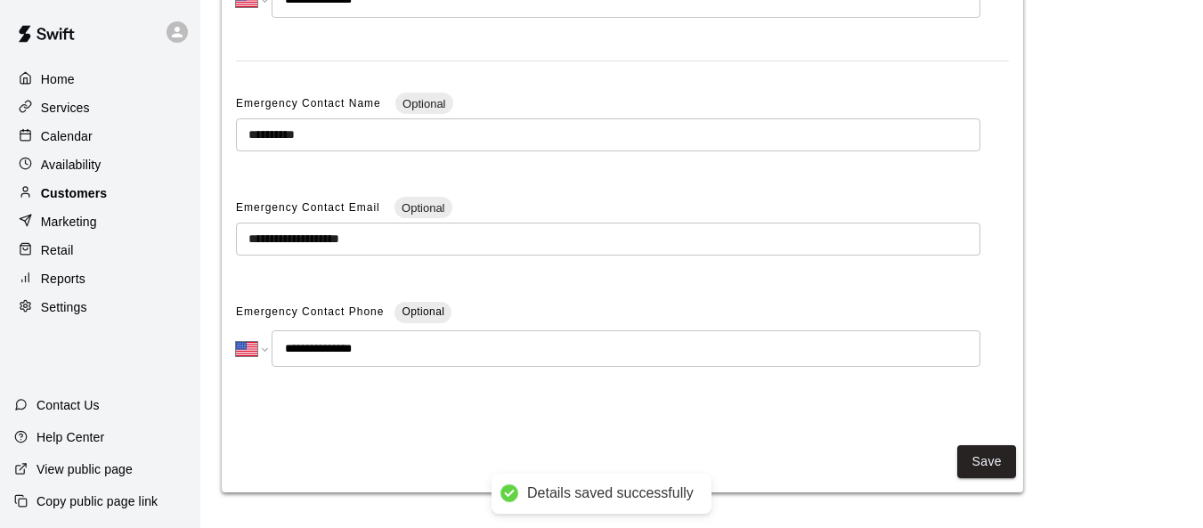
click at [106, 202] on p "Customers" at bounding box center [74, 193] width 66 height 18
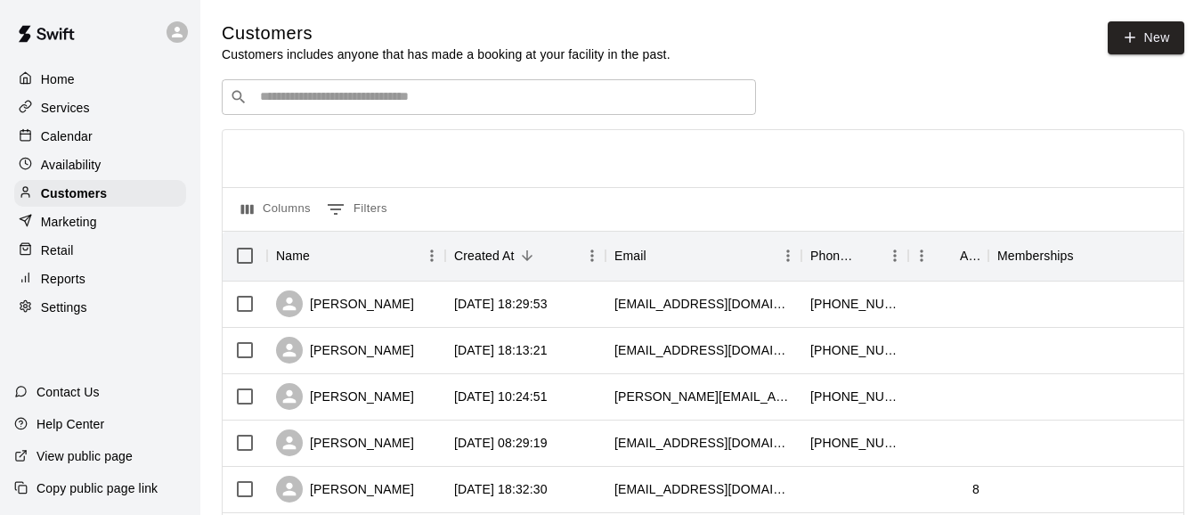
click at [338, 110] on div "​ ​" at bounding box center [489, 97] width 534 height 36
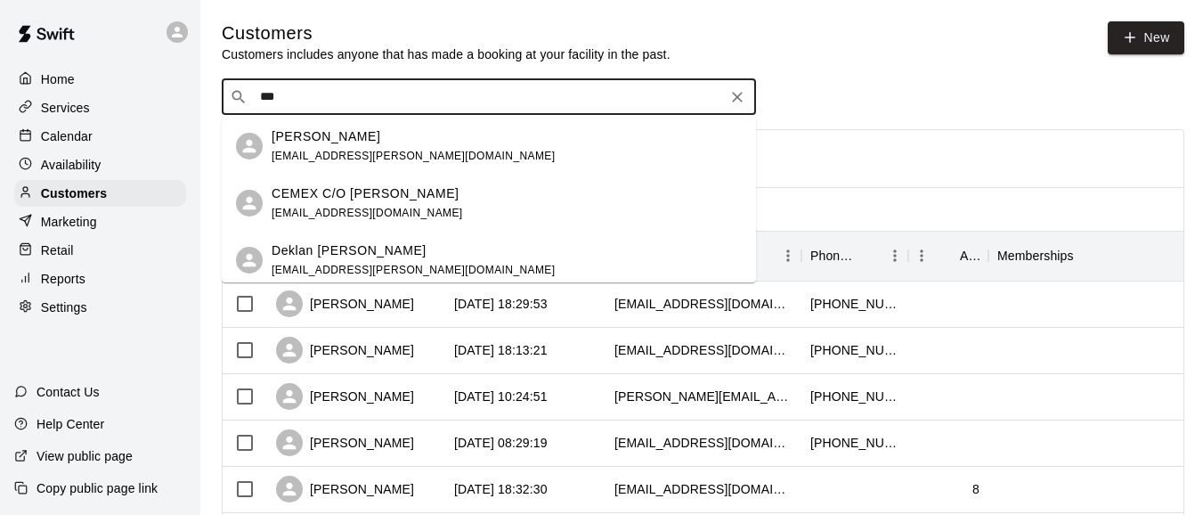
type input "****"
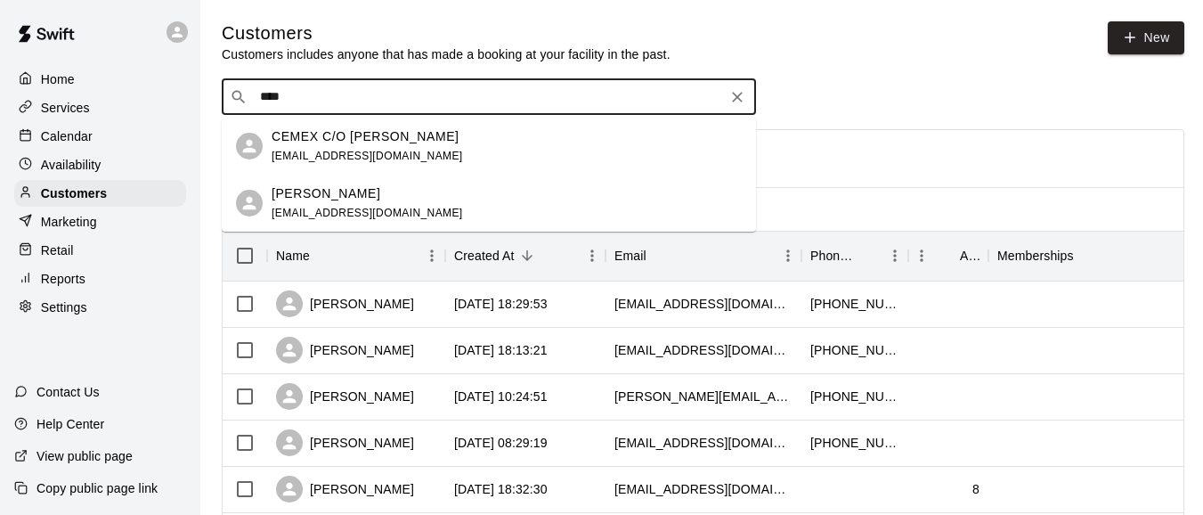
click at [382, 146] on div "CEMEX C/O [PERSON_NAME] [EMAIL_ADDRESS][DOMAIN_NAME]" at bounding box center [367, 146] width 191 height 38
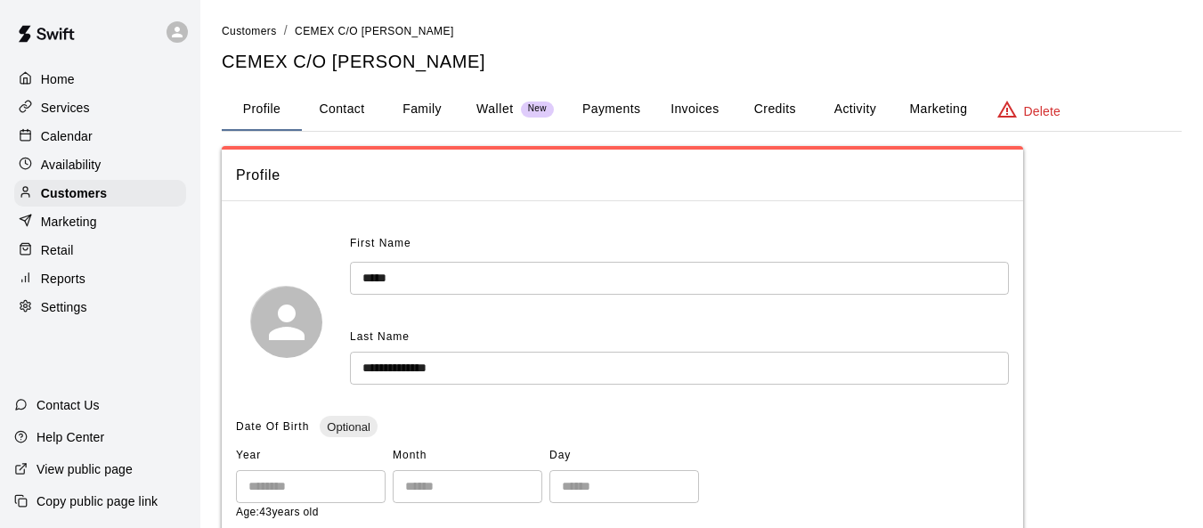
click at [714, 110] on button "Invoices" at bounding box center [695, 109] width 80 height 43
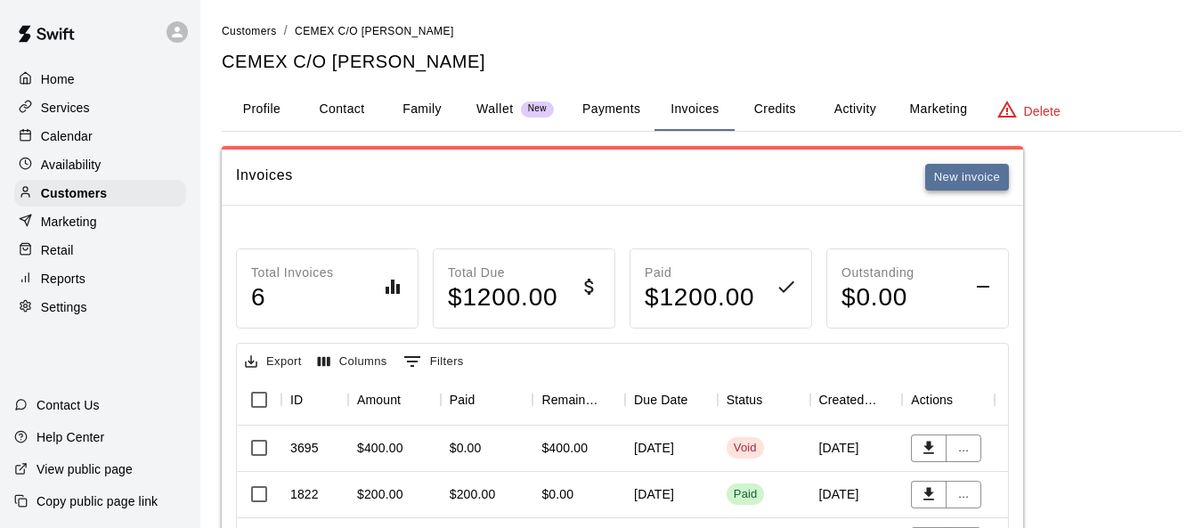
click at [803, 175] on button "New invoice" at bounding box center [967, 178] width 84 height 28
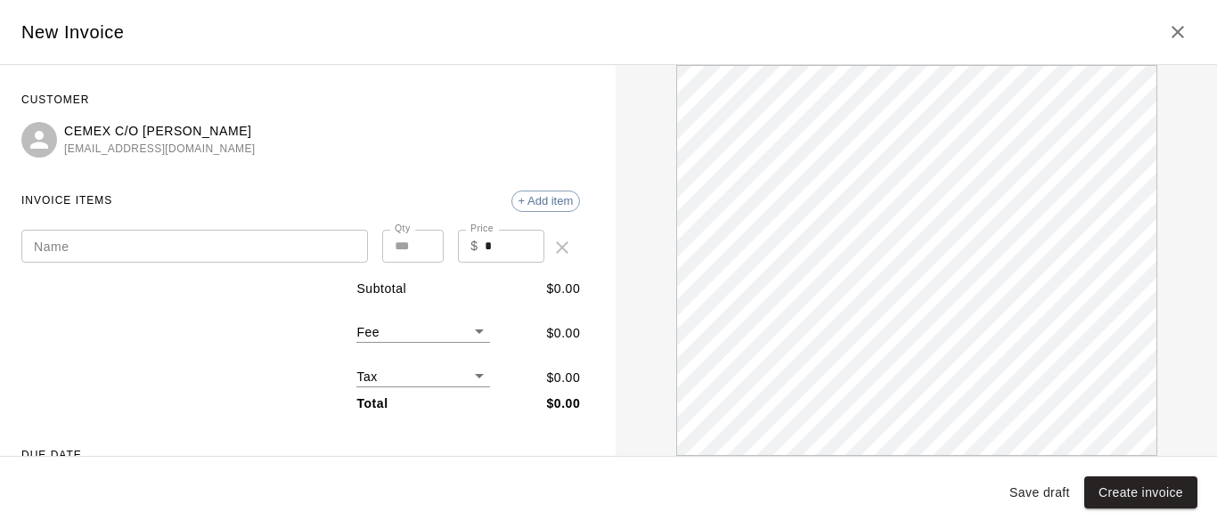
click at [149, 249] on input "Name" at bounding box center [194, 246] width 346 height 33
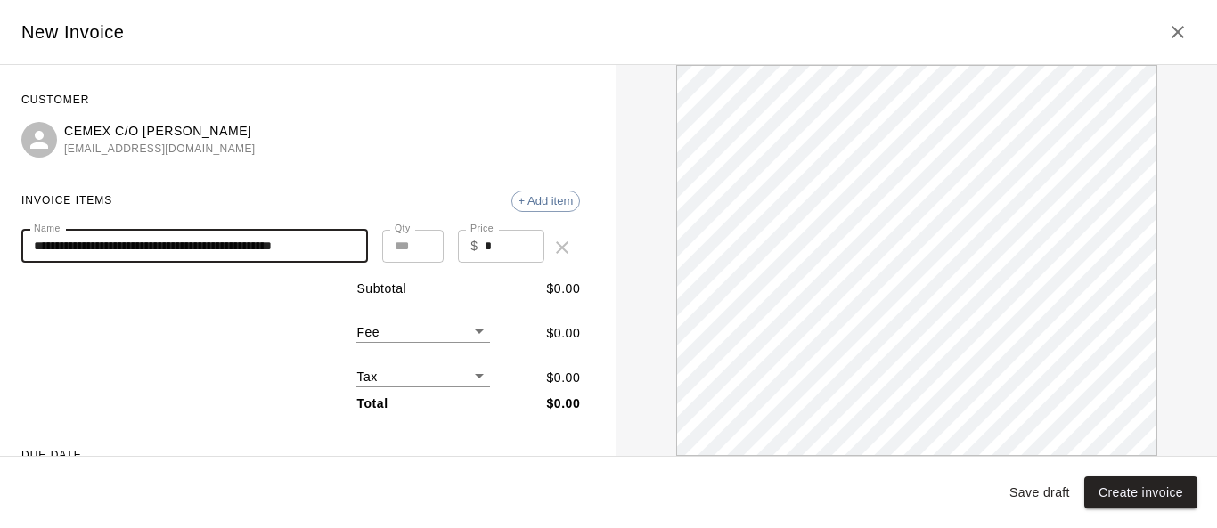
type input "**********"
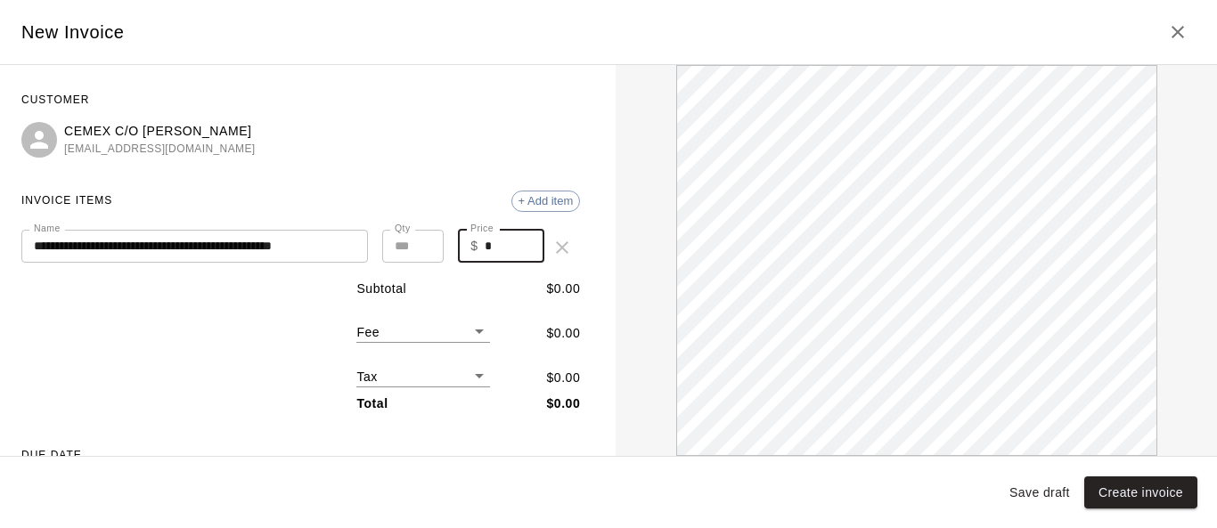
drag, startPoint x: 498, startPoint y: 240, endPoint x: 460, endPoint y: 246, distance: 37.8
click at [460, 246] on div "$ * Price" at bounding box center [501, 246] width 86 height 33
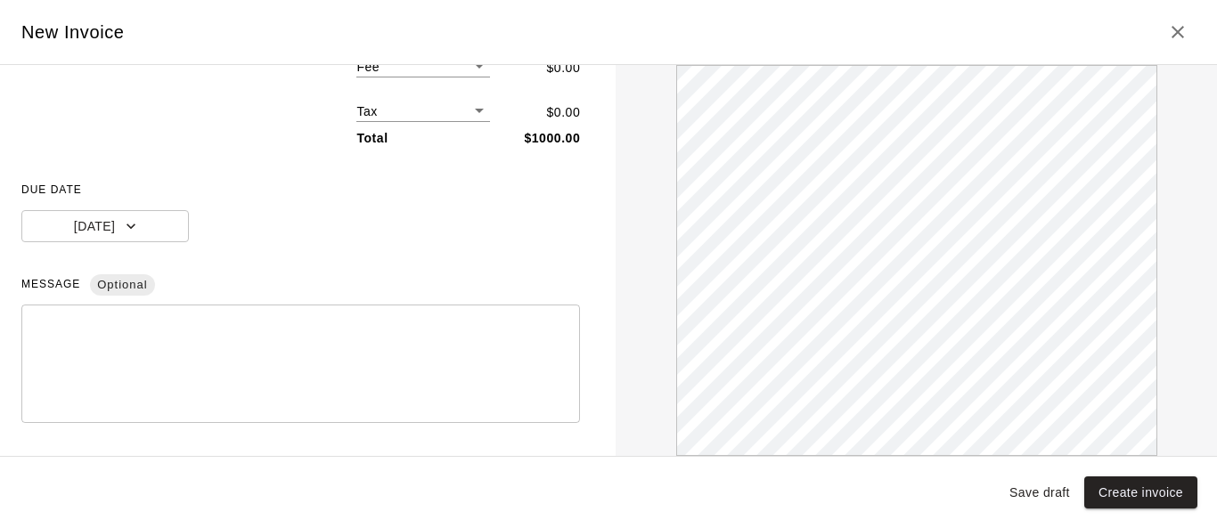
scroll to position [267, 0]
type input "****"
click at [135, 223] on button "[DATE]" at bounding box center [104, 224] width 167 height 33
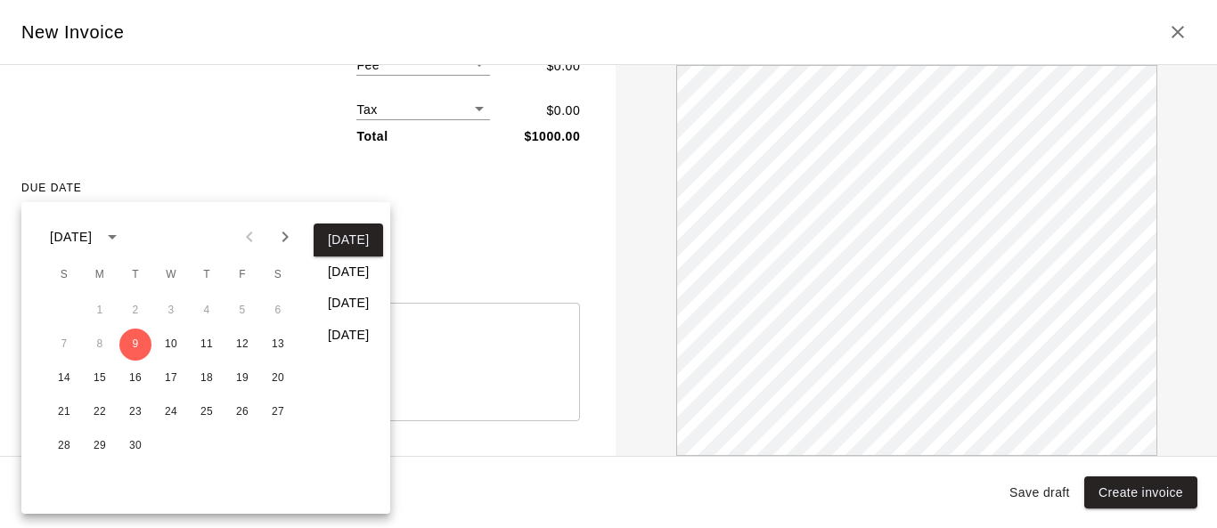
click at [161, 149] on div at bounding box center [608, 264] width 1217 height 528
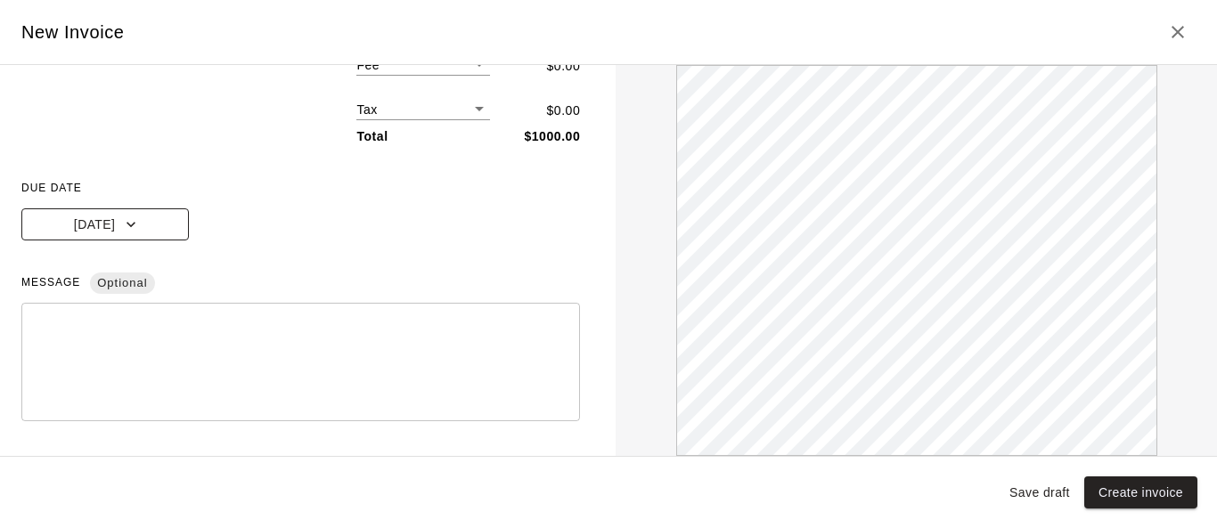
click at [122, 224] on icon "button" at bounding box center [131, 225] width 18 height 18
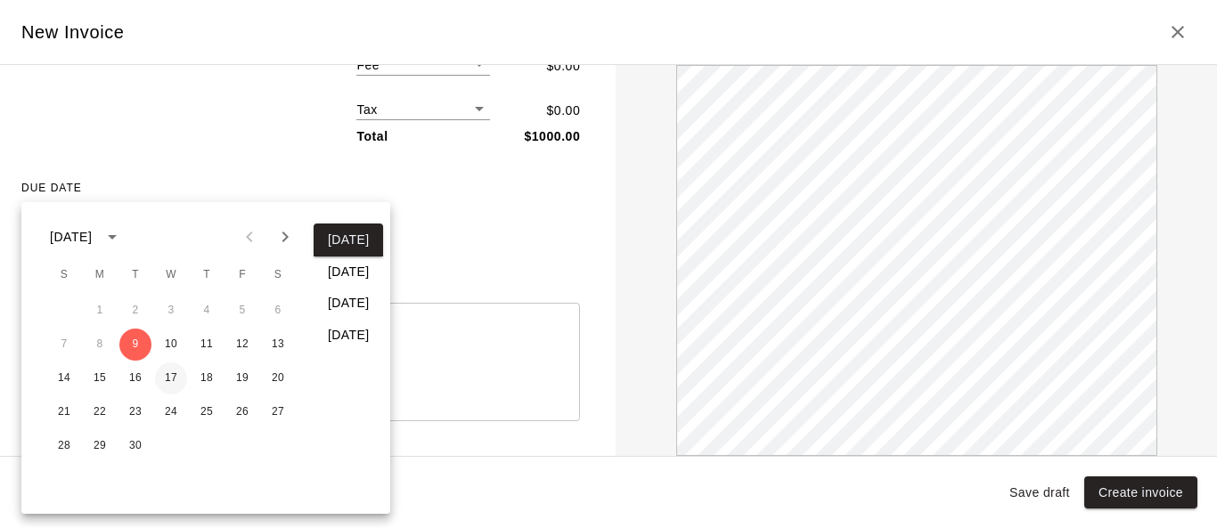
click at [167, 376] on button "17" at bounding box center [171, 379] width 32 height 32
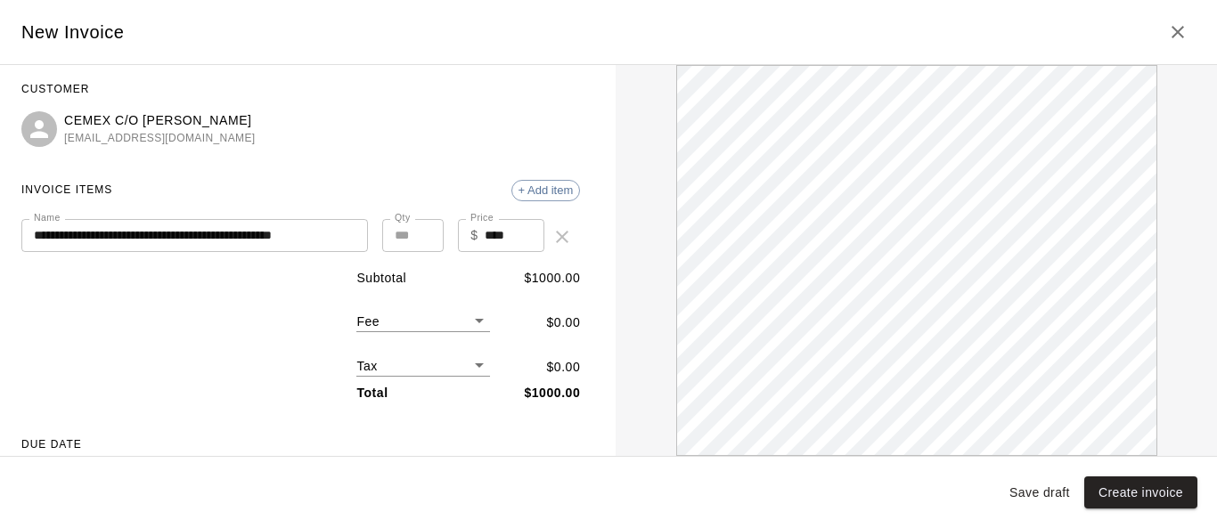
scroll to position [0, 0]
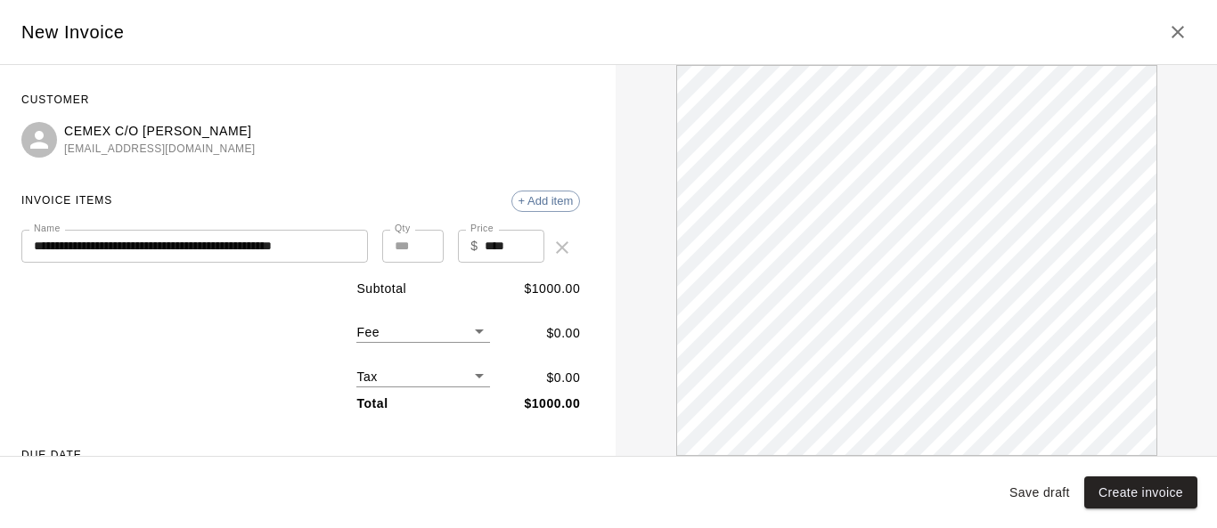
click at [249, 248] on input "**********" at bounding box center [189, 246] width 337 height 33
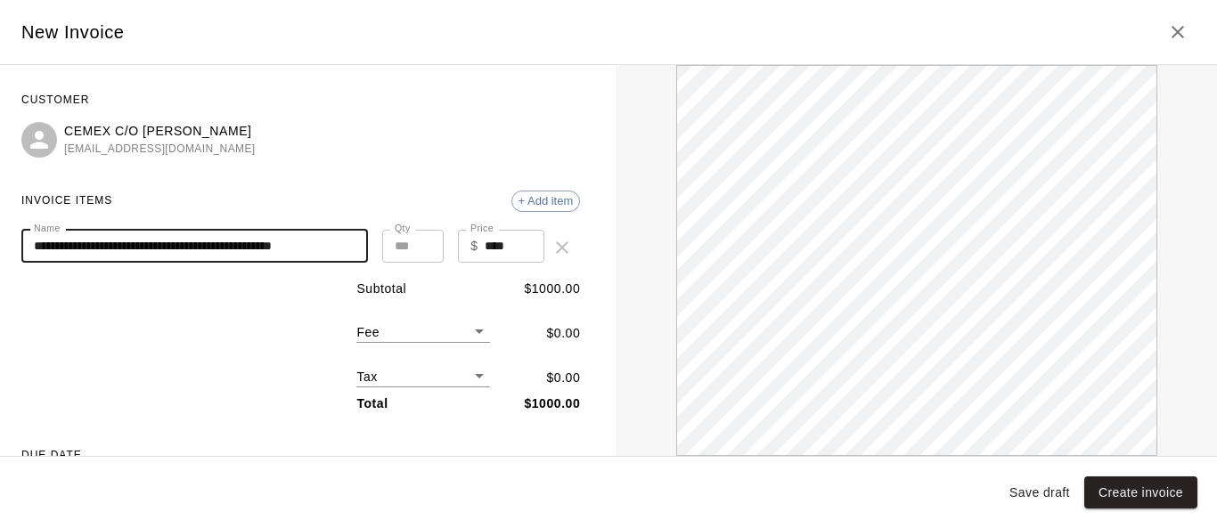
drag, startPoint x: 249, startPoint y: 248, endPoint x: 200, endPoint y: 240, distance: 50.5
click at [206, 244] on input "**********" at bounding box center [189, 246] width 337 height 33
type input "**********"
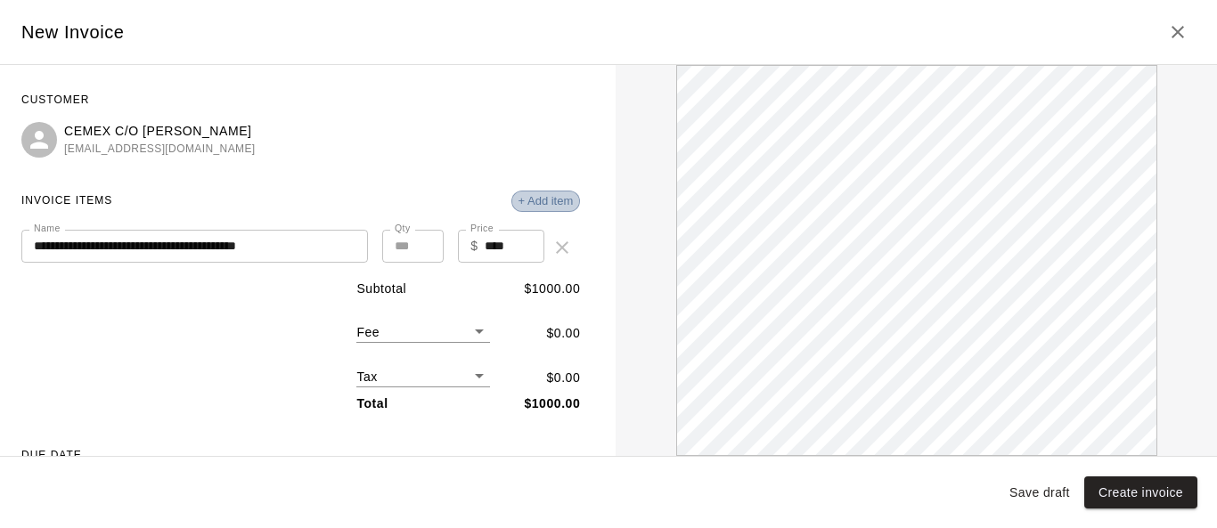
click at [526, 196] on span "+ Add item" at bounding box center [546, 200] width 68 height 13
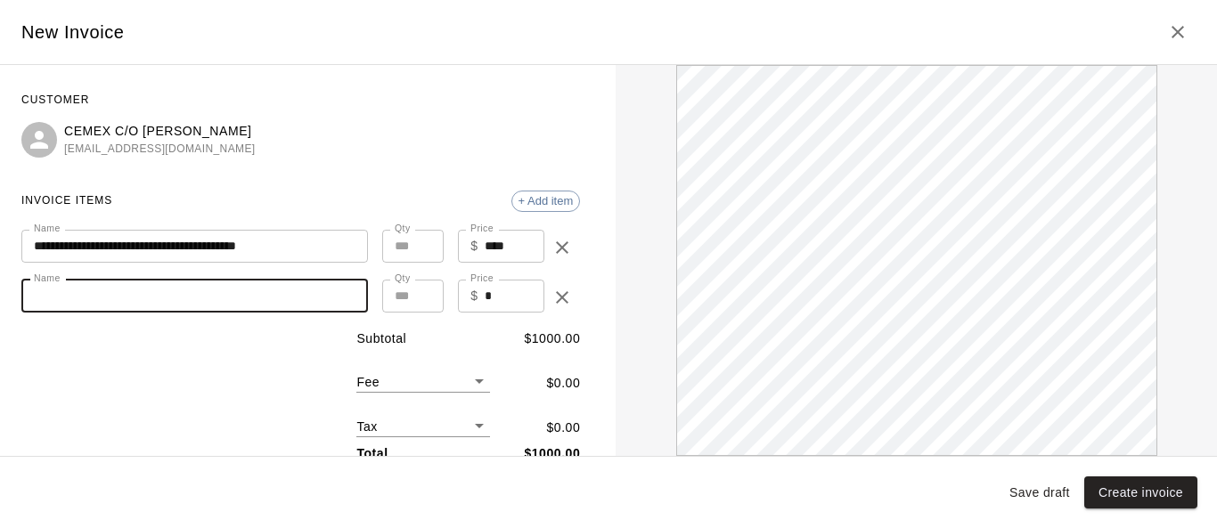
click at [95, 297] on input "Name" at bounding box center [194, 296] width 346 height 33
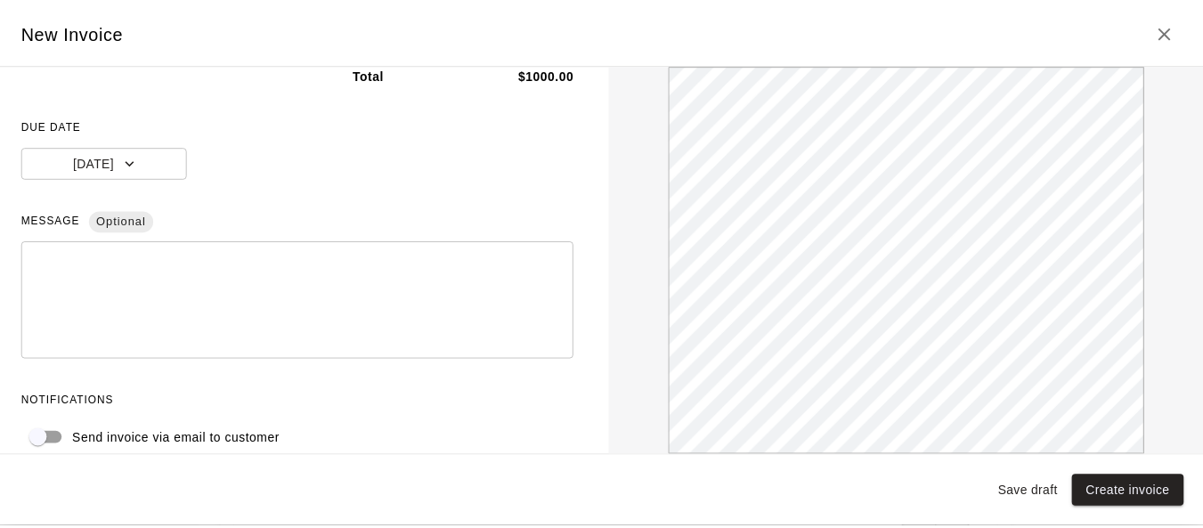
scroll to position [400, 0]
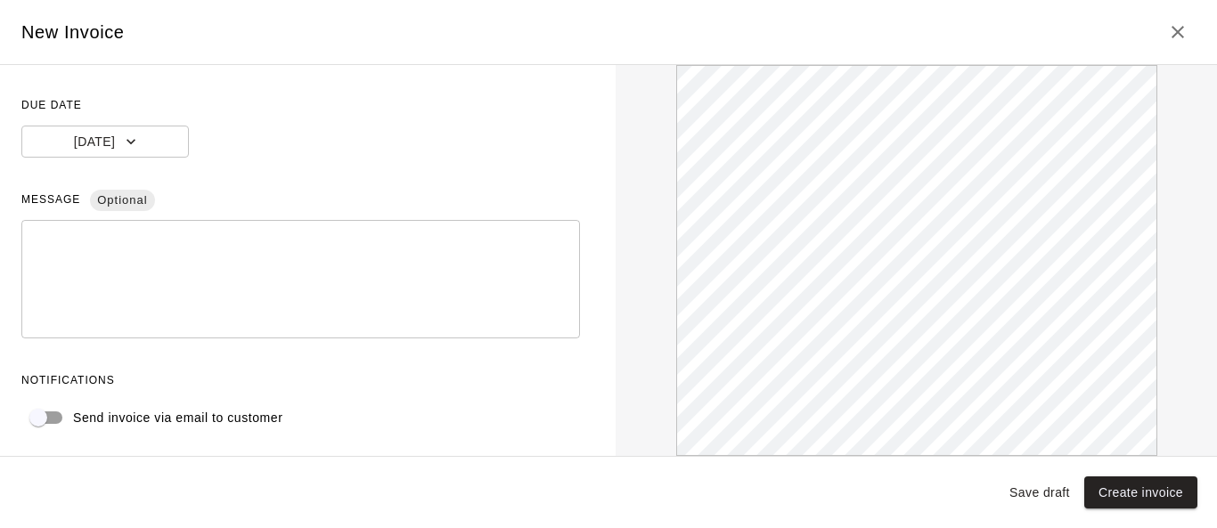
type input "**********"
click at [803, 498] on button "Create invoice" at bounding box center [1140, 493] width 113 height 33
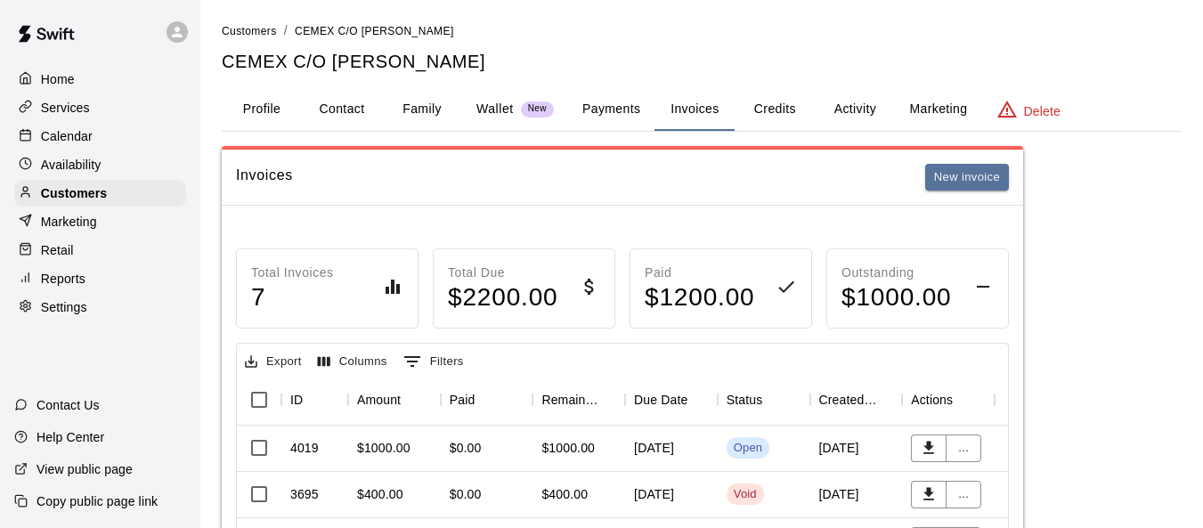
click at [697, 443] on div "[DATE]" at bounding box center [671, 449] width 93 height 46
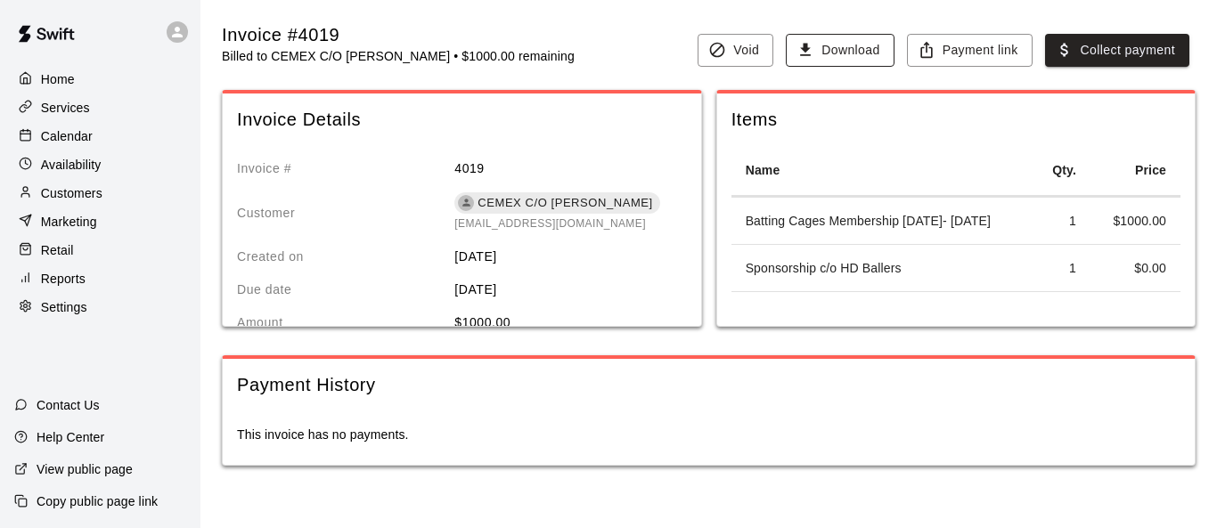
click at [845, 46] on button "Download" at bounding box center [840, 50] width 108 height 33
drag, startPoint x: 566, startPoint y: 226, endPoint x: 441, endPoint y: 222, distance: 124.8
click at [441, 222] on div "Customer CEMEX C/O [PERSON_NAME] [EMAIL_ADDRESS][DOMAIN_NAME]" at bounding box center [455, 212] width 436 height 41
copy div "CEMEX C/O [PERSON_NAME] [EMAIL_ADDRESS][DOMAIN_NAME]"
